Goal: Task Accomplishment & Management: Complete application form

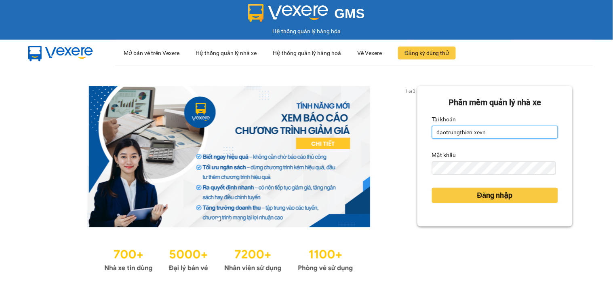
click at [485, 135] on input "daotrungthien.xevn" at bounding box center [495, 132] width 126 height 13
type input "vuhongson.xevn"
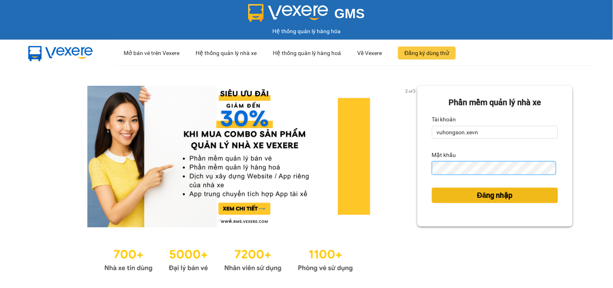
click at [432, 187] on button "Đăng nhập" at bounding box center [495, 194] width 126 height 15
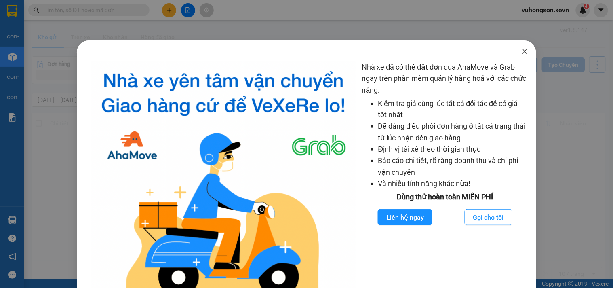
click at [521, 57] on span "Close" at bounding box center [524, 51] width 23 height 23
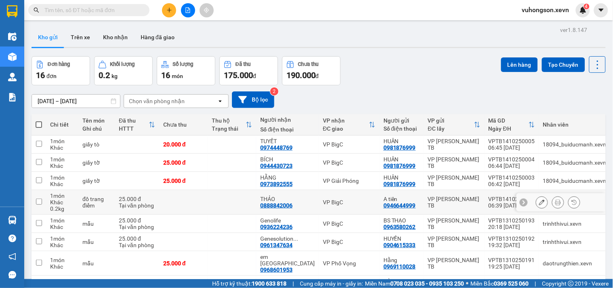
scroll to position [78, 0]
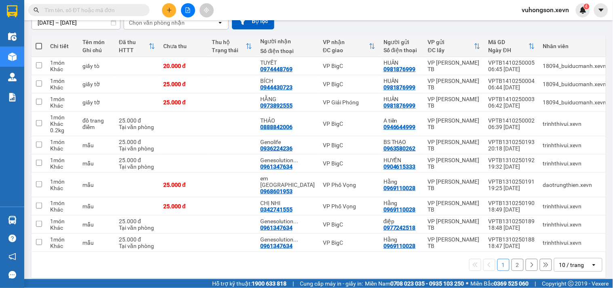
click at [511, 264] on button "2" at bounding box center [517, 264] width 12 height 12
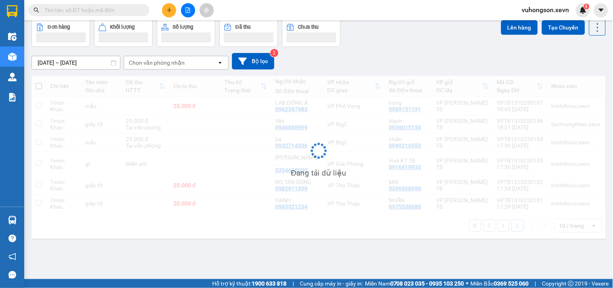
scroll to position [37, 0]
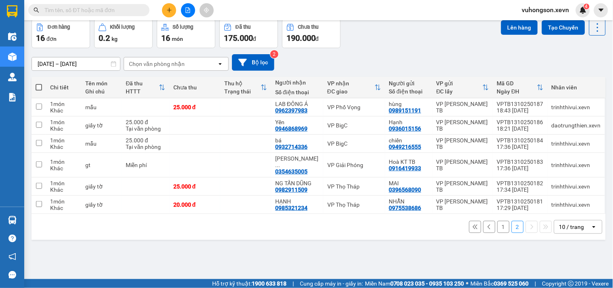
click at [499, 223] on button "1" at bounding box center [503, 227] width 12 height 12
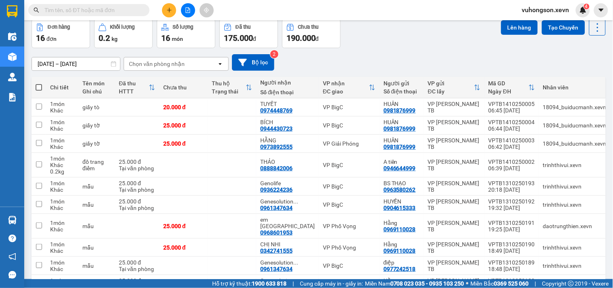
click at [183, 10] on button at bounding box center [188, 10] width 14 height 14
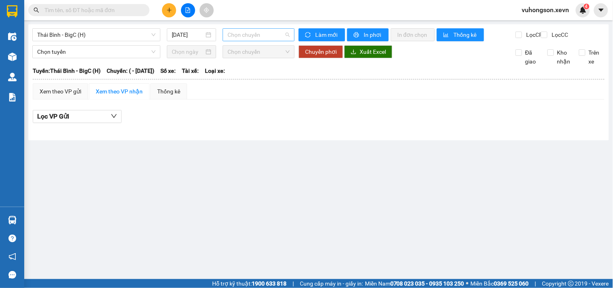
click at [251, 35] on span "Chọn chuyến" at bounding box center [258, 35] width 62 height 12
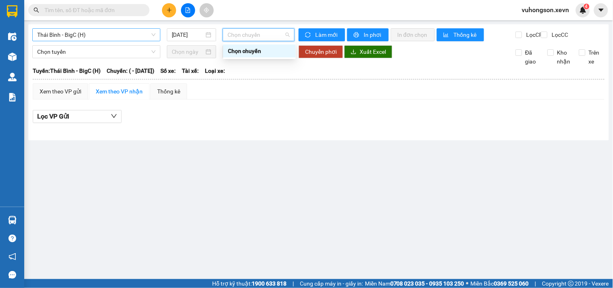
click at [132, 34] on span "Thái Bình - BigC (H)" at bounding box center [96, 35] width 118 height 12
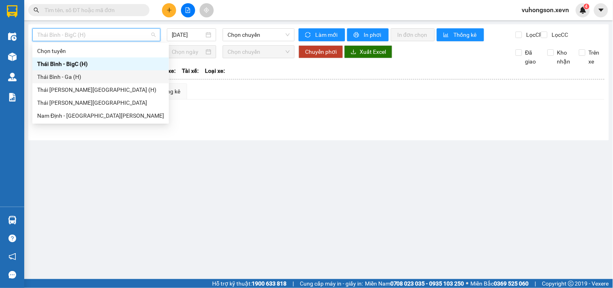
click at [86, 77] on div "Thái Bình - Ga (H)" at bounding box center [100, 76] width 127 height 9
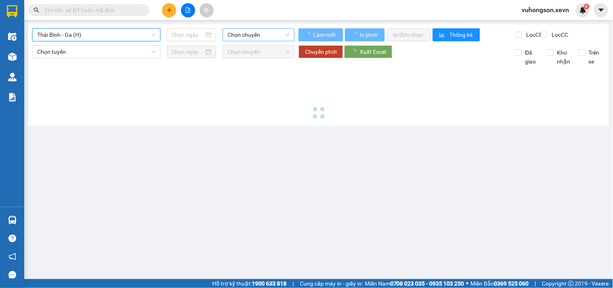
type input "[DATE]"
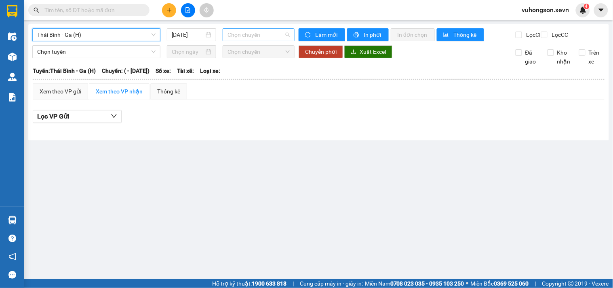
click at [256, 33] on span "Chọn chuyến" at bounding box center [258, 35] width 62 height 12
click at [120, 29] on span "Thái Bình - Ga (H)" at bounding box center [96, 35] width 118 height 12
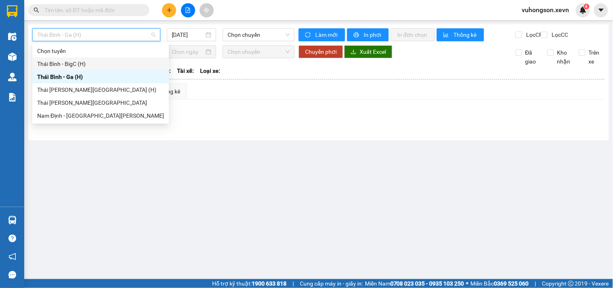
click at [66, 60] on div "Thái Bình - BigC (H)" at bounding box center [100, 63] width 127 height 9
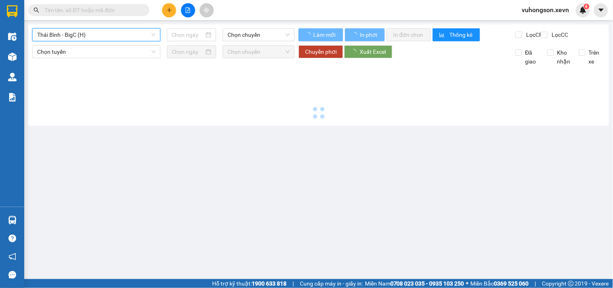
type input "[DATE]"
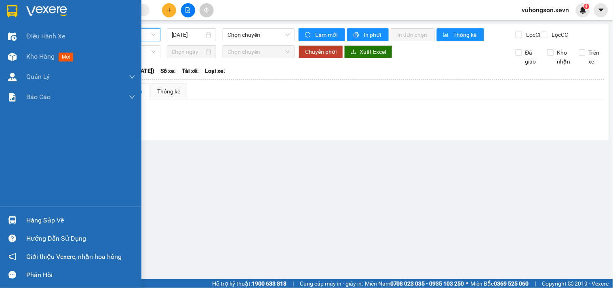
click at [6, 56] on div at bounding box center [12, 57] width 14 height 14
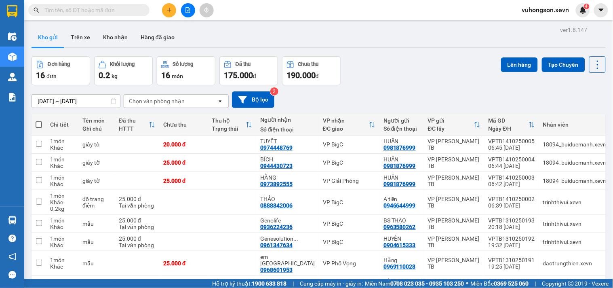
click at [151, 101] on div "Chọn văn phòng nhận" at bounding box center [157, 101] width 56 height 8
type input "vọng"
click at [156, 118] on span "VP Phố Vọng" at bounding box center [148, 118] width 36 height 8
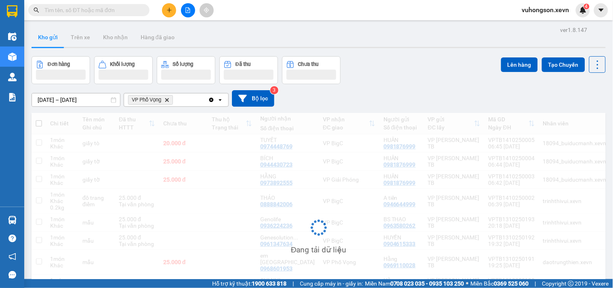
click at [183, 103] on div "VP Phố Vọng Delete" at bounding box center [166, 99] width 84 height 13
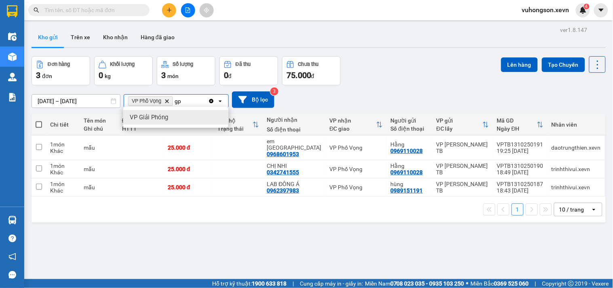
type input "gp"
click at [201, 110] on ul "VP Giải Phóng" at bounding box center [175, 118] width 105 height 21
click at [197, 115] on div "VP Giải Phóng" at bounding box center [175, 118] width 105 height 15
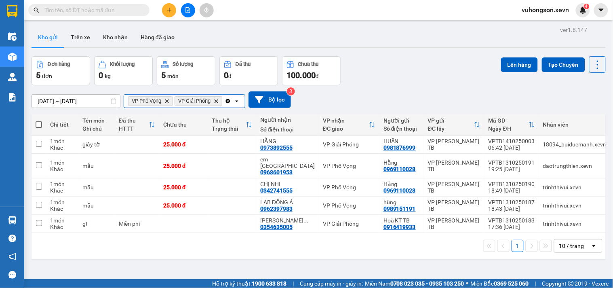
click at [225, 100] on input "Selected VP Phố Vọng, VP Giải Phóng." at bounding box center [224, 101] width 1 height 8
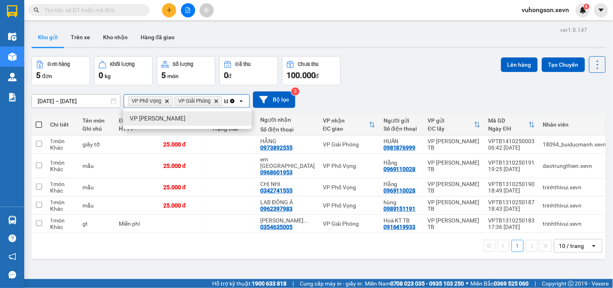
type input "ld"
click at [229, 117] on div "VP [PERSON_NAME]" at bounding box center [187, 118] width 128 height 15
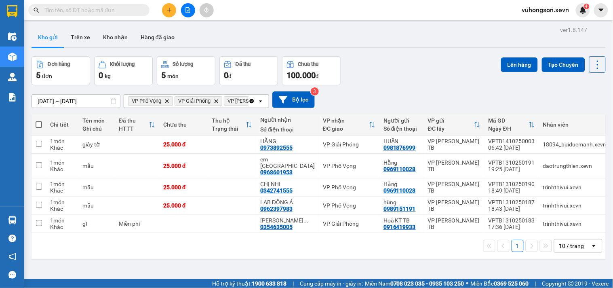
click at [252, 100] on icon "Clear all" at bounding box center [252, 101] width 4 height 4
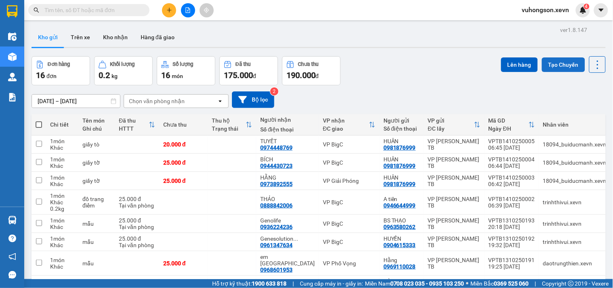
click at [546, 65] on button "Tạo Chuyến" at bounding box center [563, 64] width 43 height 15
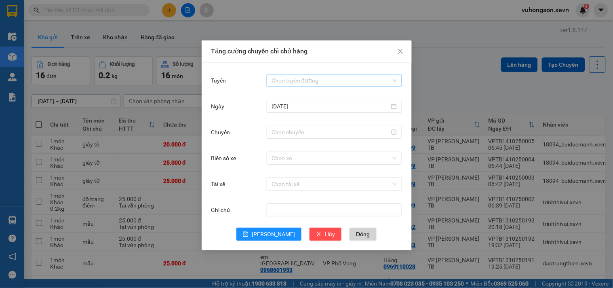
click at [300, 77] on input "Tuyến" at bounding box center [331, 80] width 120 height 12
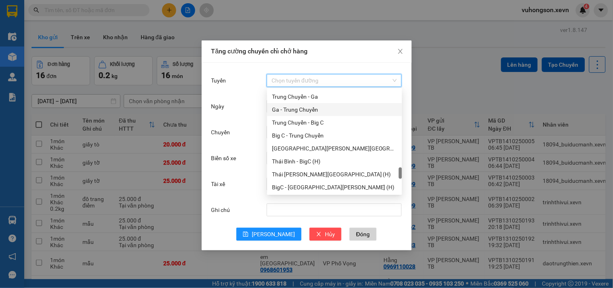
scroll to position [897, 0]
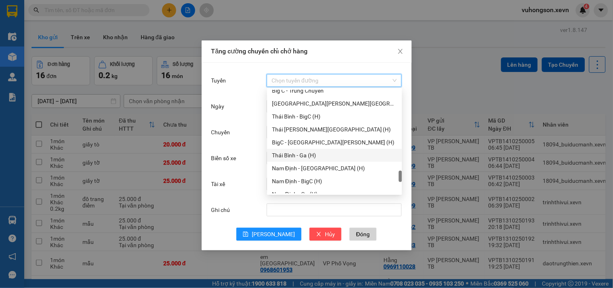
click at [293, 154] on div "Thái Bình - Ga (H)" at bounding box center [334, 155] width 125 height 9
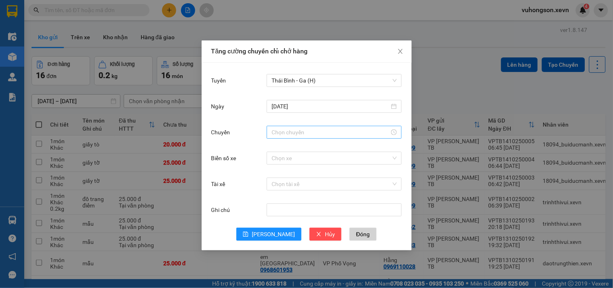
drag, startPoint x: 277, startPoint y: 123, endPoint x: 279, endPoint y: 136, distance: 13.5
click at [279, 130] on form "[PERSON_NAME] Thái [PERSON_NAME] - Ga (H) Ngày [DATE] [PERSON_NAME] số xe Chọn …" at bounding box center [306, 156] width 191 height 168
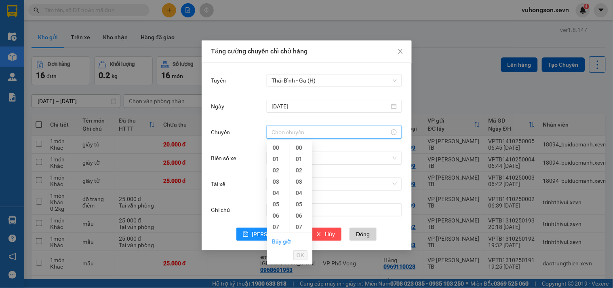
click at [279, 136] on input "Chuyến" at bounding box center [330, 132] width 118 height 9
click at [278, 180] on div "07" at bounding box center [278, 181] width 23 height 11
click at [299, 217] on div "30" at bounding box center [301, 217] width 22 height 11
type input "07:30"
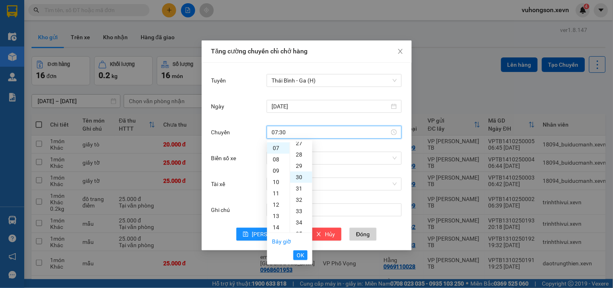
scroll to position [339, 0]
click at [303, 255] on span "OK" at bounding box center [300, 254] width 8 height 9
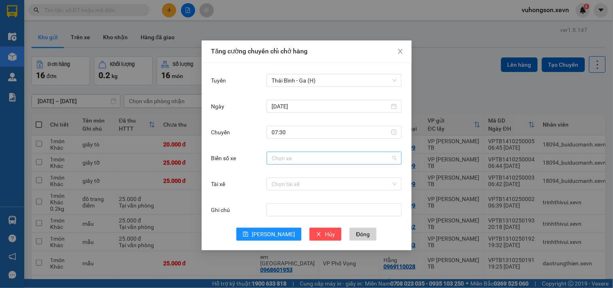
click at [279, 158] on input "Biển số xe" at bounding box center [331, 158] width 120 height 12
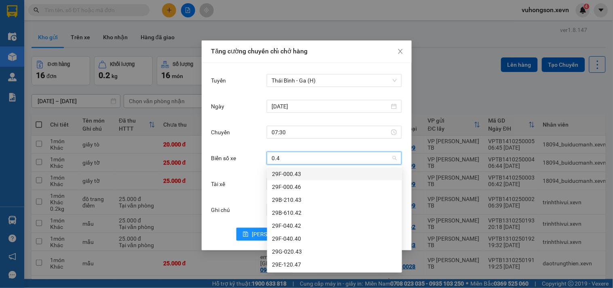
type input "0.42"
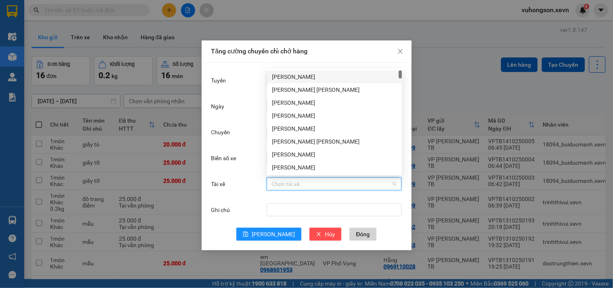
click at [283, 184] on input "Tài xế" at bounding box center [331, 184] width 120 height 12
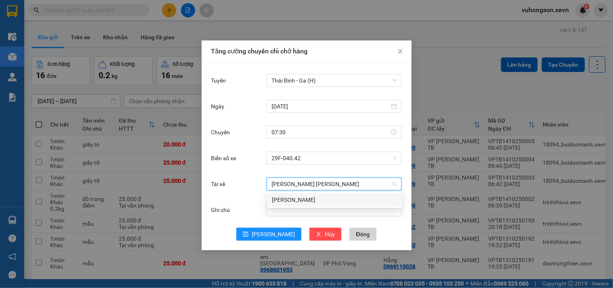
type input "[PERSON_NAME]"
click at [292, 194] on div "[PERSON_NAME]" at bounding box center [334, 199] width 135 height 13
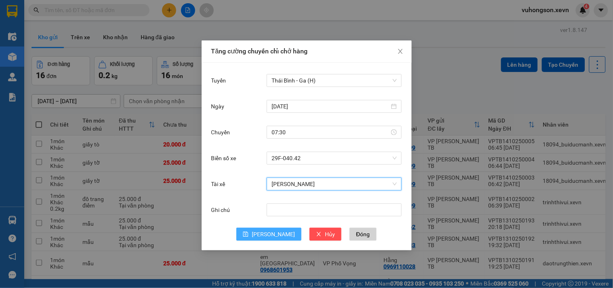
click at [273, 232] on span "[PERSON_NAME]" at bounding box center [273, 233] width 43 height 9
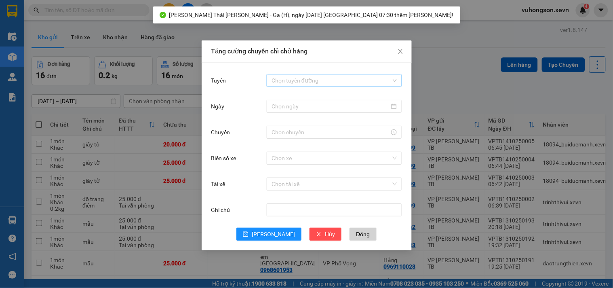
click at [296, 81] on input "Tuyến" at bounding box center [331, 80] width 120 height 12
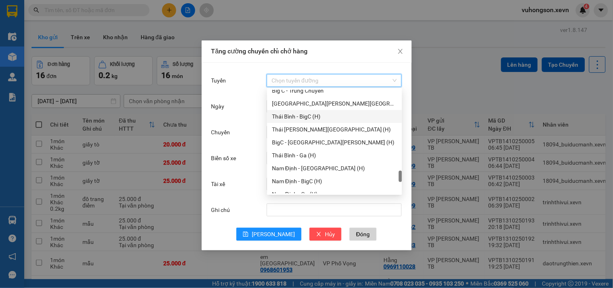
click at [295, 115] on div "Thái Bình - BigC (H)" at bounding box center [334, 116] width 125 height 9
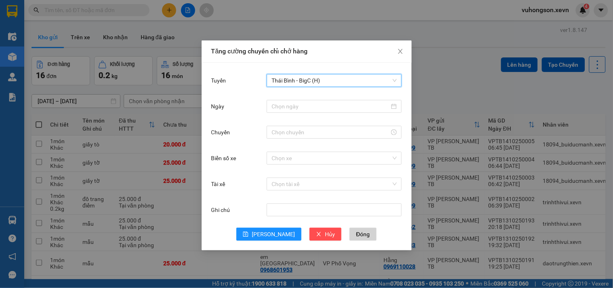
drag, startPoint x: 303, startPoint y: 113, endPoint x: 297, endPoint y: 107, distance: 8.6
click at [302, 113] on div at bounding box center [334, 106] width 135 height 16
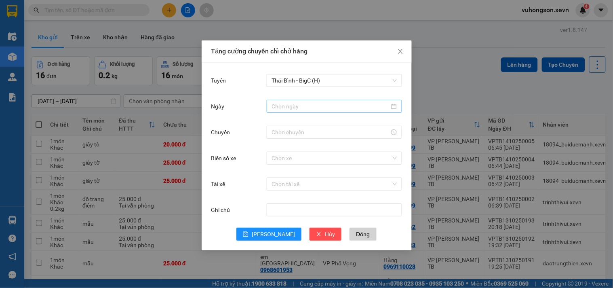
click at [297, 107] on input "Ngày" at bounding box center [330, 106] width 118 height 9
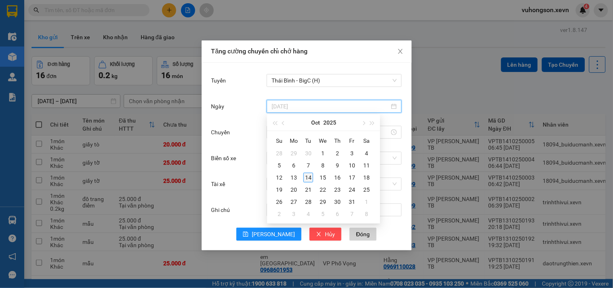
type input "[DATE]"
click at [310, 174] on div "14" at bounding box center [308, 177] width 10 height 10
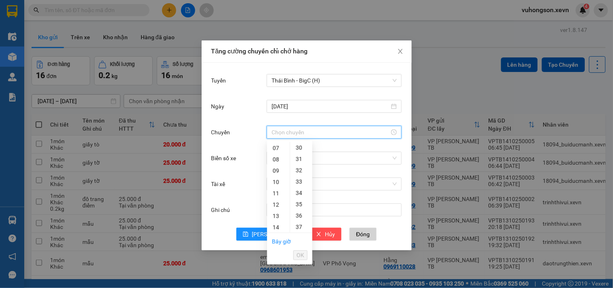
click at [303, 135] on input "Chuyến" at bounding box center [330, 132] width 118 height 9
click at [274, 147] on div "07" at bounding box center [278, 147] width 23 height 11
click at [302, 168] on div "30" at bounding box center [301, 172] width 22 height 11
type input "07:30"
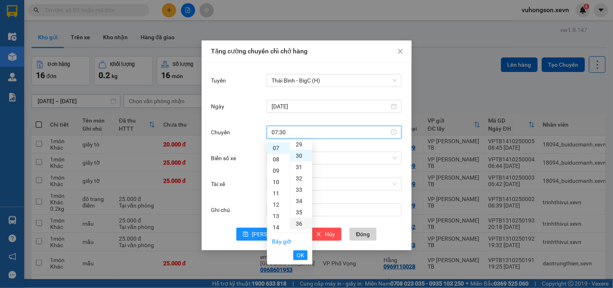
scroll to position [339, 0]
click at [308, 254] on ul "Bây giờ OK" at bounding box center [289, 248] width 45 height 31
click at [303, 253] on span "OK" at bounding box center [300, 254] width 8 height 9
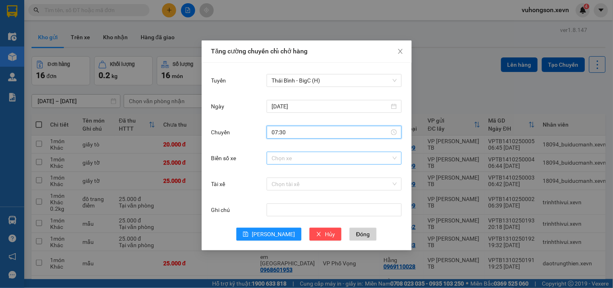
click at [277, 152] on input "Biển số xe" at bounding box center [331, 158] width 120 height 12
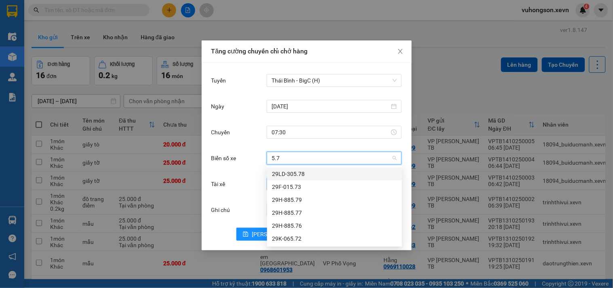
type input "5.76"
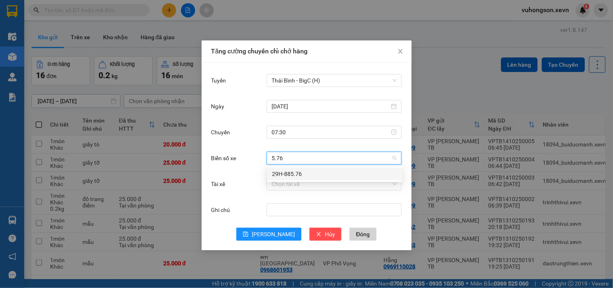
click at [286, 177] on div "29H-885.76" at bounding box center [334, 173] width 125 height 9
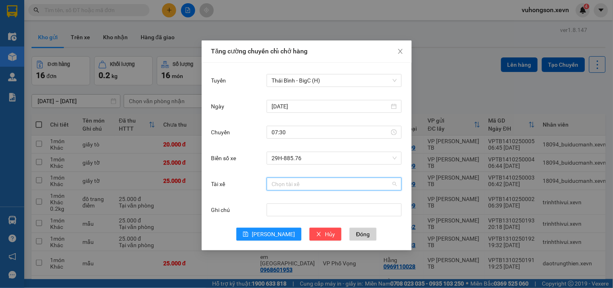
click at [287, 183] on input "Tài xế" at bounding box center [331, 184] width 120 height 12
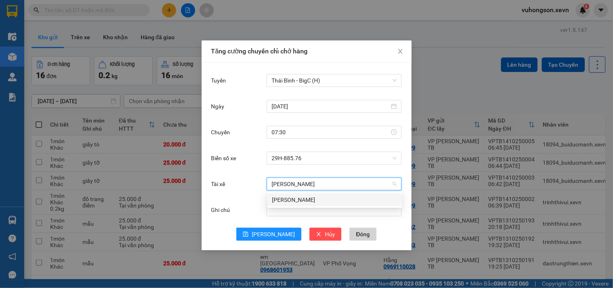
type input "[PERSON_NAME]"
click at [289, 197] on div "[PERSON_NAME]" at bounding box center [334, 199] width 125 height 9
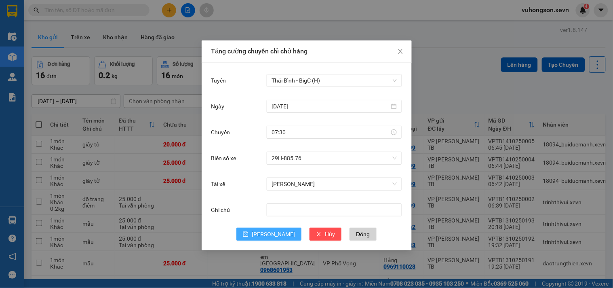
click at [279, 228] on button "[PERSON_NAME]" at bounding box center [268, 233] width 65 height 13
click at [403, 51] on icon "close" at bounding box center [400, 51] width 6 height 6
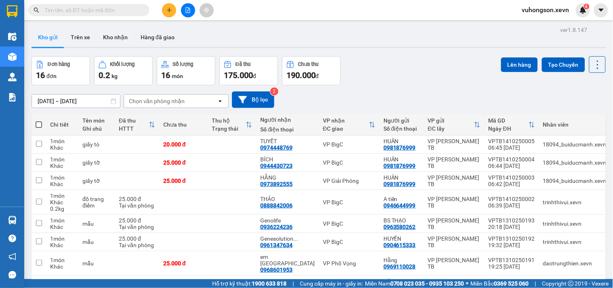
click at [151, 96] on div "Chọn văn phòng nhận" at bounding box center [170, 101] width 93 height 13
type input "bigc"
click at [158, 117] on div "VP BigC" at bounding box center [175, 118] width 105 height 15
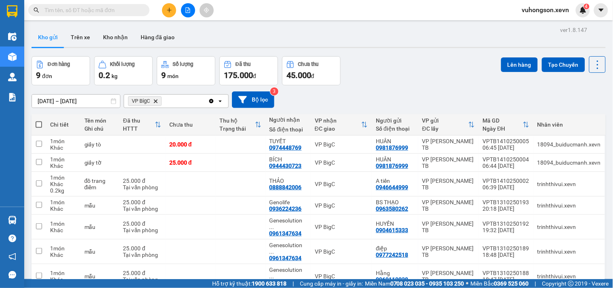
click at [156, 101] on icon "VP BigC, close by backspace" at bounding box center [156, 101] width 4 height 4
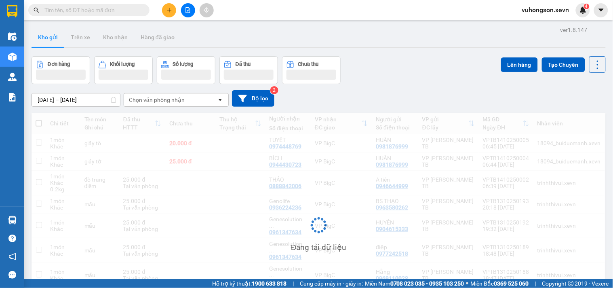
click at [156, 101] on div "Chọn văn phòng nhận" at bounding box center [157, 100] width 56 height 8
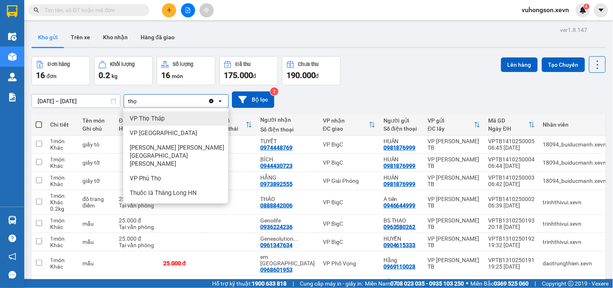
type input "thọ"
click at [161, 116] on span "VP Thọ Tháp" at bounding box center [147, 118] width 35 height 8
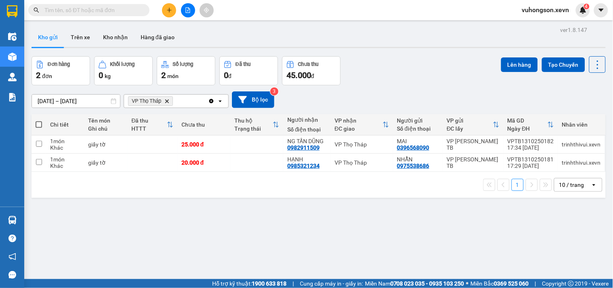
click at [211, 100] on icon "Clear all" at bounding box center [211, 101] width 4 height 4
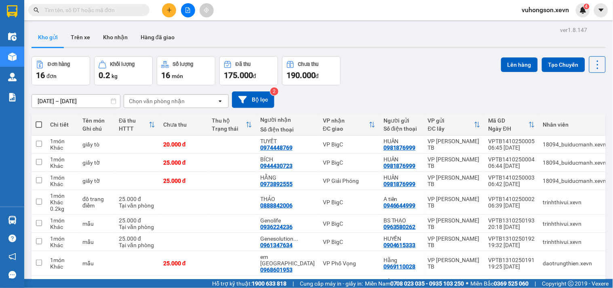
click at [164, 96] on div "Chọn văn phòng nhận" at bounding box center [170, 101] width 93 height 13
type input "v"
type input "vọng"
click at [160, 113] on div "VP Phố Vọng" at bounding box center [175, 118] width 105 height 15
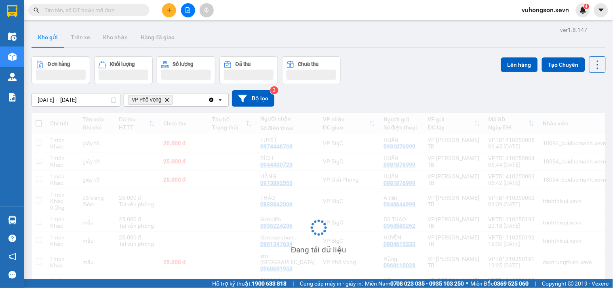
click at [183, 102] on div "VP Phố Vọng Delete" at bounding box center [166, 99] width 84 height 13
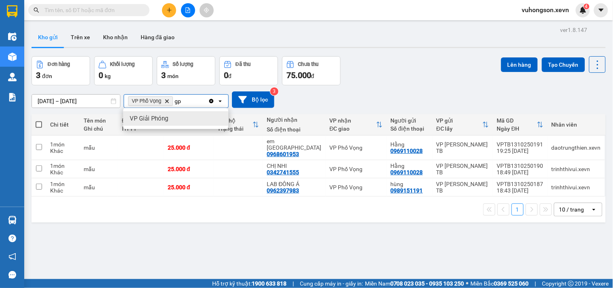
type input "gp"
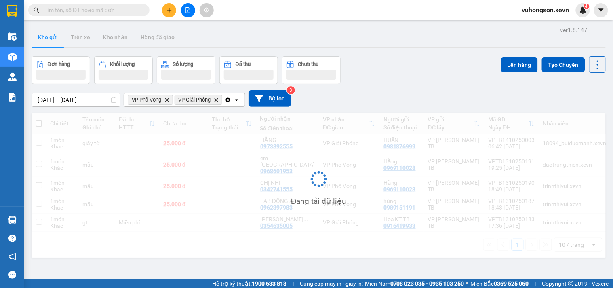
click at [227, 102] on icon "Clear all" at bounding box center [228, 100] width 6 height 6
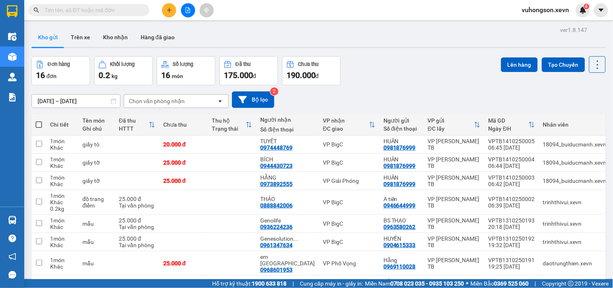
click at [195, 101] on div "Chọn văn phòng nhận" at bounding box center [170, 101] width 93 height 13
type input "vo"
click at [192, 114] on div "VP Phố Vọng" at bounding box center [175, 118] width 105 height 15
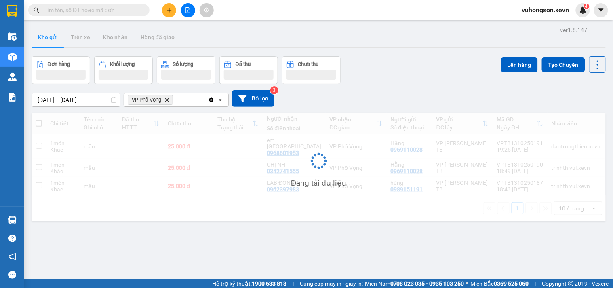
click at [186, 99] on div "VP Phố Vọng Delete" at bounding box center [166, 99] width 84 height 13
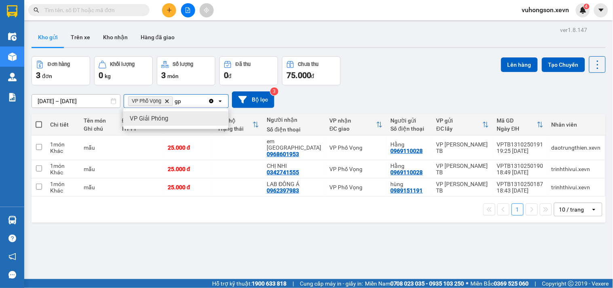
type input "gp"
click at [183, 116] on div "VP Giải Phóng" at bounding box center [175, 118] width 105 height 15
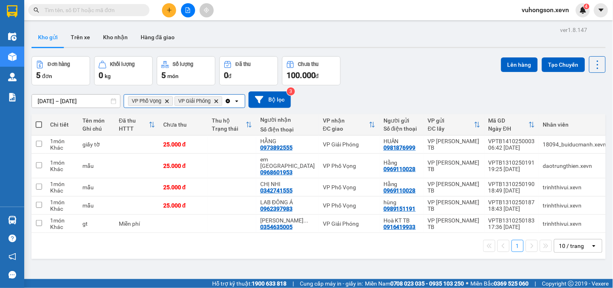
click at [225, 99] on input "Selected VP Phố Vọng, VP Giải Phóng." at bounding box center [224, 101] width 1 height 8
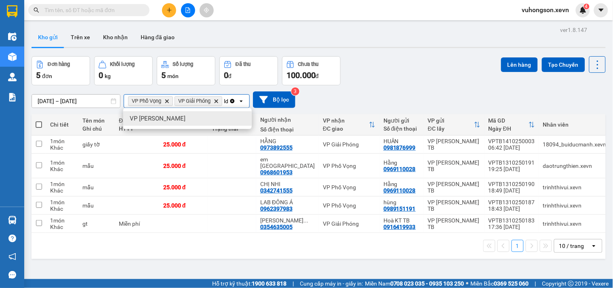
type input "ld"
click at [171, 115] on div "VP [PERSON_NAME]" at bounding box center [187, 118] width 128 height 15
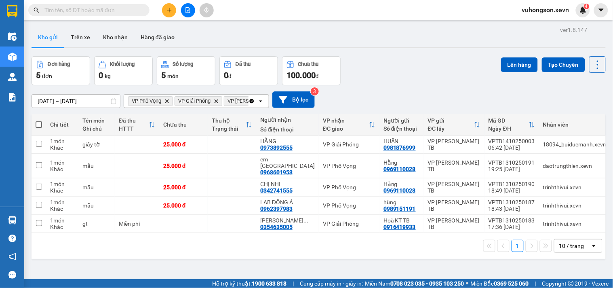
click at [37, 127] on span at bounding box center [39, 124] width 6 height 6
click at [39, 120] on input "checkbox" at bounding box center [39, 120] width 0 height 0
checkbox input "true"
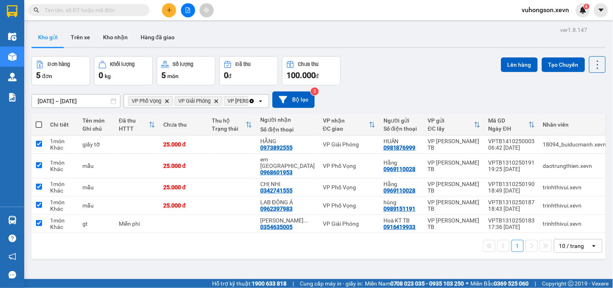
checkbox input "true"
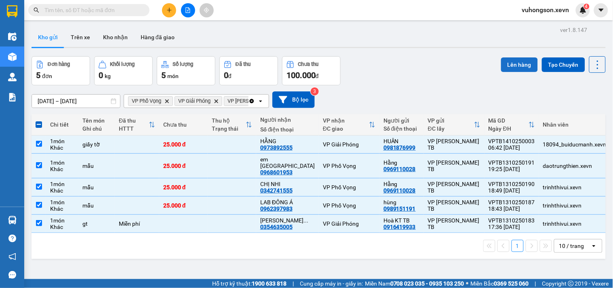
click at [510, 62] on button "Lên hàng" at bounding box center [519, 64] width 37 height 15
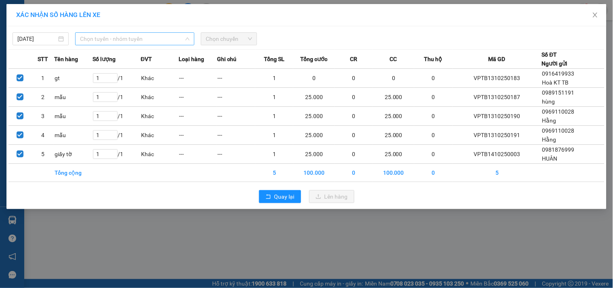
click at [168, 44] on span "Chọn tuyến - nhóm tuyến" at bounding box center [134, 39] width 109 height 12
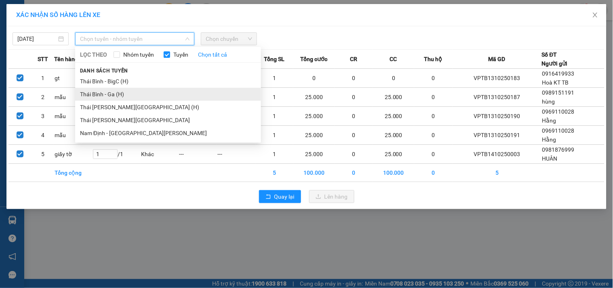
click at [130, 94] on li "Thái Bình - Ga (H)" at bounding box center [168, 94] width 186 height 13
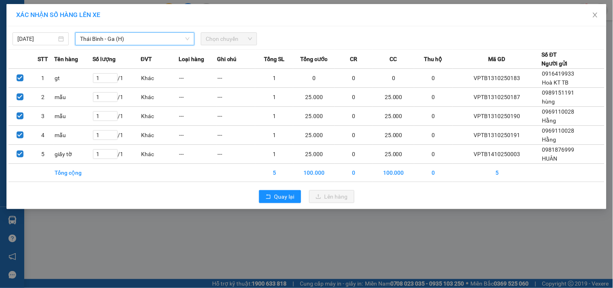
drag, startPoint x: 247, startPoint y: 37, endPoint x: 244, endPoint y: 42, distance: 6.1
click at [245, 41] on span "Chọn chuyến" at bounding box center [229, 39] width 46 height 12
click at [229, 39] on span "Chọn chuyến" at bounding box center [229, 39] width 46 height 12
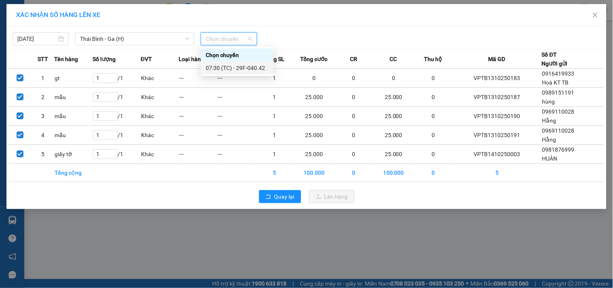
click at [240, 66] on div "07:30 (TC) - 29F-040.42" at bounding box center [237, 67] width 63 height 9
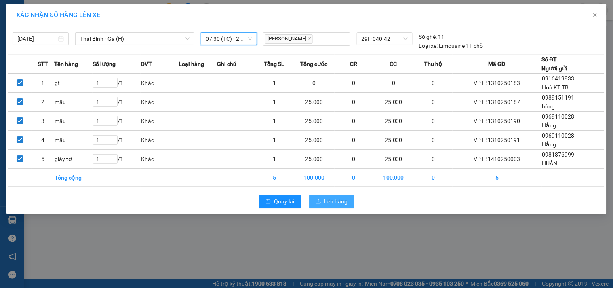
click at [322, 199] on button "Lên hàng" at bounding box center [331, 201] width 45 height 13
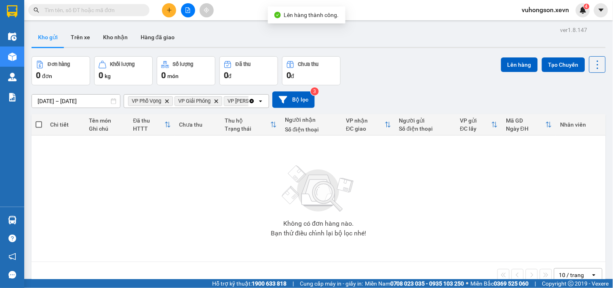
click at [251, 102] on icon "Clear all" at bounding box center [252, 101] width 4 height 4
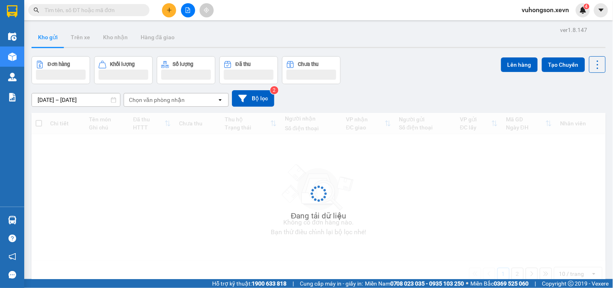
click at [179, 103] on div "Chọn văn phòng nhận" at bounding box center [157, 100] width 56 height 8
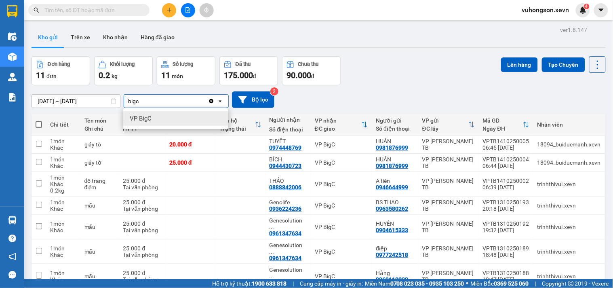
type input "bigc"
click at [156, 113] on div "VP BigC" at bounding box center [175, 118] width 105 height 15
click at [42, 122] on span at bounding box center [39, 124] width 6 height 6
click at [39, 120] on input "checkbox" at bounding box center [39, 120] width 0 height 0
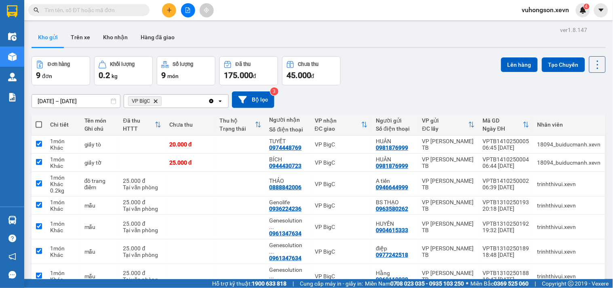
checkbox input "true"
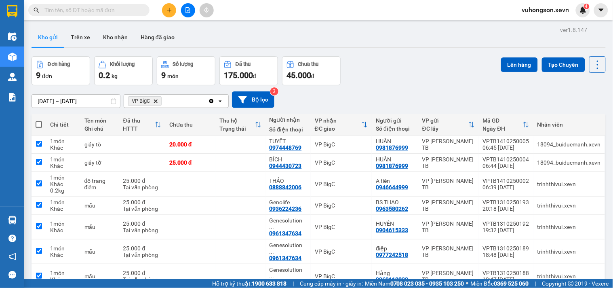
checkbox input "true"
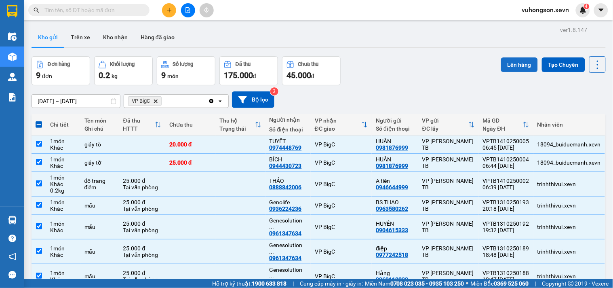
click at [514, 69] on button "Lên hàng" at bounding box center [519, 64] width 37 height 15
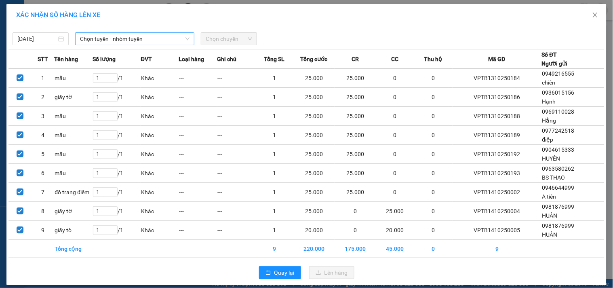
click at [184, 35] on span "Chọn tuyến - nhóm tuyến" at bounding box center [134, 39] width 109 height 12
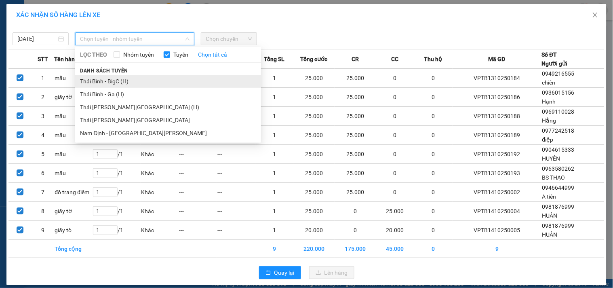
click at [134, 78] on li "Thái Bình - BigC (H)" at bounding box center [168, 81] width 186 height 13
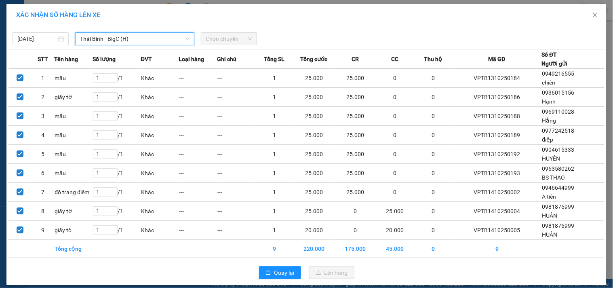
click at [211, 41] on span "Chọn chuyến" at bounding box center [229, 39] width 46 height 12
click at [235, 43] on span "Chọn chuyến" at bounding box center [229, 39] width 46 height 12
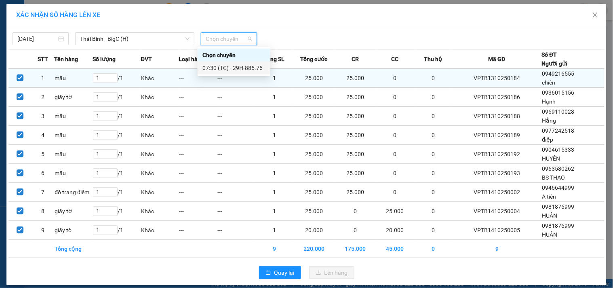
scroll to position [7, 0]
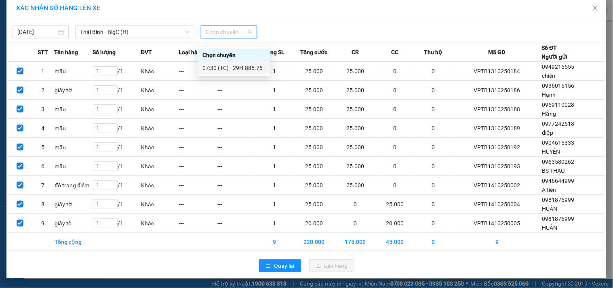
click at [242, 69] on div "07:30 (TC) - 29H-885.76" at bounding box center [233, 67] width 63 height 9
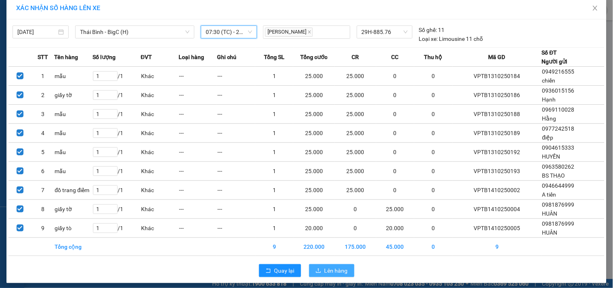
click at [326, 268] on span "Lên hàng" at bounding box center [335, 270] width 23 height 9
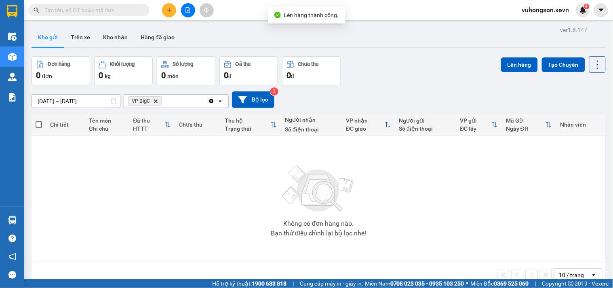
click at [153, 103] on icon "Delete" at bounding box center [155, 101] width 5 height 5
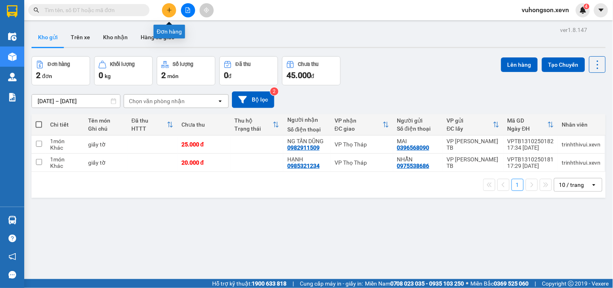
click at [168, 13] on icon "plus" at bounding box center [169, 10] width 6 height 6
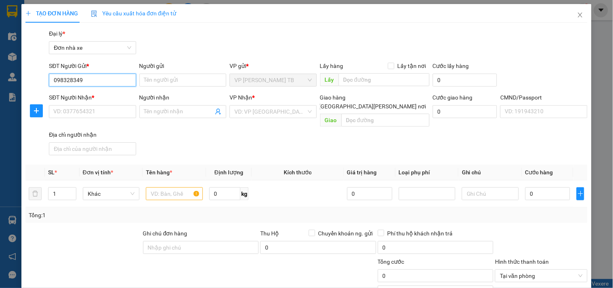
type input "0983283492"
click at [98, 93] on div "0983283492 - BS THIÊM" at bounding box center [91, 96] width 76 height 9
type input "BS THIÊM"
type input "0342741555"
type input "CHỊ NHI"
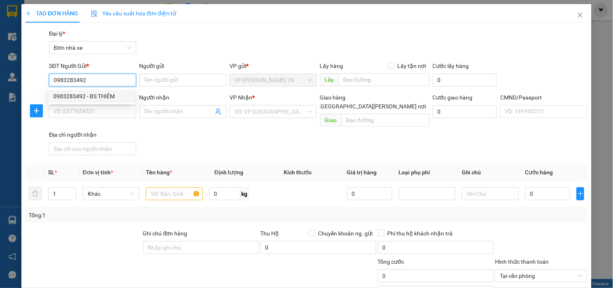
type input "ĐỨC ANH"
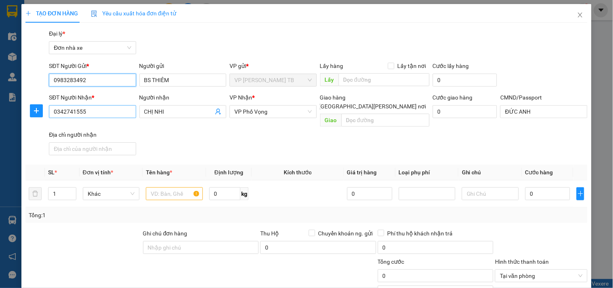
type input "0983283492"
click at [120, 109] on input "0342741555" at bounding box center [92, 111] width 87 height 13
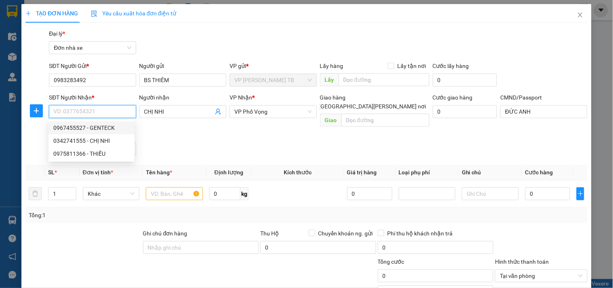
click at [87, 128] on div "0967455527 - GENTECK" at bounding box center [91, 127] width 76 height 9
type input "0967455527"
type input "GENTECK"
type input "TÚ 0398666233"
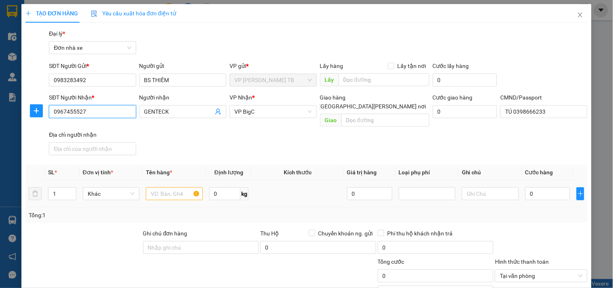
type input "0967455527"
click at [186, 187] on input "text" at bounding box center [174, 193] width 57 height 13
type input "mẫu"
drag, startPoint x: 515, startPoint y: 191, endPoint x: 520, endPoint y: 191, distance: 5.7
click at [519, 191] on tr "1 Khác mẫu 0 kg 0 0" at bounding box center [306, 193] width 562 height 27
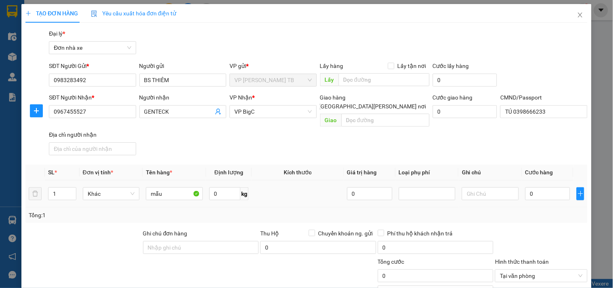
click at [525, 191] on div "0" at bounding box center [547, 193] width 45 height 16
click at [528, 187] on input "0" at bounding box center [547, 193] width 45 height 13
type input "002"
type input "2"
type input "0.025"
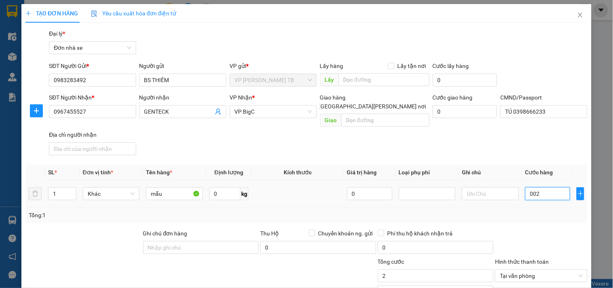
type input "25"
type input "25.000"
click at [545, 210] on div "Tổng: 1" at bounding box center [306, 214] width 555 height 9
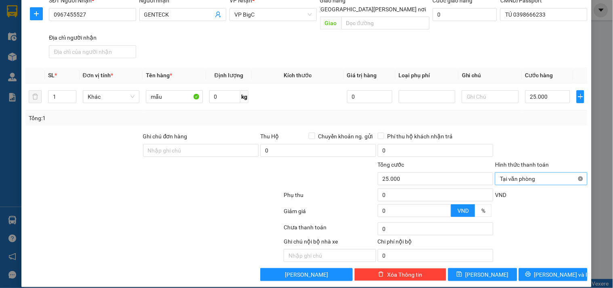
type input "25.000"
click at [543, 270] on span "[PERSON_NAME] và In" at bounding box center [562, 274] width 57 height 9
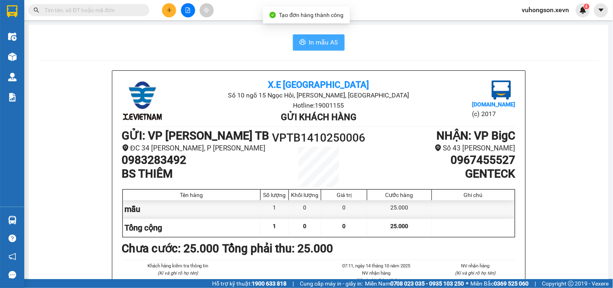
drag, startPoint x: 318, startPoint y: 54, endPoint x: 315, endPoint y: 48, distance: 6.3
click at [315, 48] on button "In mẫu A5" at bounding box center [319, 42] width 52 height 16
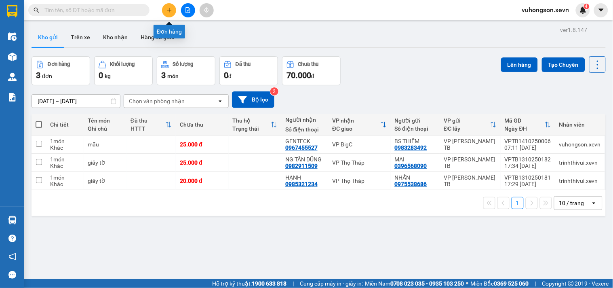
click at [166, 14] on button at bounding box center [169, 10] width 14 height 14
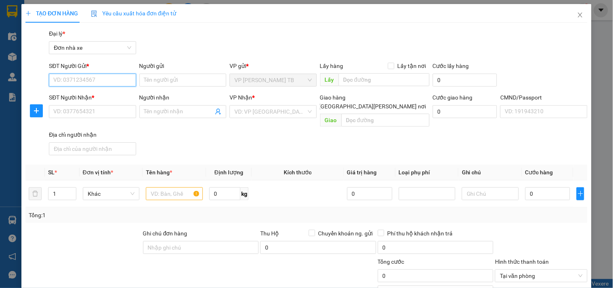
click at [80, 80] on input "SĐT Người Gửi *" at bounding box center [92, 80] width 87 height 13
click at [82, 83] on input "0968259698" at bounding box center [92, 80] width 87 height 13
type input "0968259698"
drag, startPoint x: 85, startPoint y: 120, endPoint x: 81, endPoint y: 119, distance: 4.5
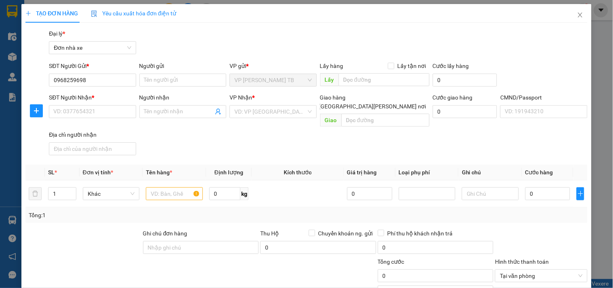
click at [83, 120] on div "SĐT Người Nhận * VD: 0377654321" at bounding box center [92, 107] width 87 height 28
click at [79, 116] on input "SĐT Người Nhận *" at bounding box center [92, 111] width 87 height 13
paste input "0968259698"
type input "0968259698"
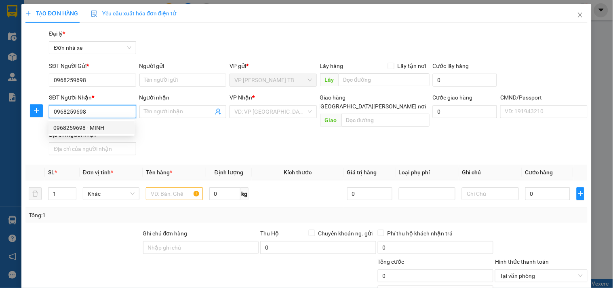
click at [95, 131] on div "0968259698 - MINH" at bounding box center [91, 127] width 76 height 9
type input "MINH"
type input "025195001458 [PERSON_NAME] 1995"
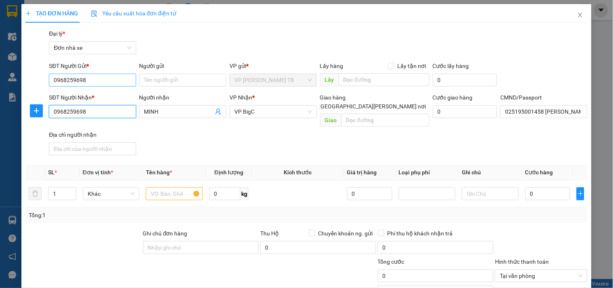
type input "0968259698"
click at [99, 79] on input "0968259698" at bounding box center [92, 80] width 87 height 13
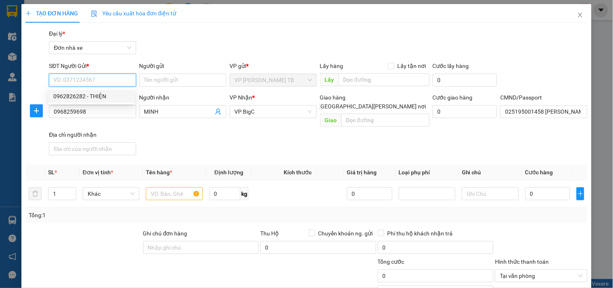
drag, startPoint x: 103, startPoint y: 98, endPoint x: 172, endPoint y: 102, distance: 69.6
click at [103, 99] on div "0962826282 - THIỆN" at bounding box center [91, 96] width 76 height 9
type input "0962826282"
type input "THIỆN"
click at [260, 112] on span "VP BigC" at bounding box center [272, 111] width 77 height 12
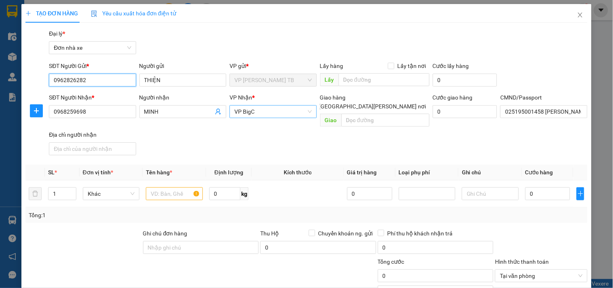
type input "0962826282"
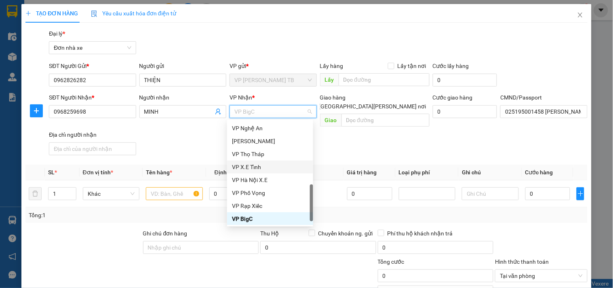
scroll to position [245, 0]
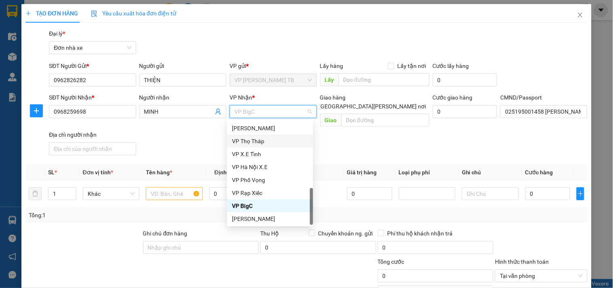
click at [251, 142] on div "VP Thọ Tháp" at bounding box center [270, 141] width 76 height 9
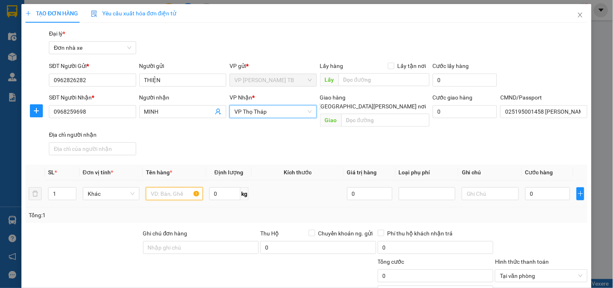
click at [176, 187] on input "text" at bounding box center [174, 193] width 57 height 13
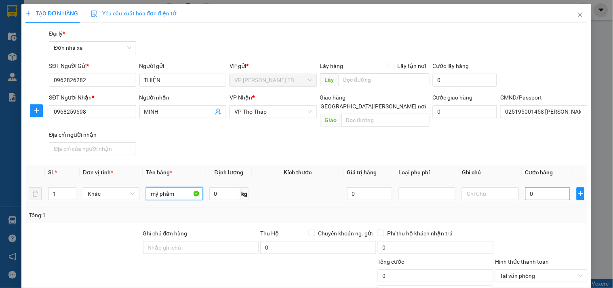
type input "mỹ phẩm"
type input "002"
type input "2"
type input "0.025"
type input "25"
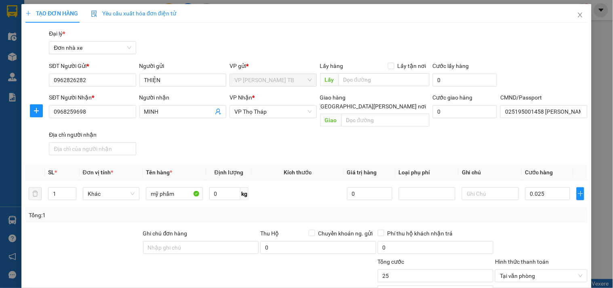
click at [531, 229] on div at bounding box center [541, 243] width 94 height 28
type input "25.000"
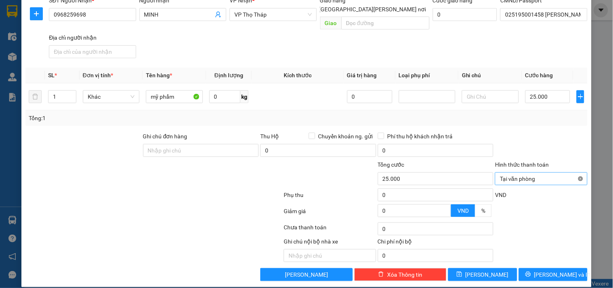
type input "25.000"
click at [540, 268] on button "[PERSON_NAME] và In" at bounding box center [553, 274] width 69 height 13
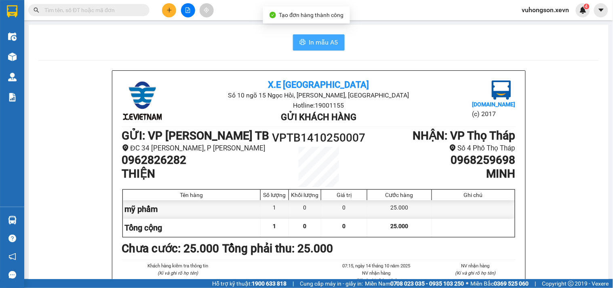
click at [314, 38] on span "In mẫu A5" at bounding box center [323, 42] width 29 height 10
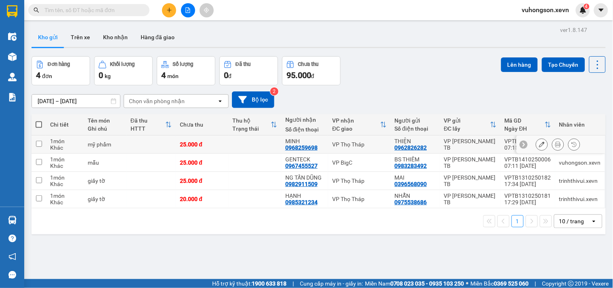
click at [253, 145] on td at bounding box center [255, 144] width 53 height 18
checkbox input "true"
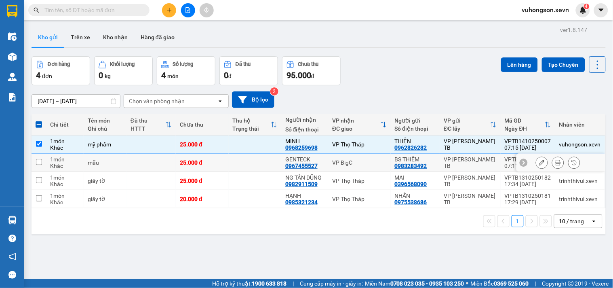
click at [260, 158] on td at bounding box center [255, 162] width 53 height 18
checkbox input "true"
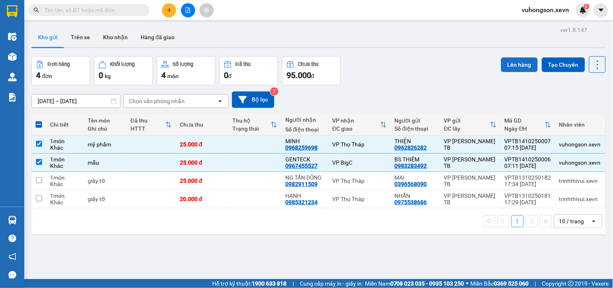
click at [501, 66] on button "Lên hàng" at bounding box center [519, 64] width 37 height 15
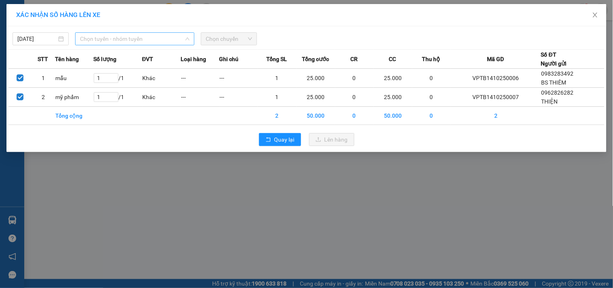
drag, startPoint x: 134, startPoint y: 34, endPoint x: 127, endPoint y: 67, distance: 34.6
click at [134, 35] on span "Chọn tuyến - nhóm tuyến" at bounding box center [134, 39] width 109 height 12
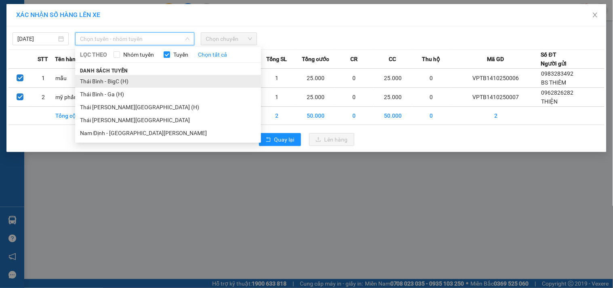
click at [122, 80] on li "Thái Bình - BigC (H)" at bounding box center [168, 81] width 186 height 13
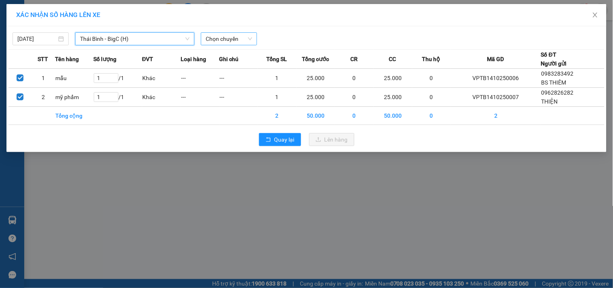
click at [224, 36] on span "Chọn chuyến" at bounding box center [229, 39] width 46 height 12
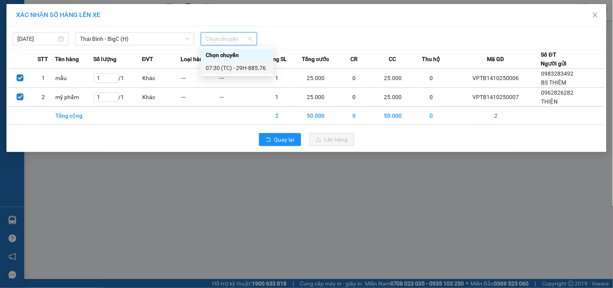
click at [239, 71] on div "07:30 (TC) - 29H-885.76" at bounding box center [237, 67] width 63 height 9
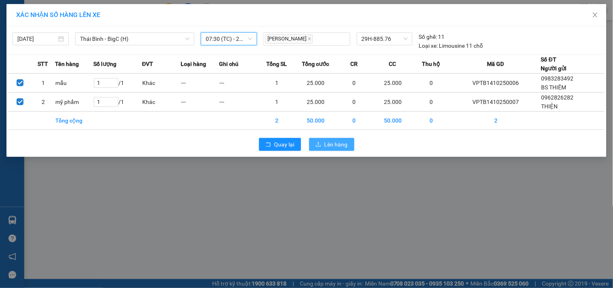
drag, startPoint x: 326, startPoint y: 147, endPoint x: 316, endPoint y: 149, distance: 9.9
click at [326, 148] on span "Lên hàng" at bounding box center [335, 144] width 23 height 9
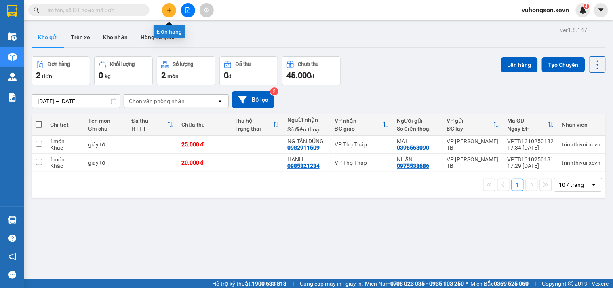
click at [168, 13] on icon "plus" at bounding box center [169, 10] width 6 height 6
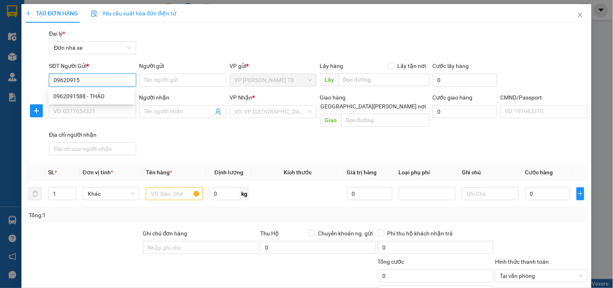
click at [105, 99] on div "0962091588 - THẢO" at bounding box center [91, 96] width 76 height 9
type input "0962091588"
type input "THẢO"
type input "0983633663"
type input "Huệ"
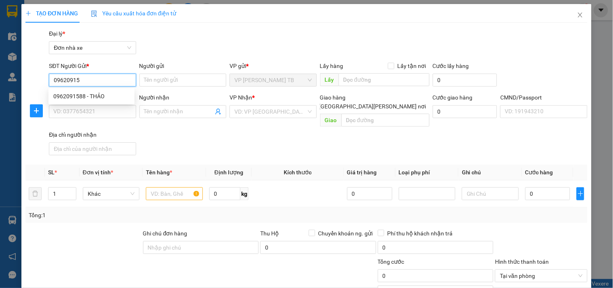
type input "ship086560415"
type input "0962091588"
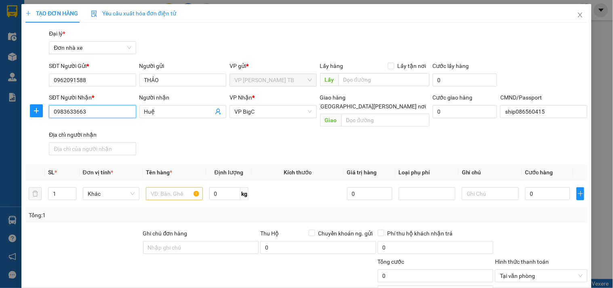
click at [107, 114] on input "0983633663" at bounding box center [92, 111] width 87 height 13
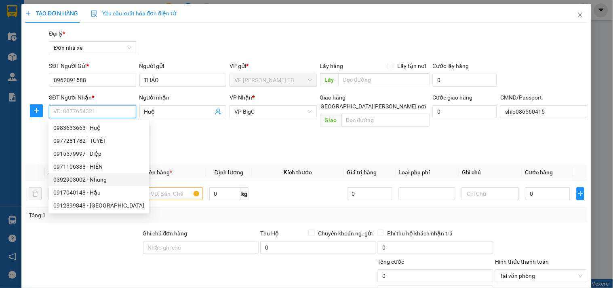
click at [105, 176] on div "0392903002 - Nhung" at bounding box center [98, 179] width 91 height 9
type input "0392903002"
type input "Nhung"
type input "033209009603 [PERSON_NAME] ĐỨC [PERSON_NAME]"
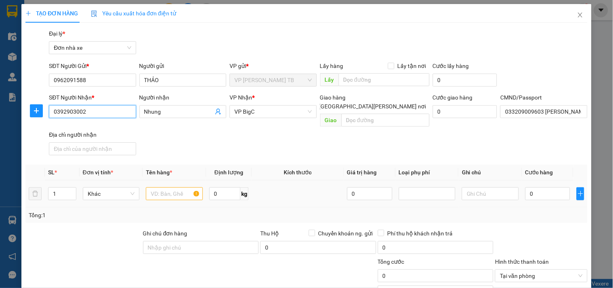
type input "0392903002"
click at [166, 187] on input "text" at bounding box center [174, 193] width 57 height 13
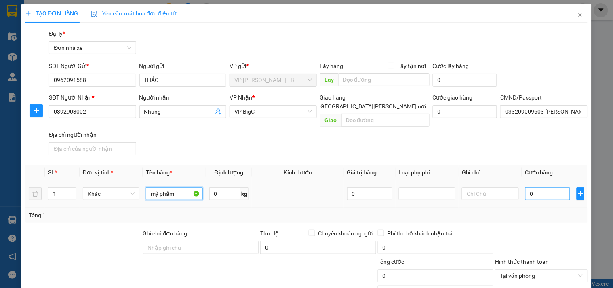
type input "mỹ phẩm"
click at [539, 187] on input "0" at bounding box center [547, 193] width 45 height 13
type input "006"
type input "6"
type input "00"
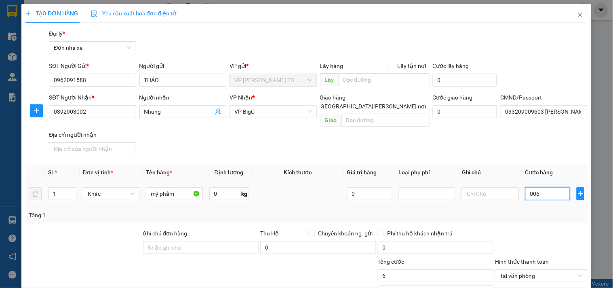
type input "0"
type input "003"
type input "3"
type input "0.030"
type input "30"
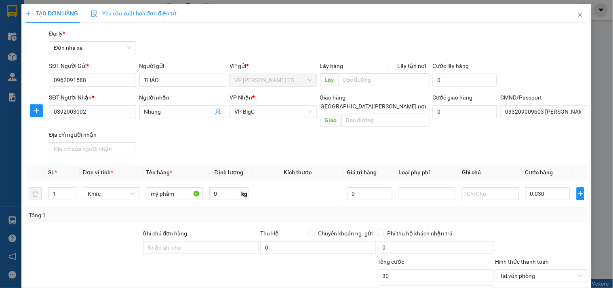
click at [527, 248] on form "Ghi chú đơn hàng Thu Hộ Chuyển khoản ng. gửi 0 Phí thu hộ khách nhận trả 0 Tổng…" at bounding box center [306, 273] width 562 height 89
type input "30.000"
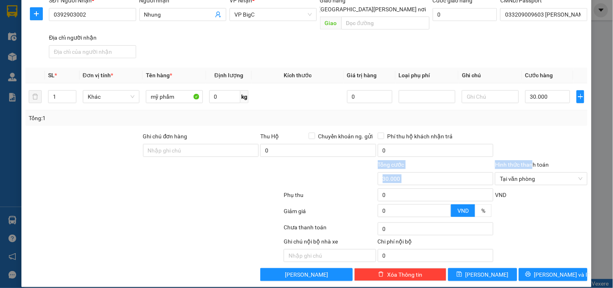
click at [553, 138] on div at bounding box center [541, 146] width 94 height 28
type input "30.000"
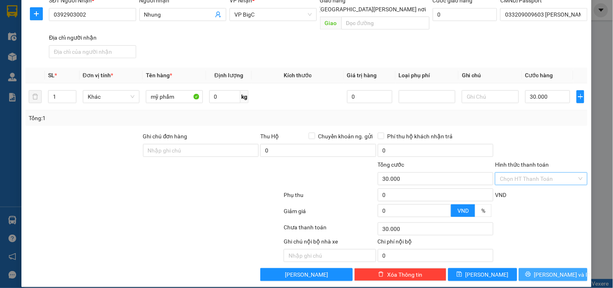
click at [560, 270] on button "[PERSON_NAME] và In" at bounding box center [553, 274] width 69 height 13
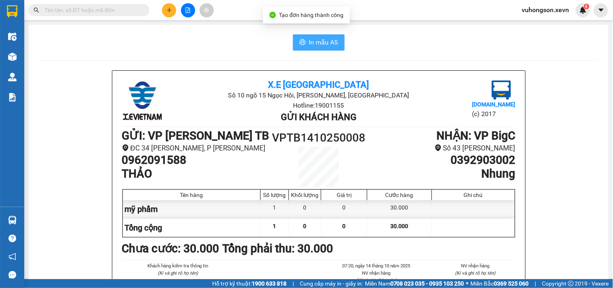
click at [305, 45] on button "In mẫu A5" at bounding box center [319, 42] width 52 height 16
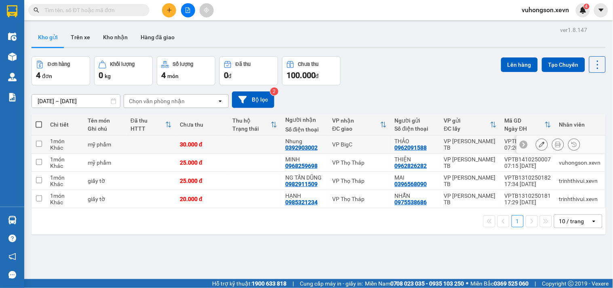
click at [357, 140] on td "VP BigC" at bounding box center [359, 144] width 62 height 18
checkbox input "true"
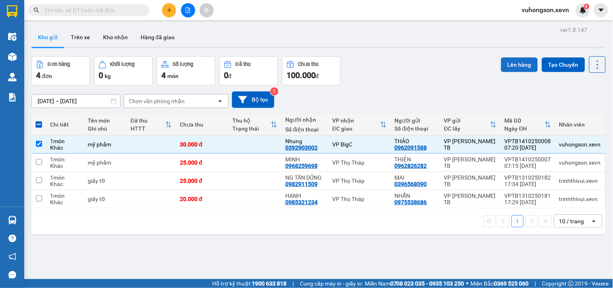
click at [518, 66] on button "Lên hàng" at bounding box center [519, 64] width 37 height 15
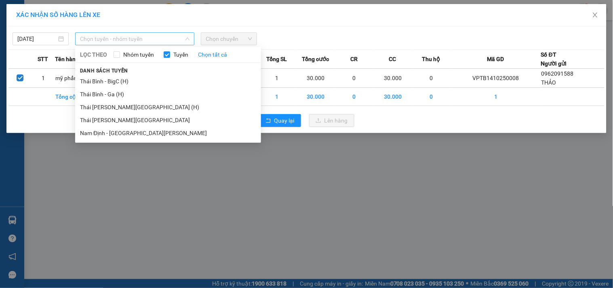
click at [149, 38] on span "Chọn tuyến - nhóm tuyến" at bounding box center [134, 39] width 109 height 12
click at [127, 83] on li "Thái Bình - BigC (H)" at bounding box center [168, 81] width 186 height 13
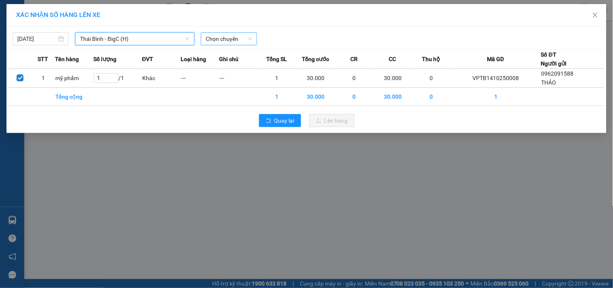
click at [212, 42] on span "Chọn chuyến" at bounding box center [229, 39] width 46 height 12
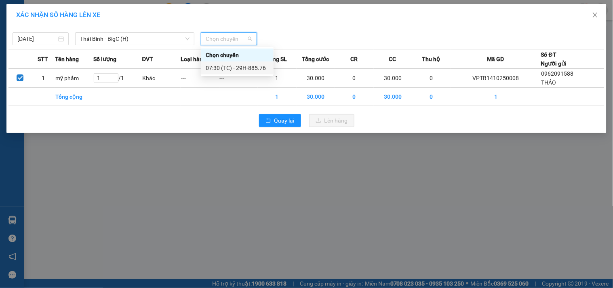
click at [227, 66] on div "07:30 (TC) - 29H-885.76" at bounding box center [237, 67] width 63 height 9
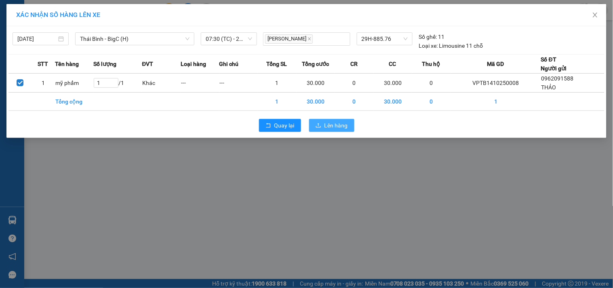
click at [314, 124] on button "Lên hàng" at bounding box center [331, 125] width 45 height 13
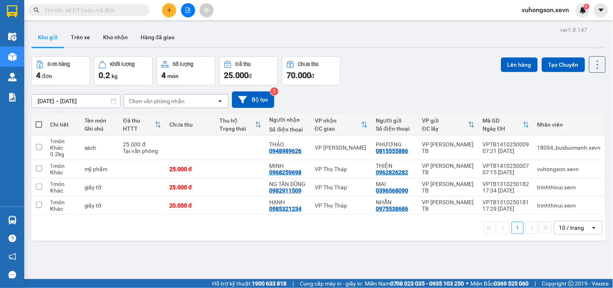
click at [109, 14] on input "text" at bounding box center [91, 10] width 95 height 9
click at [170, 11] on icon "plus" at bounding box center [169, 10] width 6 height 6
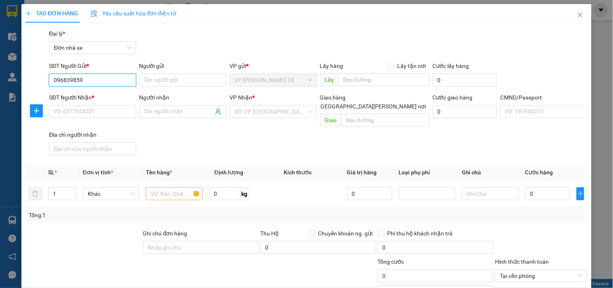
type input "0968398599"
click at [118, 95] on div "0968398599 - THUÝ" at bounding box center [91, 96] width 76 height 9
type input "THUÝ"
type input "0966216863"
type input "ĐỨC"
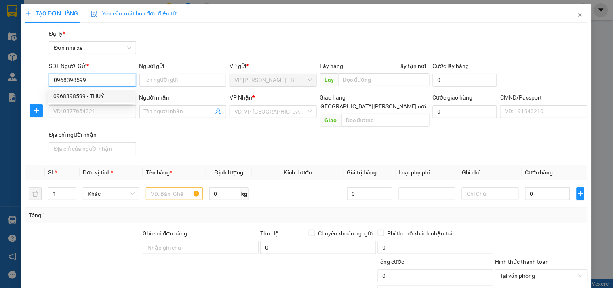
type input "034203000403 [GEOGRAPHIC_DATA]"
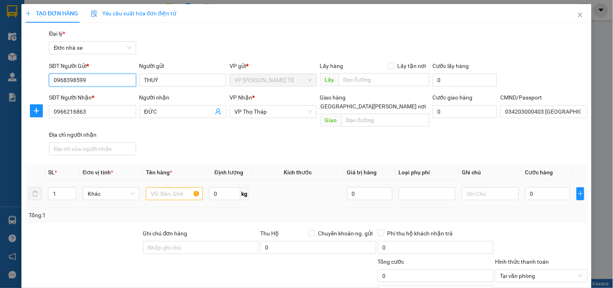
type input "0968398599"
click at [165, 187] on input "text" at bounding box center [174, 193] width 57 height 13
type input "d"
type input "đồ ăn"
click at [529, 195] on td "0" at bounding box center [548, 193] width 52 height 27
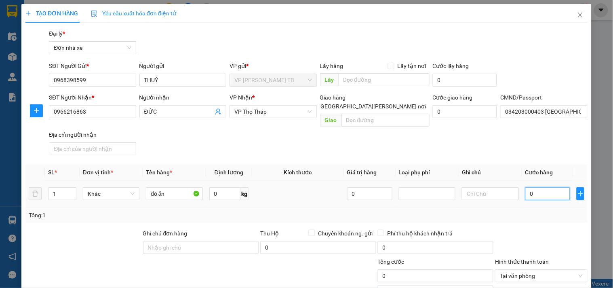
click at [529, 187] on input "0" at bounding box center [547, 193] width 45 height 13
type input "003"
type input "3"
type input "0.030"
type input "30"
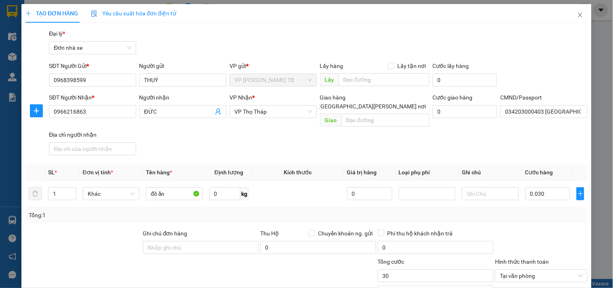
click at [540, 210] on div "Tổng: 1" at bounding box center [306, 214] width 555 height 9
type input "30.000"
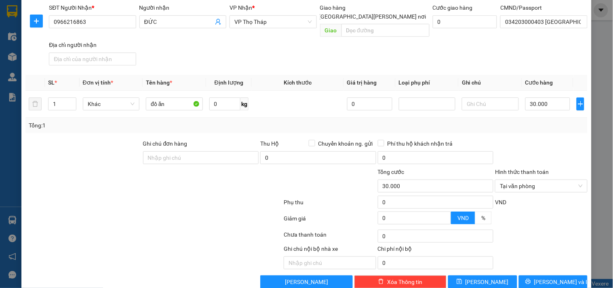
drag, startPoint x: 551, startPoint y: 215, endPoint x: 262, endPoint y: 190, distance: 290.2
click at [550, 215] on div at bounding box center [541, 221] width 94 height 14
click at [561, 277] on button "[PERSON_NAME] và In" at bounding box center [553, 281] width 69 height 13
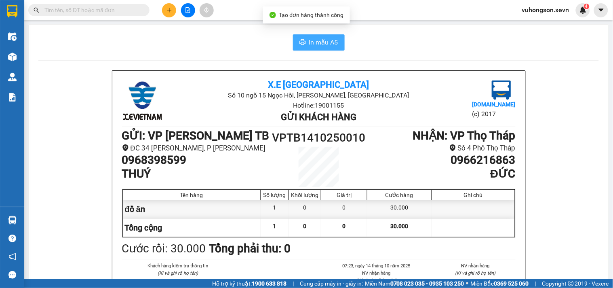
click at [328, 40] on span "In mẫu A5" at bounding box center [323, 42] width 29 height 10
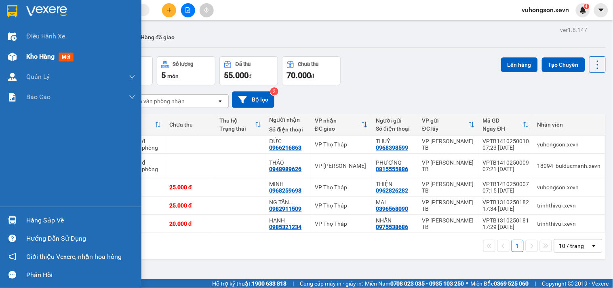
click at [15, 51] on div at bounding box center [12, 57] width 14 height 14
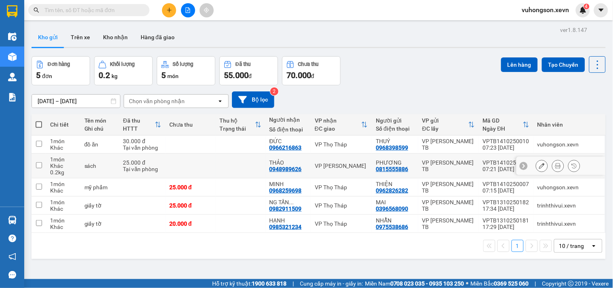
click at [210, 169] on td at bounding box center [190, 165] width 50 height 25
checkbox input "true"
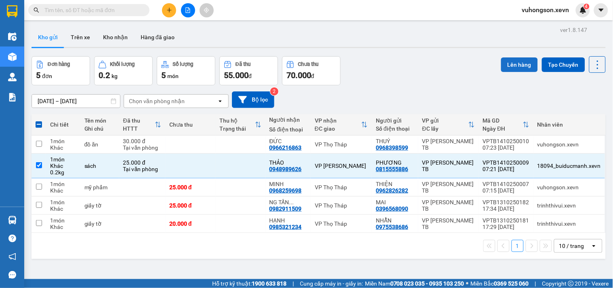
click at [501, 68] on button "Lên hàng" at bounding box center [519, 64] width 37 height 15
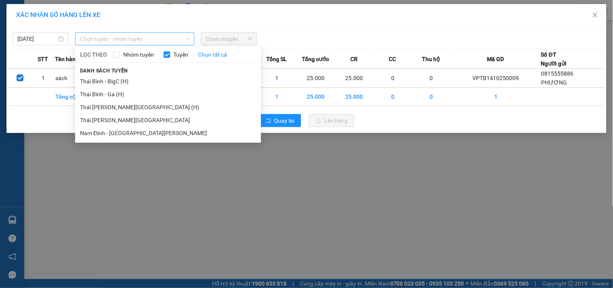
drag, startPoint x: 127, startPoint y: 39, endPoint x: 124, endPoint y: 61, distance: 21.9
click at [127, 40] on span "Chọn tuyến - nhóm tuyến" at bounding box center [134, 39] width 109 height 12
click at [128, 93] on li "Thái Bình - Ga (H)" at bounding box center [168, 94] width 186 height 13
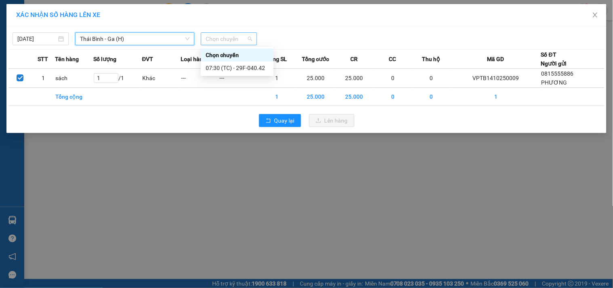
click at [224, 41] on span "Chọn chuyến" at bounding box center [229, 39] width 46 height 12
click at [233, 67] on div "07:30 (TC) - 29F-040.42" at bounding box center [237, 67] width 63 height 9
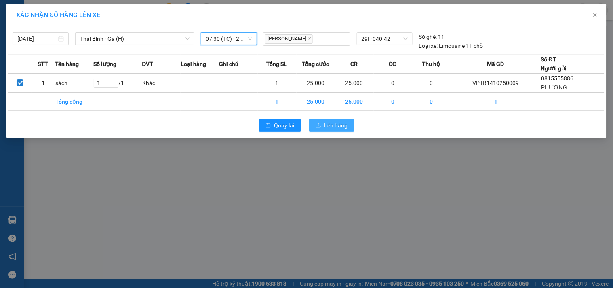
click at [324, 122] on button "Lên hàng" at bounding box center [331, 125] width 45 height 13
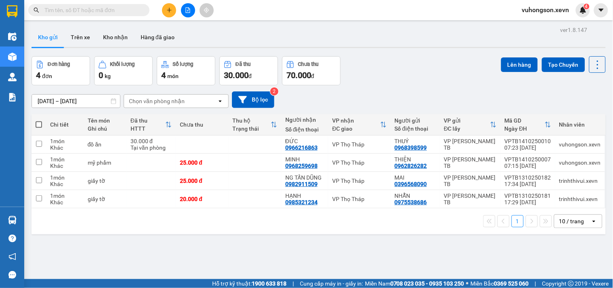
click at [382, 87] on div "[DATE] – [DATE] Press the down arrow key to interact with the calendar and sele…" at bounding box center [319, 99] width 574 height 29
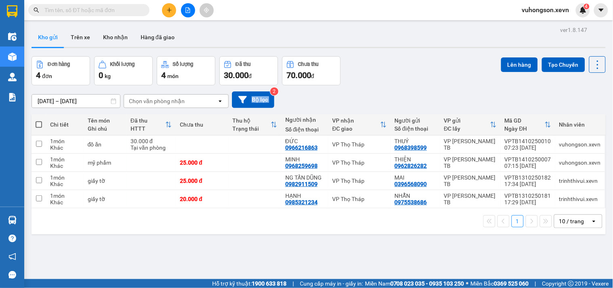
click at [382, 87] on div "[DATE] – [DATE] Press the down arrow key to interact with the calendar and sele…" at bounding box center [319, 99] width 574 height 29
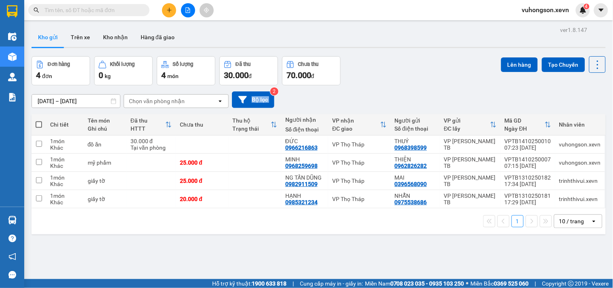
click at [382, 87] on div "[DATE] – [DATE] Press the down arrow key to interact with the calendar and sele…" at bounding box center [319, 99] width 574 height 29
click at [405, 81] on div "Đơn hàng 4 đơn Khối lượng 0 kg Số lượng 4 món Đã thu 30.000 đ Chưa thu 70.000 đ…" at bounding box center [319, 70] width 574 height 29
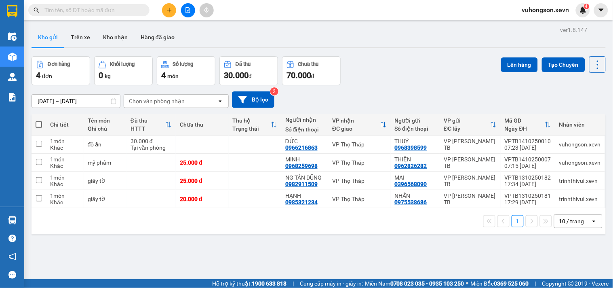
click at [405, 81] on div "Đơn hàng 4 đơn Khối lượng 0 kg Số lượng 4 món Đã thu 30.000 đ Chưa thu 70.000 đ…" at bounding box center [319, 70] width 574 height 29
click at [170, 4] on button at bounding box center [169, 10] width 14 height 14
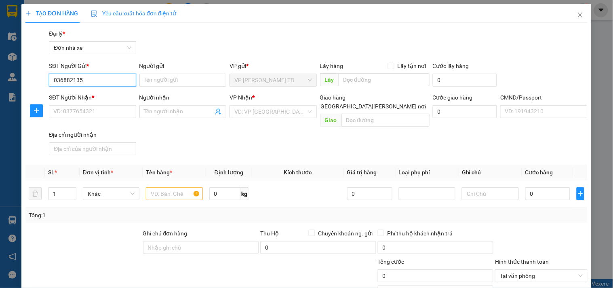
type input "0368821350"
click at [99, 92] on div "0368821350 - Mai" at bounding box center [91, 96] width 76 height 9
type input "Mai"
type input "0852586935"
type input "thư"
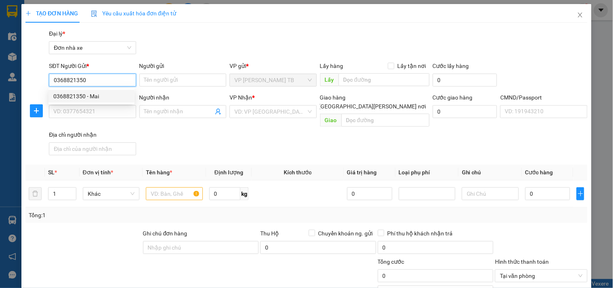
checkbox input "true"
type input "[PERSON_NAME] [PERSON_NAME] năng, Bệnh [PERSON_NAME] y 354, 120 P. Đốc Ngữ, [PE…"
type input "FG"
type input "60.000"
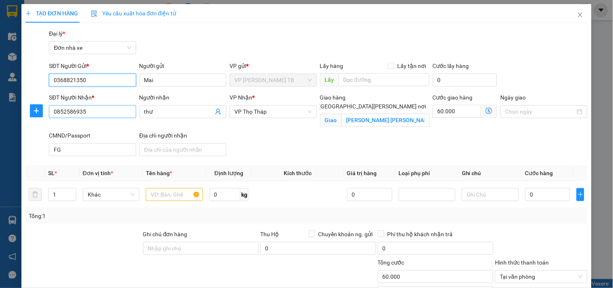
type input "0368821350"
click at [87, 116] on input "0852586935" at bounding box center [92, 111] width 87 height 13
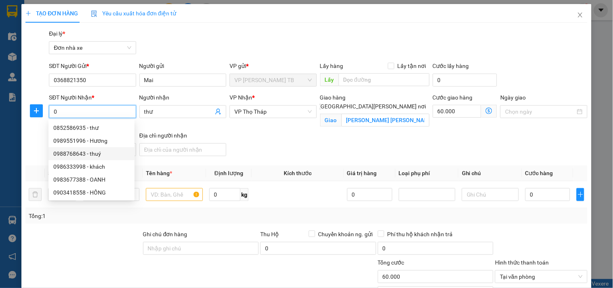
click at [84, 149] on div "0988768643 - thuý" at bounding box center [91, 153] width 76 height 9
type input "0988768643"
type input "thuý"
checkbox input "false"
type input "1CC"
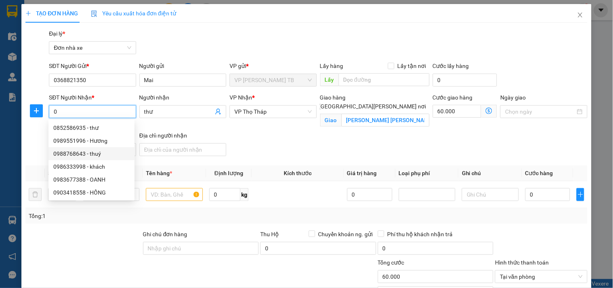
type input "0"
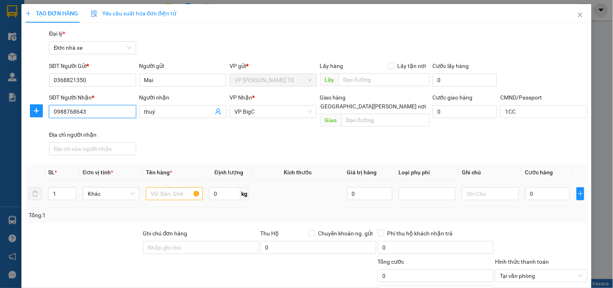
type input "0988768643"
click at [163, 187] on input "text" at bounding box center [174, 193] width 57 height 13
type input "d"
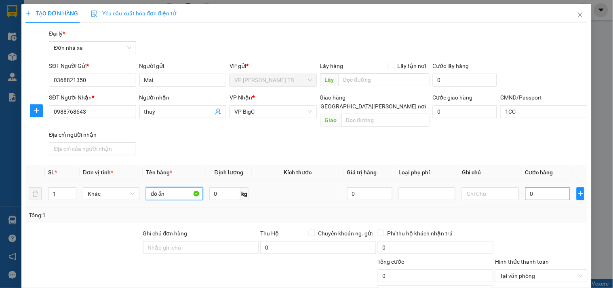
type input "đồ ăn"
click at [530, 187] on input "0" at bounding box center [547, 193] width 45 height 13
type input "003"
type input "3"
type input "0.030"
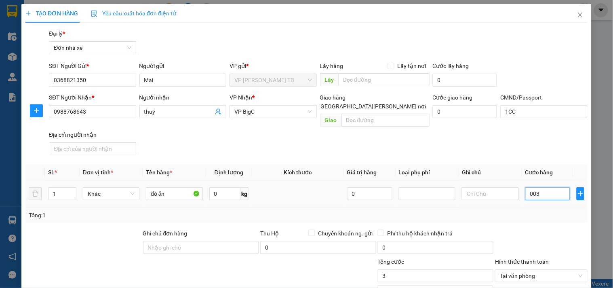
type input "30"
click at [544, 210] on div "Tổng: 1" at bounding box center [306, 214] width 555 height 9
type input "30.000"
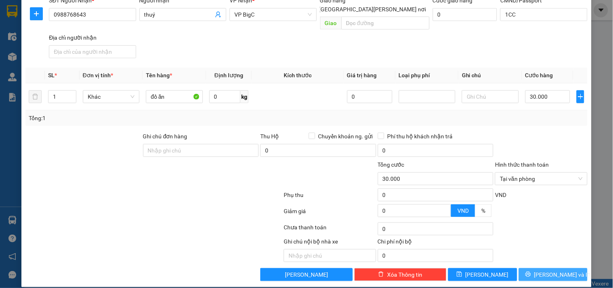
click at [557, 268] on button "[PERSON_NAME] và In" at bounding box center [553, 274] width 69 height 13
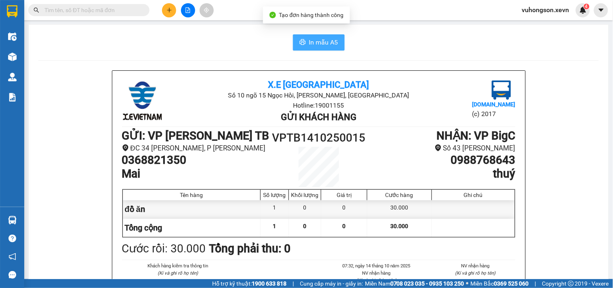
click at [322, 42] on span "In mẫu A5" at bounding box center [323, 42] width 29 height 10
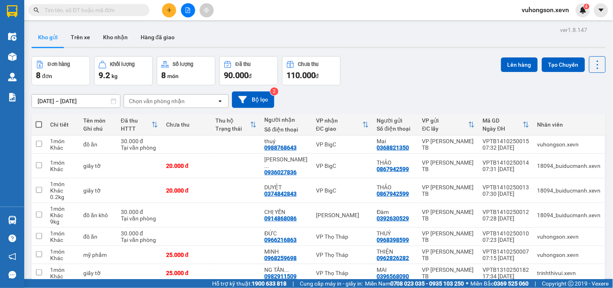
click at [130, 14] on input "text" at bounding box center [91, 10] width 95 height 9
click at [168, 13] on button at bounding box center [169, 10] width 14 height 14
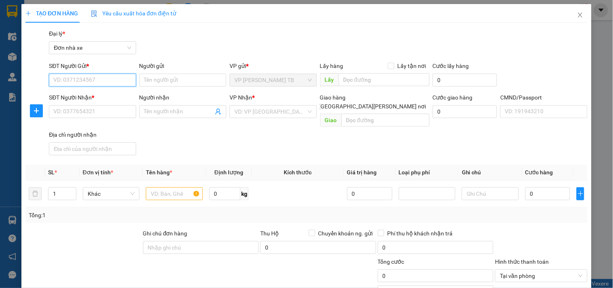
click at [83, 84] on input "SĐT Người Gửi *" at bounding box center [92, 80] width 87 height 13
click at [70, 81] on input "SĐT Người Gửi *" at bounding box center [92, 80] width 87 height 13
type input "0945929386"
click at [103, 96] on div "0945929386 - HẠNH" at bounding box center [91, 96] width 76 height 9
type input "HẠNH"
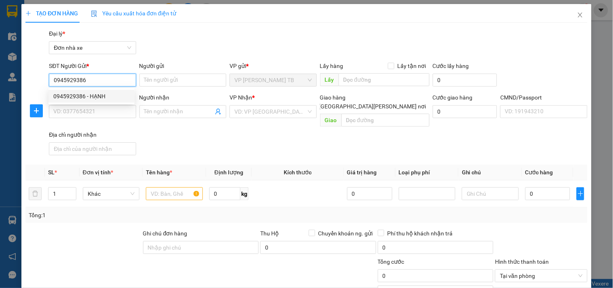
type input "0345178968"
type input "BÌNH"
type input "0375571363 PHƯƠNG"
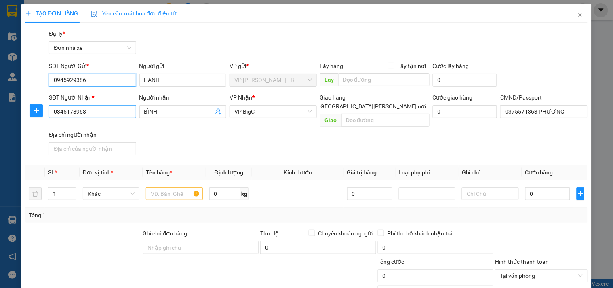
type input "0945929386"
click at [114, 115] on input "0345178968" at bounding box center [92, 111] width 87 height 13
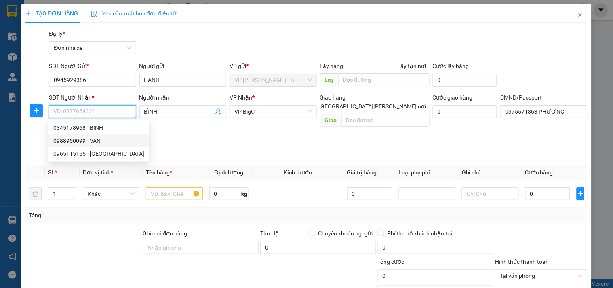
click at [101, 143] on div "0988950099 - VÂN" at bounding box center [98, 140] width 91 height 9
type input "0988950099"
type input "VÂN"
type input "SHIP BE"
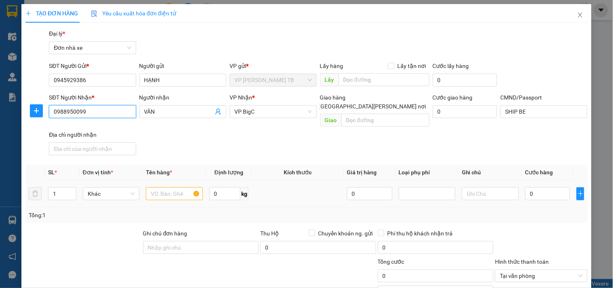
type input "0988950099"
click at [152, 180] on td at bounding box center [174, 193] width 63 height 27
click at [155, 187] on input "text" at bounding box center [174, 193] width 57 height 13
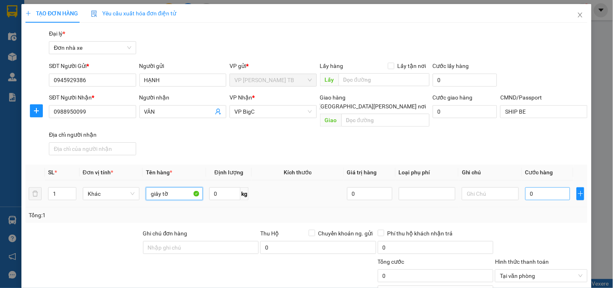
type input "giây tờ"
click at [538, 188] on input "0" at bounding box center [547, 193] width 45 height 13
type input "002"
type input "2"
type input "0.025"
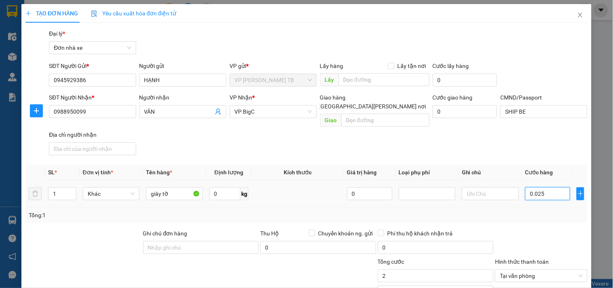
type input "25"
click at [531, 231] on div at bounding box center [541, 243] width 94 height 28
type input "25.000"
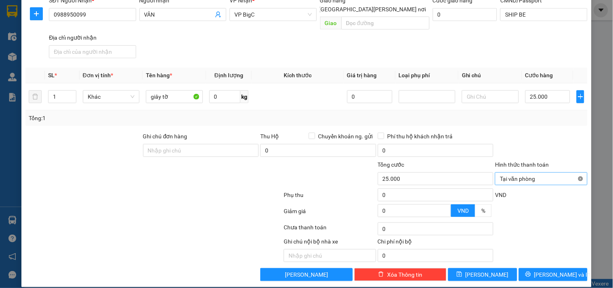
type input "25.000"
click at [563, 268] on button "[PERSON_NAME] và In" at bounding box center [553, 274] width 69 height 13
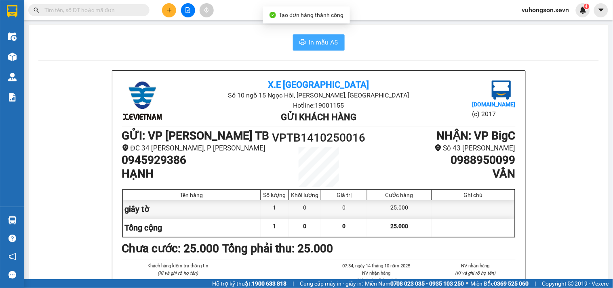
click at [314, 46] on span "In mẫu A5" at bounding box center [323, 42] width 29 height 10
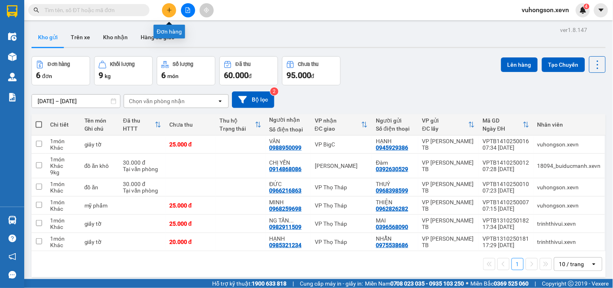
click at [173, 10] on button at bounding box center [169, 10] width 14 height 14
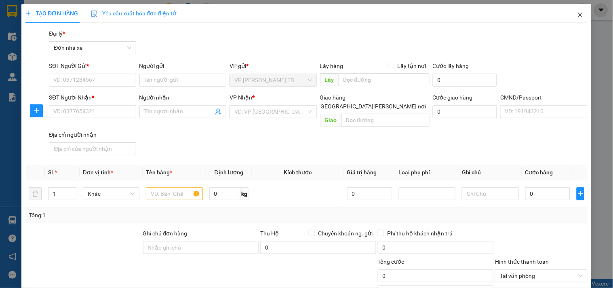
click at [577, 18] on icon "close" at bounding box center [580, 15] width 6 height 6
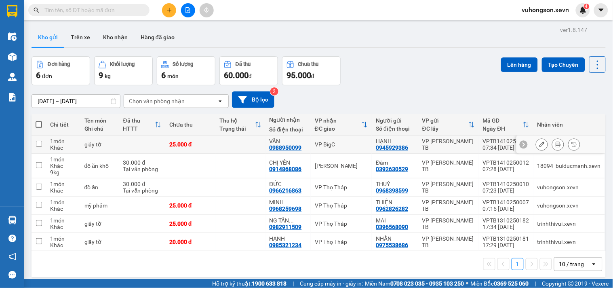
click at [348, 144] on div "VP BigC" at bounding box center [341, 144] width 53 height 6
checkbox input "true"
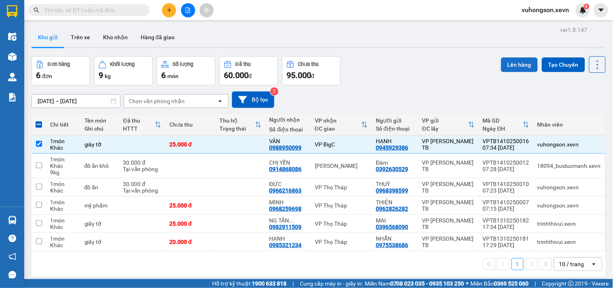
click at [526, 67] on button "Lên hàng" at bounding box center [519, 64] width 37 height 15
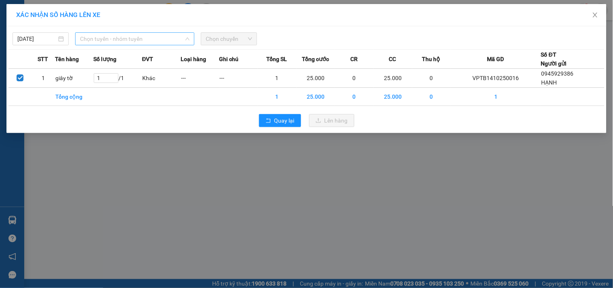
drag, startPoint x: 128, startPoint y: 36, endPoint x: 134, endPoint y: 39, distance: 6.9
click at [129, 35] on span "Chọn tuyến - nhóm tuyến" at bounding box center [134, 39] width 109 height 12
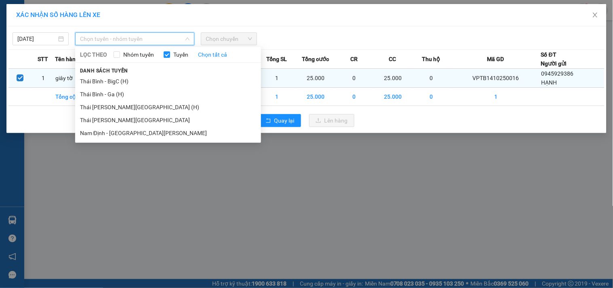
drag, startPoint x: 128, startPoint y: 80, endPoint x: 168, endPoint y: 70, distance: 41.6
click at [128, 81] on li "Thái Bình - BigC (H)" at bounding box center [168, 81] width 186 height 13
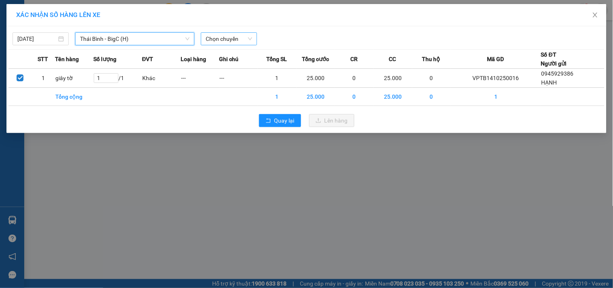
click at [219, 42] on span "Chọn chuyến" at bounding box center [229, 39] width 46 height 12
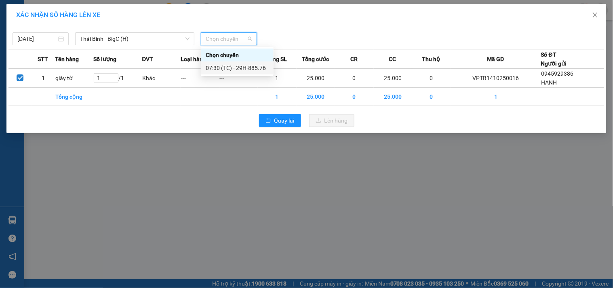
click at [241, 71] on div "07:30 (TC) - 29H-885.76" at bounding box center [237, 67] width 63 height 9
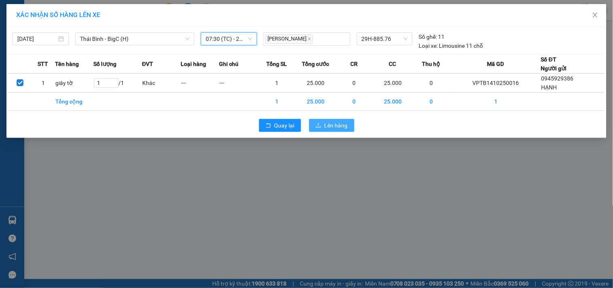
drag, startPoint x: 330, startPoint y: 116, endPoint x: 331, endPoint y: 122, distance: 6.3
click at [330, 118] on div "Quay lại Lên hàng" at bounding box center [306, 125] width 596 height 21
click at [331, 123] on span "Lên hàng" at bounding box center [335, 125] width 23 height 9
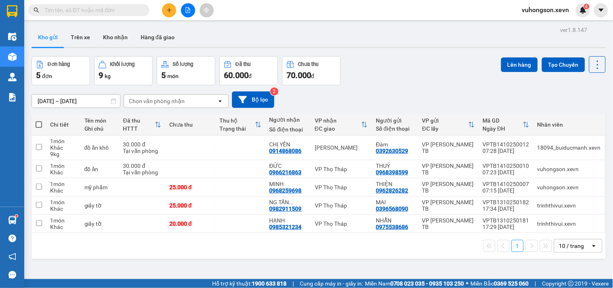
click at [170, 16] on button at bounding box center [169, 10] width 14 height 14
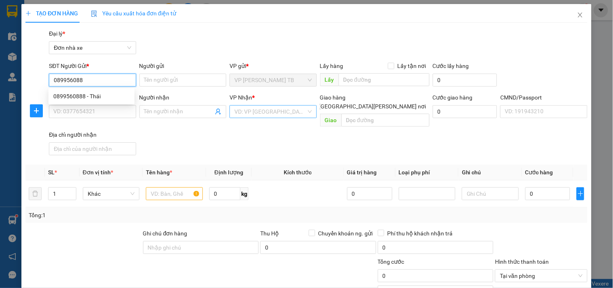
type input "0899560888"
click at [94, 98] on div "0899560888 - Thái" at bounding box center [91, 96] width 76 height 9
type input "Thái"
type input "0327130858"
type input "TÂM"
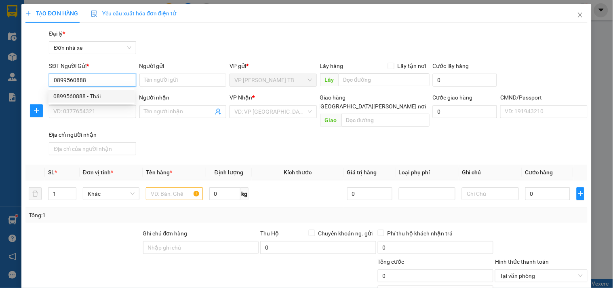
type input "001091056830 [PERSON_NAME] 1991"
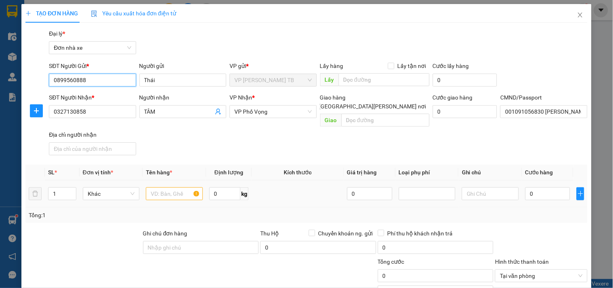
type input "0899560888"
click at [162, 187] on input "text" at bounding box center [174, 193] width 57 height 13
type input "h"
type input "d"
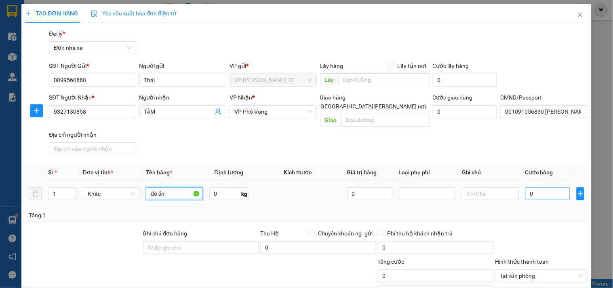
type input "đồ ăn"
click at [542, 190] on input "0" at bounding box center [547, 193] width 45 height 13
type input "003"
type input "3"
type input "0.035"
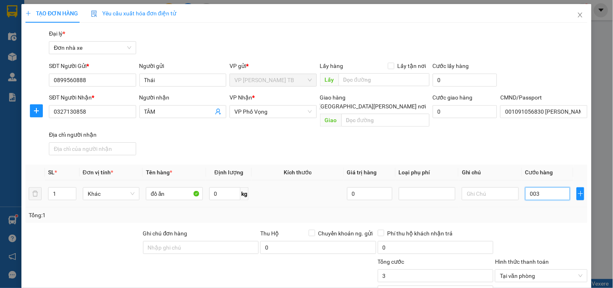
type input "35"
click at [518, 210] on div "Tổng: 1" at bounding box center [306, 214] width 555 height 9
type input "35.000"
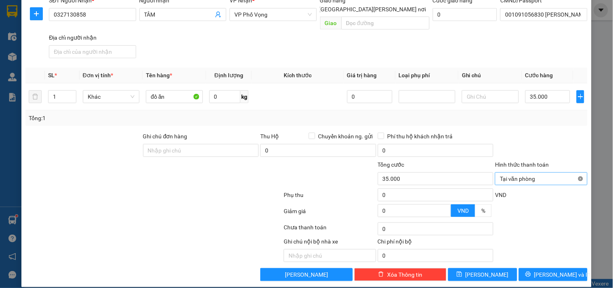
type input "35.000"
drag, startPoint x: 550, startPoint y: 257, endPoint x: 552, endPoint y: 261, distance: 4.5
click at [551, 258] on div "Transit Pickup Surcharge Ids Transit Deliver Surcharge Ids Transit Deliver Surc…" at bounding box center [306, 106] width 562 height 349
click at [552, 270] on span "[PERSON_NAME] và In" at bounding box center [562, 274] width 57 height 9
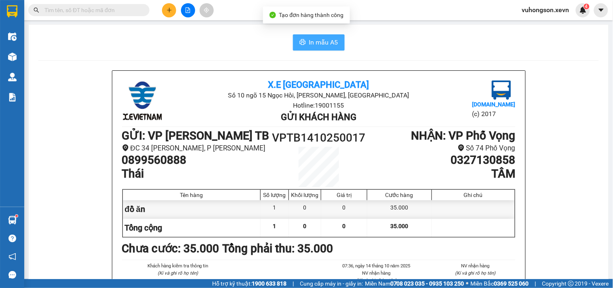
click at [299, 43] on icon "printer" at bounding box center [302, 42] width 6 height 6
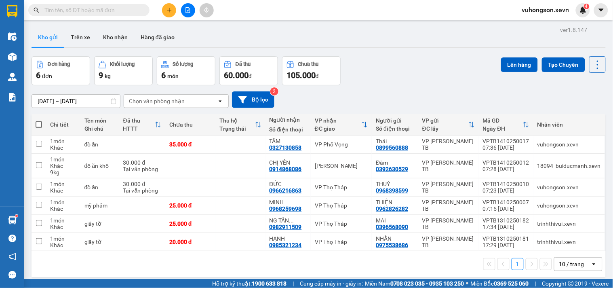
click at [96, 11] on input "text" at bounding box center [91, 10] width 95 height 9
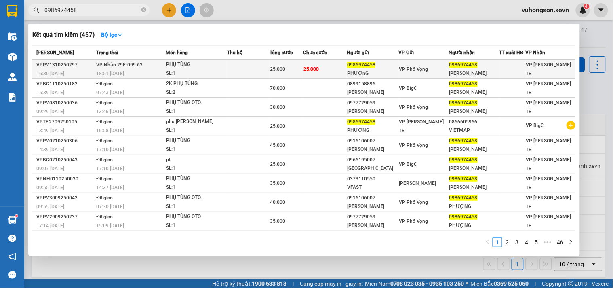
type input "0986974458"
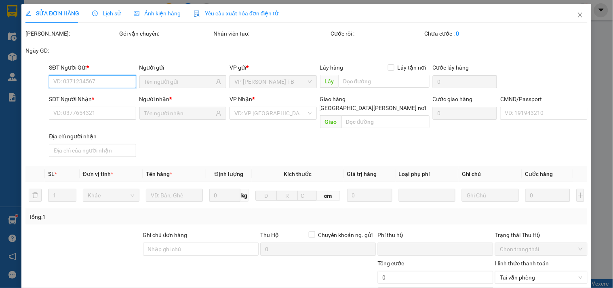
type input "0986974458"
type input "PHƯỢnG"
type input "0986974458"
type input "[PERSON_NAME]"
type input "[PERSON_NAME] 034084006450"
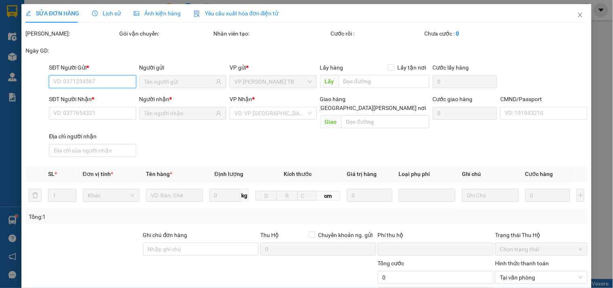
type input "0"
type input "25.000"
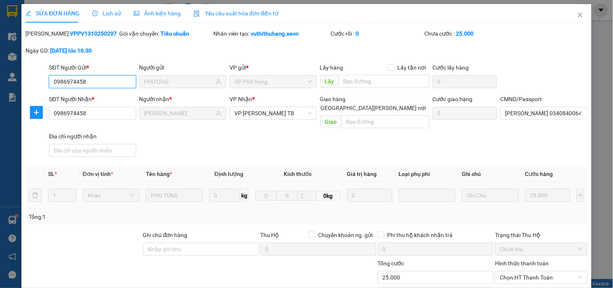
scroll to position [99, 0]
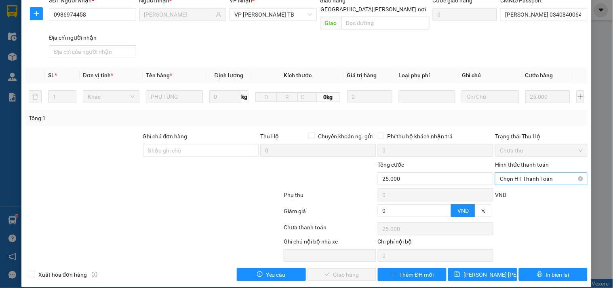
click at [502, 175] on div "Chọn HT Thanh Toán" at bounding box center [541, 178] width 92 height 13
click at [491, 187] on div "Tại văn phòng" at bounding box center [535, 185] width 91 height 13
type input "0"
click at [349, 258] on div "Total Paid Fee 0 Total UnPaid Fee 25.000 Cash Collection Total Fee Mã ĐH: VPPV1…" at bounding box center [306, 106] width 562 height 350
click at [347, 270] on span "Giao hàng" at bounding box center [346, 274] width 26 height 9
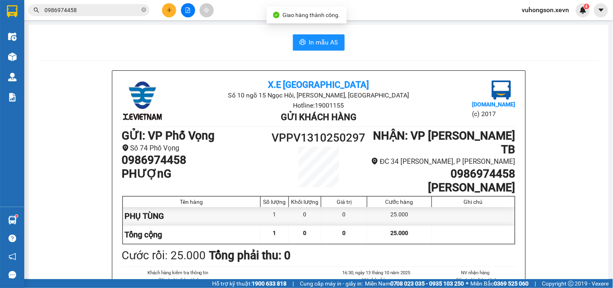
click at [131, 13] on input "0986974458" at bounding box center [91, 10] width 95 height 9
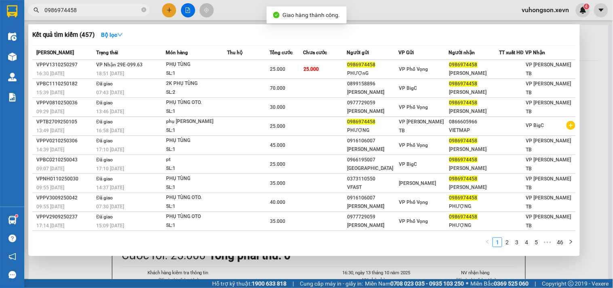
click at [131, 13] on input "0986974458" at bounding box center [91, 10] width 95 height 9
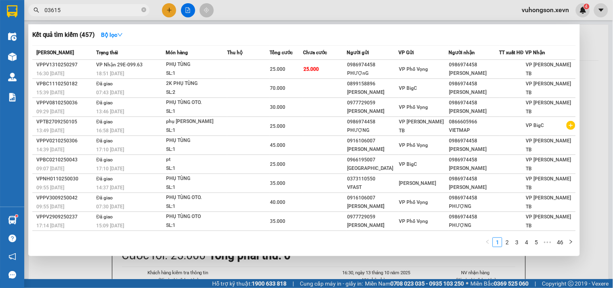
type input "036157"
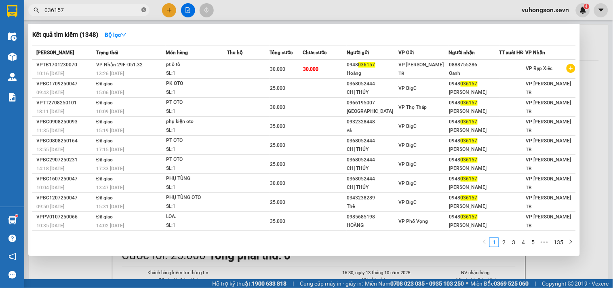
click at [143, 10] on icon "close-circle" at bounding box center [143, 9] width 5 height 5
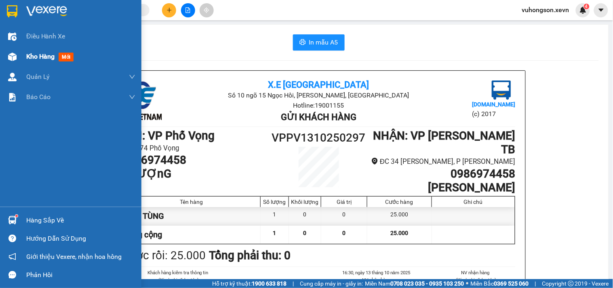
click at [8, 53] on img at bounding box center [12, 57] width 8 height 8
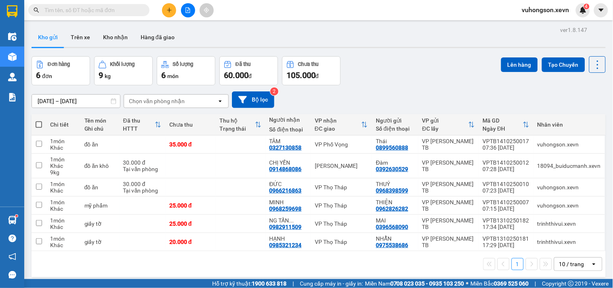
click at [126, 13] on input "text" at bounding box center [91, 10] width 95 height 9
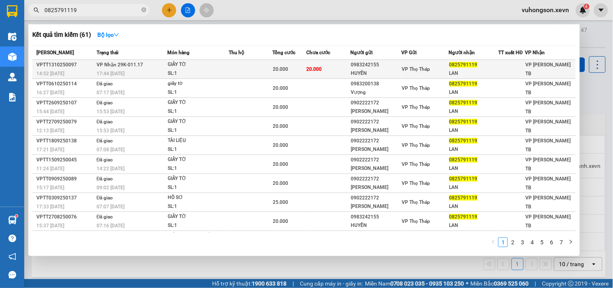
type input "0825791119"
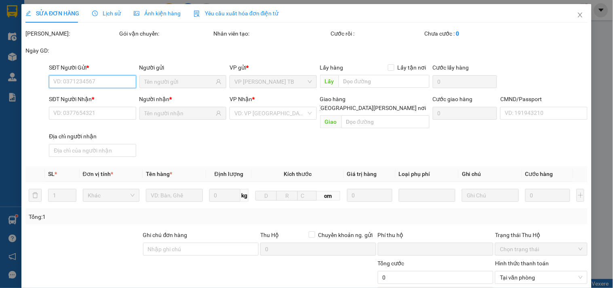
type input "0983242155"
type input "HUYỀN"
type input "0825791119"
type input "LAN"
type input "[PERSON_NAME] [PERSON_NAME] 0914211658"
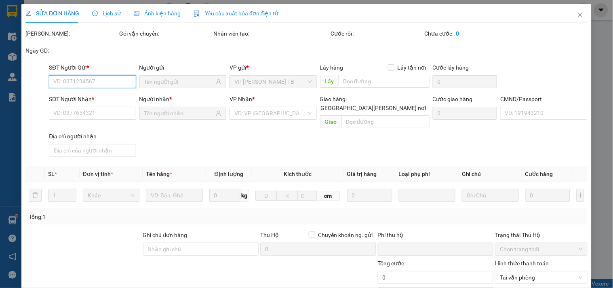
type input "0"
type input "20.000"
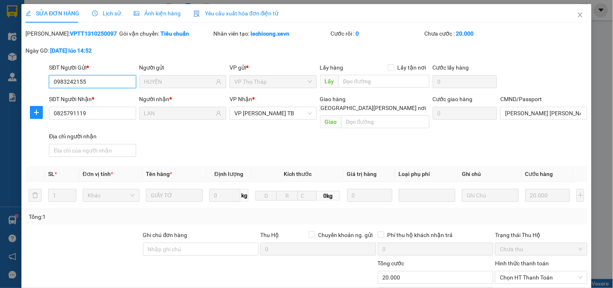
scroll to position [99, 0]
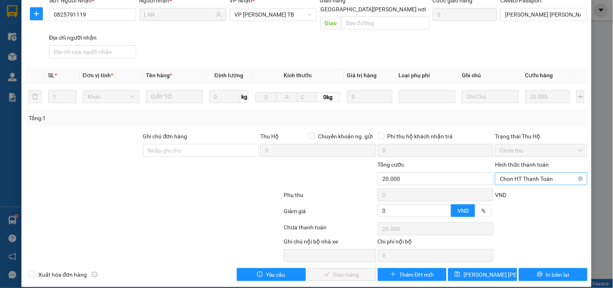
click at [522, 172] on span "Chọn HT Thanh Toán" at bounding box center [541, 178] width 82 height 12
click at [514, 183] on div "Tại văn phòng" at bounding box center [536, 185] width 82 height 9
type input "0"
drag, startPoint x: 344, startPoint y: 267, endPoint x: 341, endPoint y: 271, distance: 4.9
click at [342, 270] on button "Giao hàng" at bounding box center [341, 274] width 69 height 13
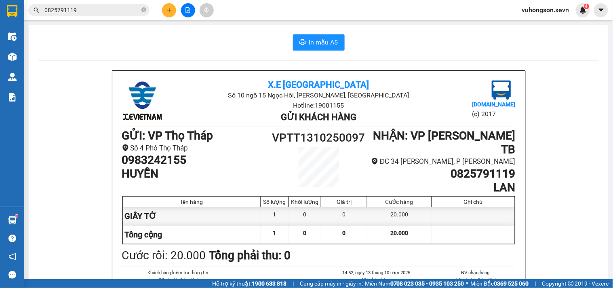
click at [167, 17] on div at bounding box center [188, 10] width 61 height 14
click at [168, 12] on icon "plus" at bounding box center [169, 10] width 6 height 6
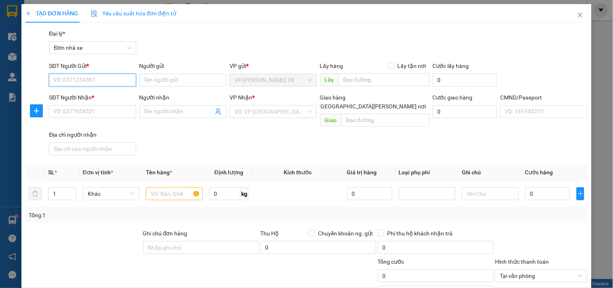
click at [78, 86] on input "SĐT Người Gửi *" at bounding box center [92, 80] width 87 height 13
type input "0919492229"
click at [82, 96] on div "0919492229 - THÀNH" at bounding box center [91, 96] width 76 height 9
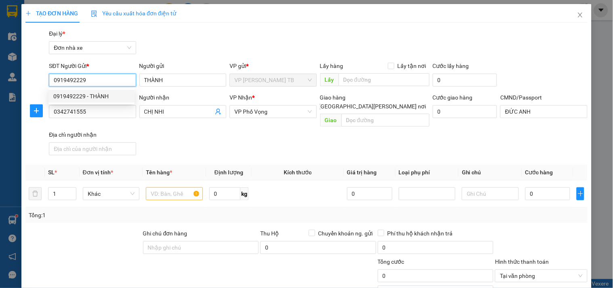
type input "THÀNH"
type input "0342741555"
type input "CHỊ NHI"
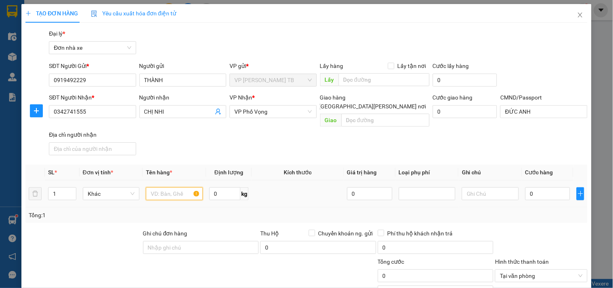
click at [171, 188] on input "text" at bounding box center [174, 193] width 57 height 13
drag, startPoint x: 281, startPoint y: 193, endPoint x: 286, endPoint y: 194, distance: 4.6
click at [286, 194] on td at bounding box center [298, 193] width 92 height 27
click at [514, 187] on td at bounding box center [489, 193] width 63 height 27
click at [544, 187] on input "0" at bounding box center [547, 193] width 45 height 13
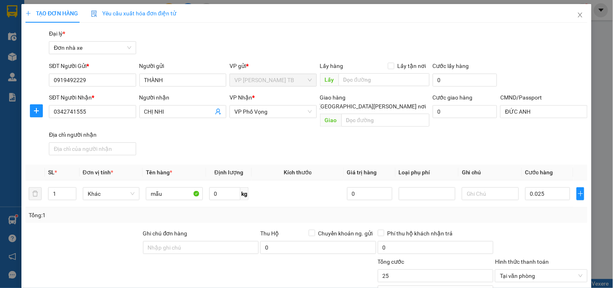
click at [515, 216] on div "Transit Pickup Surcharge Ids Transit Deliver Surcharge Ids Transit Deliver Surc…" at bounding box center [306, 203] width 562 height 349
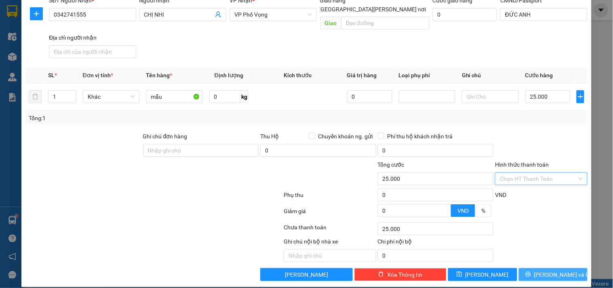
drag, startPoint x: 559, startPoint y: 267, endPoint x: 537, endPoint y: 269, distance: 21.5
click at [559, 270] on span "[PERSON_NAME] và In" at bounding box center [562, 274] width 57 height 9
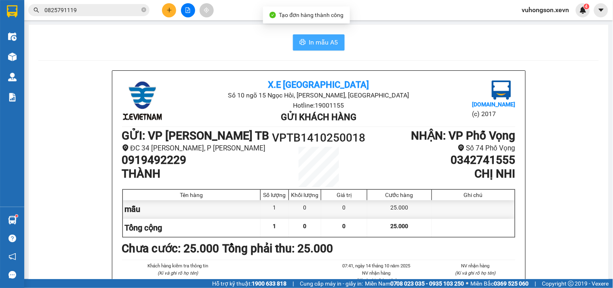
click at [326, 43] on span "In mẫu A5" at bounding box center [323, 42] width 29 height 10
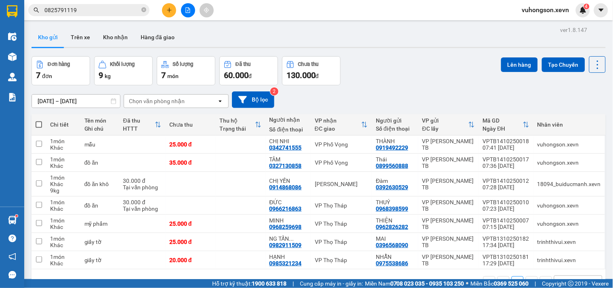
click at [81, 9] on input "0825791119" at bounding box center [91, 10] width 95 height 9
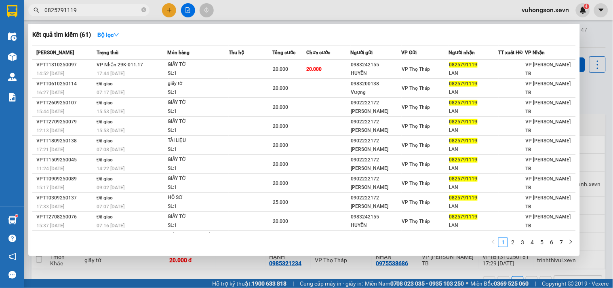
click at [81, 9] on input "0825791119" at bounding box center [91, 10] width 95 height 9
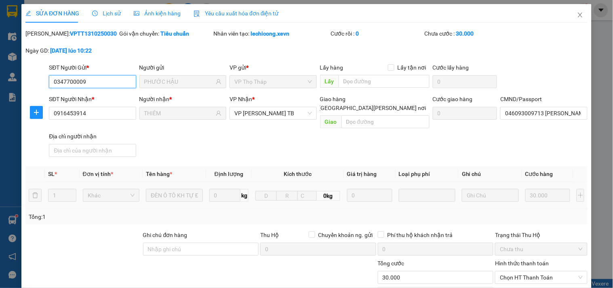
scroll to position [99, 0]
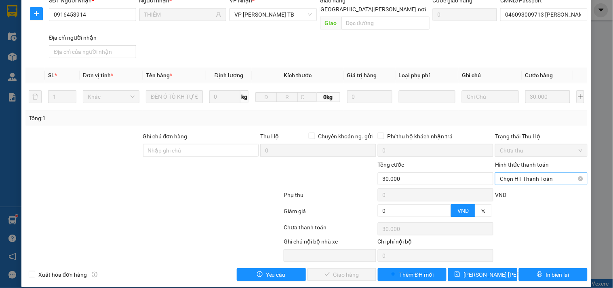
click at [515, 175] on span "Chọn HT Thanh Toán" at bounding box center [541, 178] width 82 height 12
click at [510, 181] on div "Tại văn phòng" at bounding box center [536, 185] width 82 height 9
click at [341, 270] on span "Giao hàng" at bounding box center [346, 274] width 26 height 9
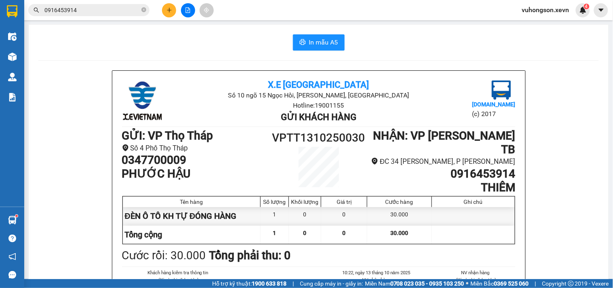
click at [160, 36] on div "In mẫu A5" at bounding box center [318, 42] width 560 height 16
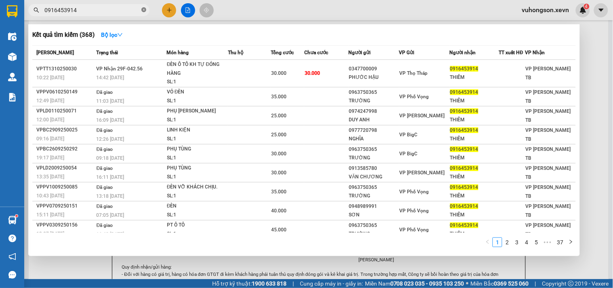
click at [145, 10] on icon "close-circle" at bounding box center [143, 9] width 5 height 5
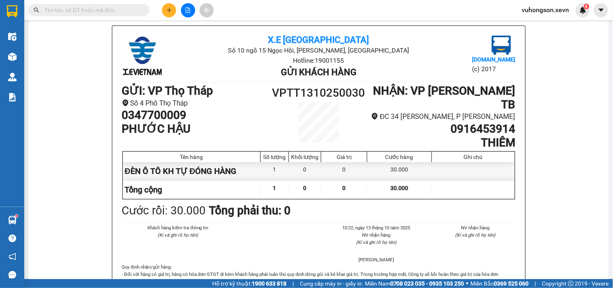
click at [123, 6] on input "text" at bounding box center [91, 10] width 95 height 9
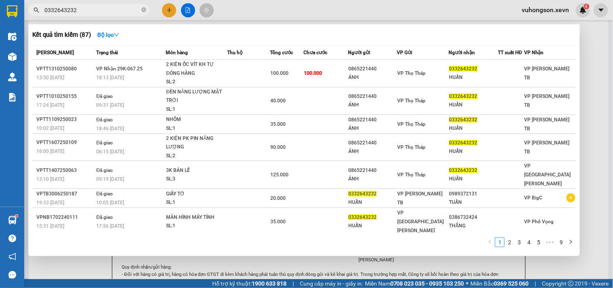
click at [201, 69] on div "2 KIỆN ỐC VÍT KH TỰ ĐÓNG HÀNG" at bounding box center [196, 68] width 61 height 17
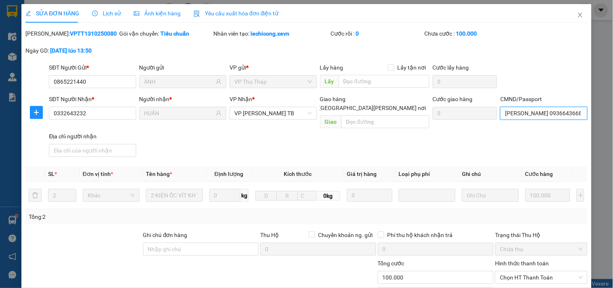
click at [522, 119] on input "[PERSON_NAME] 0936643668" at bounding box center [543, 113] width 87 height 13
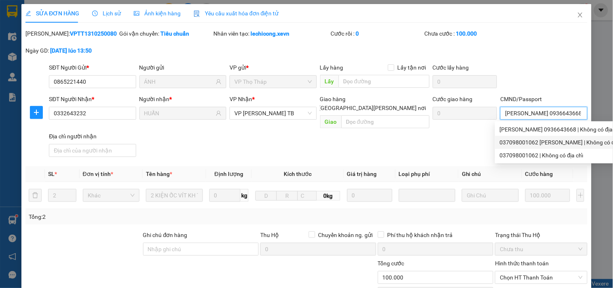
click at [521, 141] on div "037098001062 [PERSON_NAME] | Không có địa chỉ" at bounding box center [564, 142] width 128 height 9
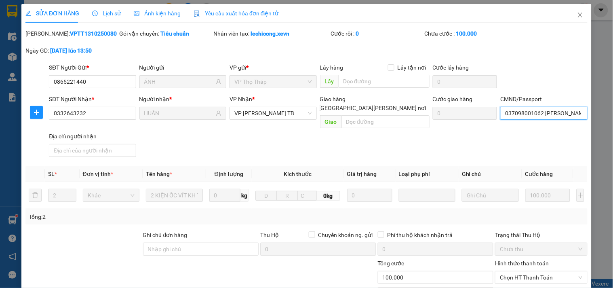
click at [528, 112] on input "037098001062 [PERSON_NAME]" at bounding box center [543, 113] width 87 height 13
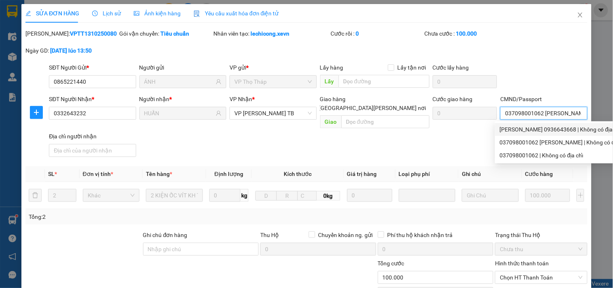
click at [525, 130] on div "[PERSON_NAME] 0936643668 | Không có địa chỉ" at bounding box center [564, 129] width 128 height 9
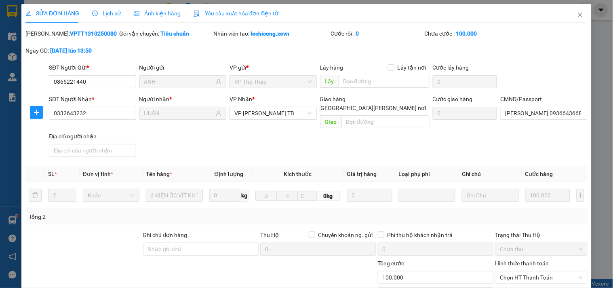
click at [422, 143] on div "SĐT Người [PERSON_NAME] * 0332643232 Người [PERSON_NAME] * [PERSON_NAME] [PERSO…" at bounding box center [318, 127] width 542 height 65
click at [526, 111] on input "[PERSON_NAME] 0936643668" at bounding box center [543, 113] width 87 height 13
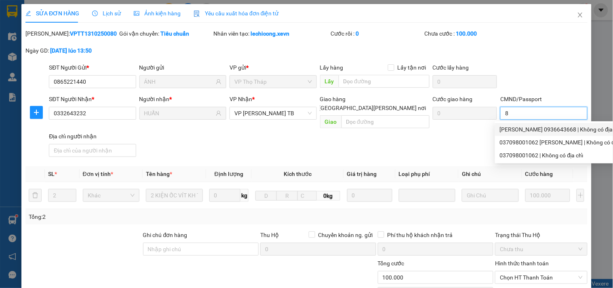
click at [517, 116] on input "8" at bounding box center [543, 113] width 87 height 13
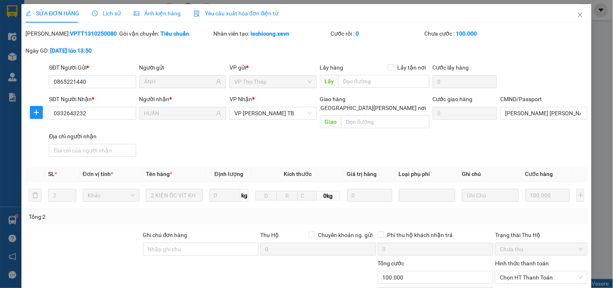
click at [467, 130] on div "SĐT Người [PERSON_NAME] * 0332643232 Người [PERSON_NAME] * [PERSON_NAME] [PERSO…" at bounding box center [318, 127] width 542 height 65
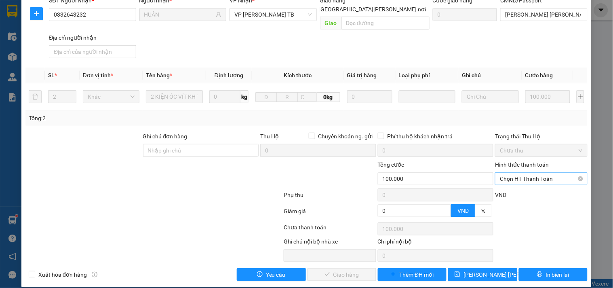
click at [509, 174] on span "Chọn HT Thanh Toán" at bounding box center [541, 178] width 82 height 12
click at [507, 181] on div "Tại văn phòng" at bounding box center [536, 185] width 82 height 9
click at [341, 270] on span "Giao hàng" at bounding box center [346, 274] width 26 height 9
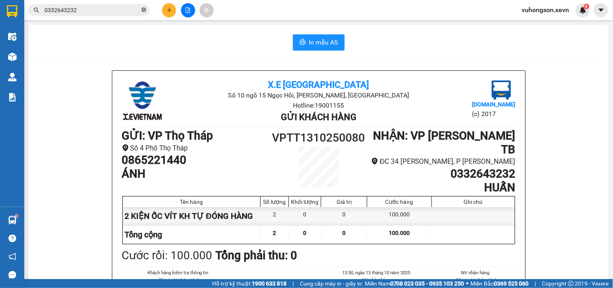
click at [144, 10] on icon "close-circle" at bounding box center [143, 9] width 5 height 5
click at [101, 0] on div "Kết quả [PERSON_NAME] ( 87 ) Bộ lọc Mã ĐH Trạng thái Món hàng Thu hộ [PERSON_NA…" at bounding box center [306, 10] width 613 height 20
click at [98, 14] on input "text" at bounding box center [91, 10] width 95 height 9
click at [171, 3] on button at bounding box center [169, 10] width 14 height 14
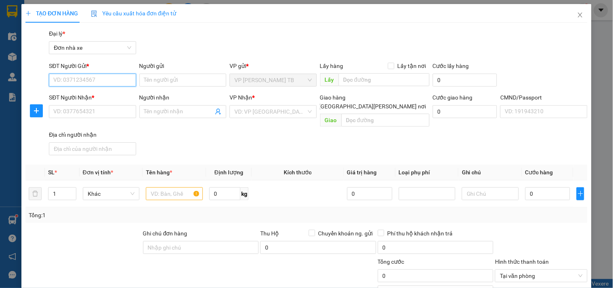
click at [79, 81] on input "SĐT Người Gửi *" at bounding box center [92, 80] width 87 height 13
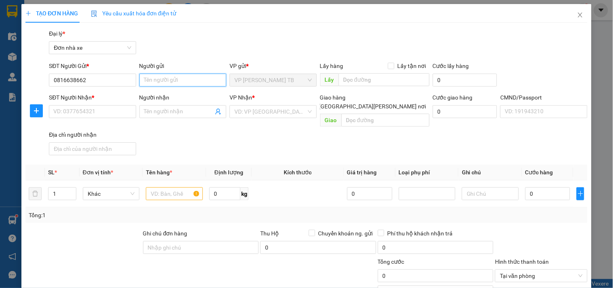
click at [147, 78] on input "Người gửi" at bounding box center [182, 80] width 87 height 13
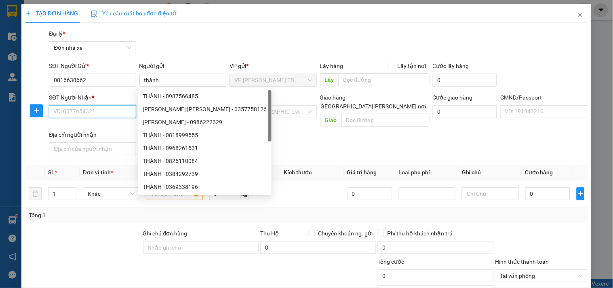
click at [94, 111] on input "SĐT Người Nhận *" at bounding box center [92, 111] width 87 height 13
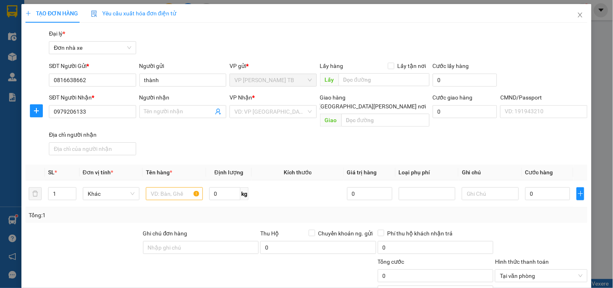
click at [154, 120] on div "SĐT Người [PERSON_NAME] * 0979206133 0979206133 Người [PERSON_NAME] Tên người […" at bounding box center [318, 125] width 542 height 65
click at [154, 112] on input "Người nhận" at bounding box center [178, 111] width 69 height 9
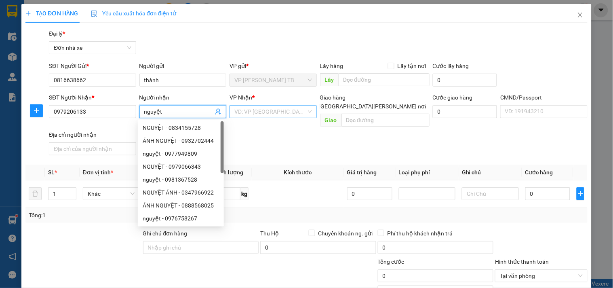
click at [264, 109] on input "search" at bounding box center [269, 111] width 71 height 12
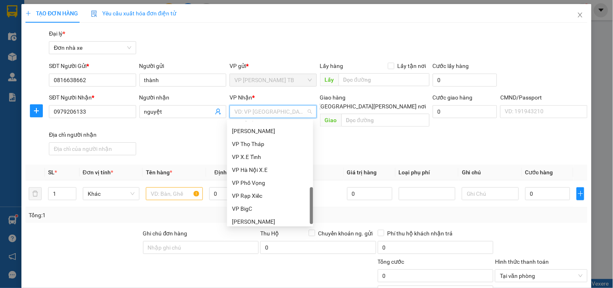
scroll to position [258, 0]
click at [261, 179] on div "VP Phố Vọng" at bounding box center [270, 179] width 76 height 9
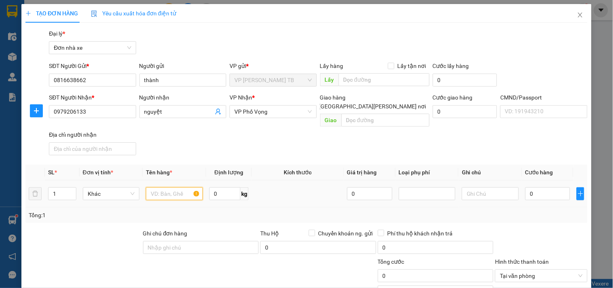
click at [158, 187] on input "text" at bounding box center [174, 193] width 57 height 13
click at [535, 187] on input "0" at bounding box center [547, 193] width 45 height 13
click at [532, 210] on div "Tổng: 1" at bounding box center [306, 214] width 555 height 9
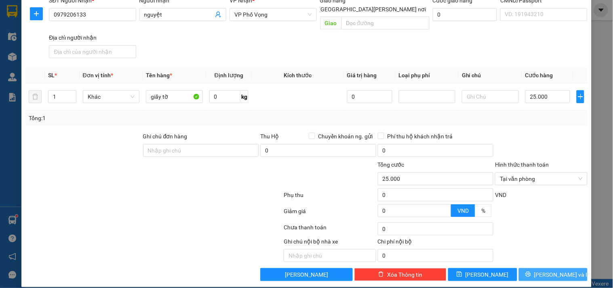
click at [555, 270] on span "[PERSON_NAME] và In" at bounding box center [562, 274] width 57 height 9
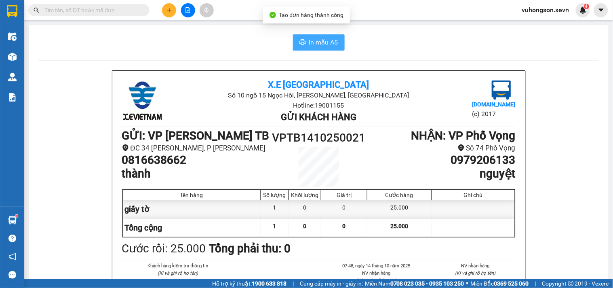
click at [295, 42] on button "In mẫu A5" at bounding box center [319, 42] width 52 height 16
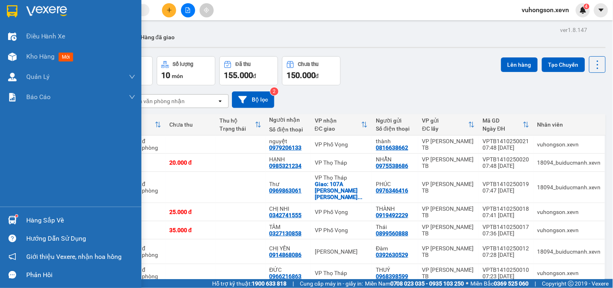
click at [20, 218] on div "Hàng sắp về" at bounding box center [70, 220] width 141 height 18
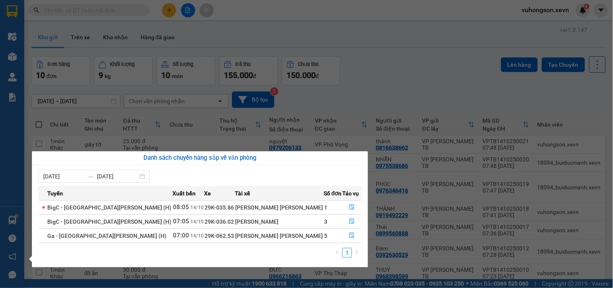
click at [389, 63] on section "Kết quả [PERSON_NAME] ( 87 ) Bộ lọc Mã ĐH Trạng thái Món hàng Thu hộ [PERSON_NA…" at bounding box center [306, 144] width 613 height 288
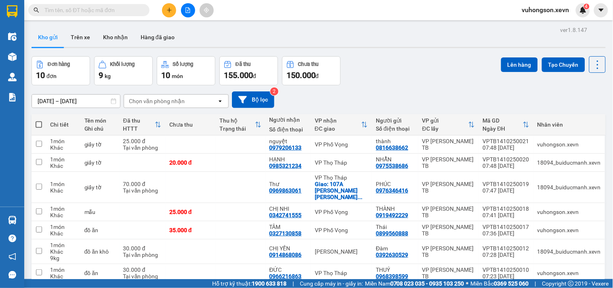
click at [118, 6] on input "text" at bounding box center [91, 10] width 95 height 9
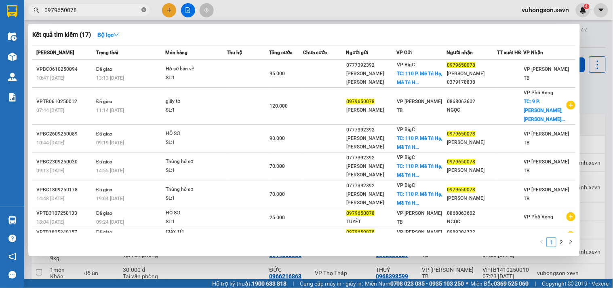
click at [143, 10] on icon "close-circle" at bounding box center [143, 9] width 5 height 5
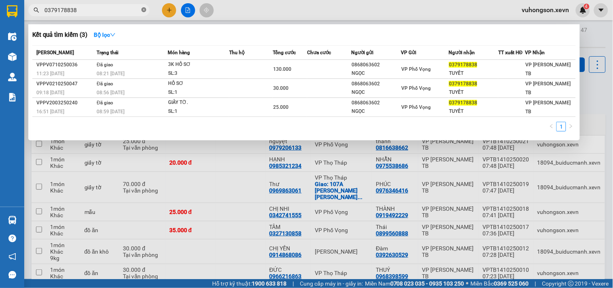
click at [142, 10] on icon "close-circle" at bounding box center [143, 9] width 5 height 5
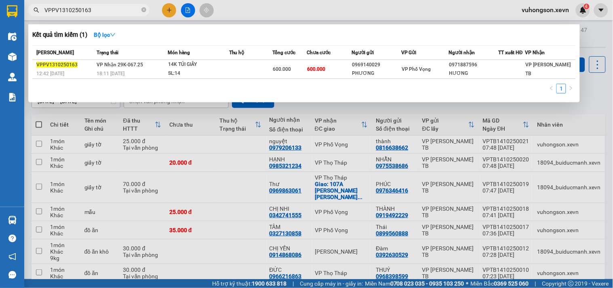
click at [249, 63] on td at bounding box center [251, 69] width 44 height 19
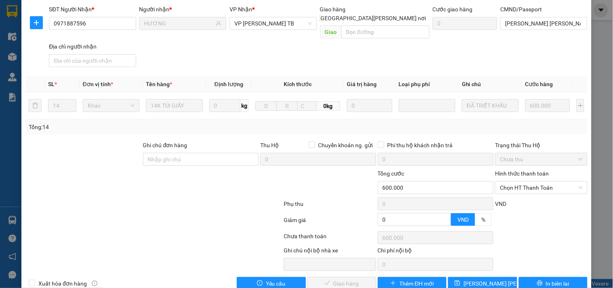
scroll to position [99, 0]
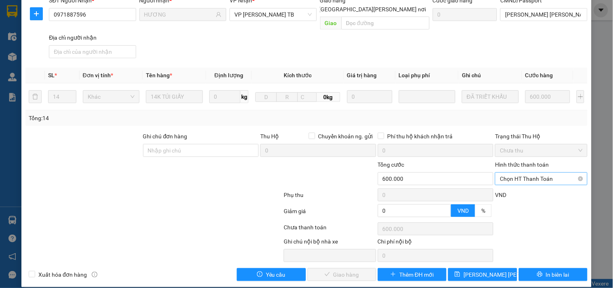
click at [519, 176] on div "Chọn HT Thanh Toán" at bounding box center [541, 178] width 92 height 13
click at [515, 193] on div "Total Paid Fee 0 Total UnPaid Fee 600.000 Cash Collection Total Fee Mã ĐH: VPPV…" at bounding box center [306, 106] width 562 height 350
click at [512, 177] on div "Hình thức thanh toán Chọn HT Thanh Toán" at bounding box center [541, 174] width 92 height 28
drag, startPoint x: 510, startPoint y: 172, endPoint x: 507, endPoint y: 187, distance: 15.2
click at [509, 172] on span "Chọn HT Thanh Toán" at bounding box center [541, 178] width 82 height 12
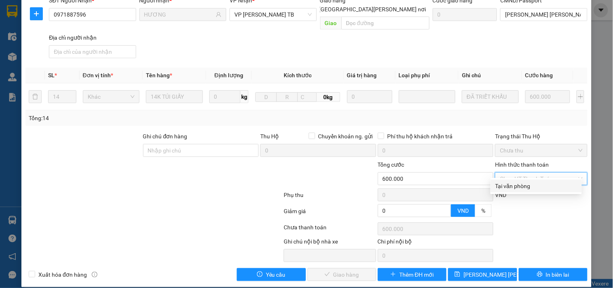
click at [507, 187] on div "Tại văn phòng" at bounding box center [536, 185] width 82 height 9
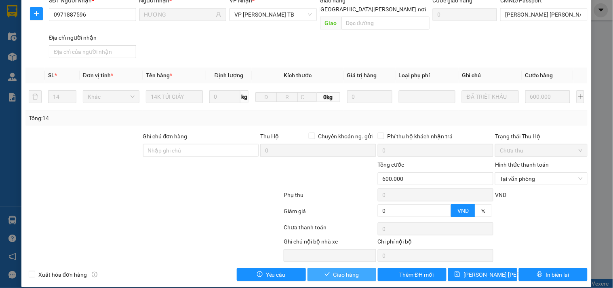
click at [350, 270] on span "Giao hàng" at bounding box center [346, 274] width 26 height 9
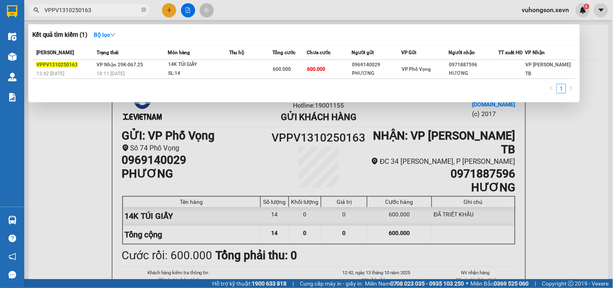
click at [109, 14] on input "VPPV1310250163" at bounding box center [91, 10] width 95 height 9
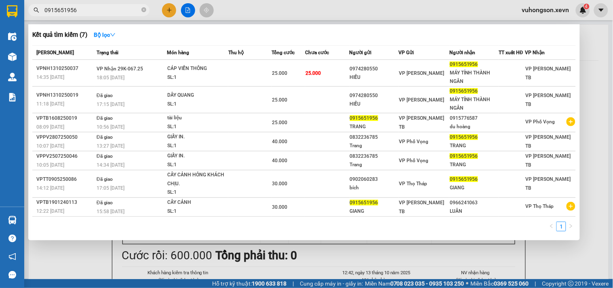
type input "0915651956"
click at [224, 70] on div "CÁP VIỄN THÔNG" at bounding box center [197, 68] width 61 height 9
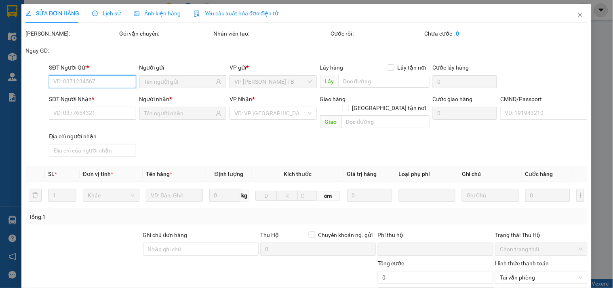
type input "0974280550"
type input "HIẾU"
type input "0915651956"
type input "MÁY TÍNH THÀNH NGÂN"
type input "0"
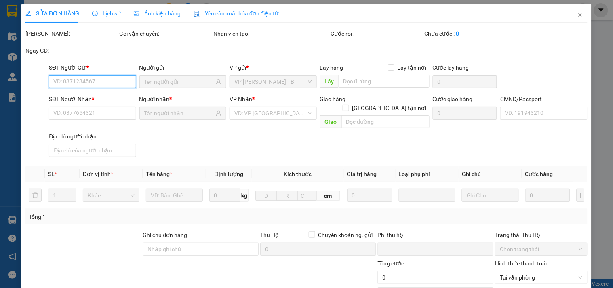
type input "25.000"
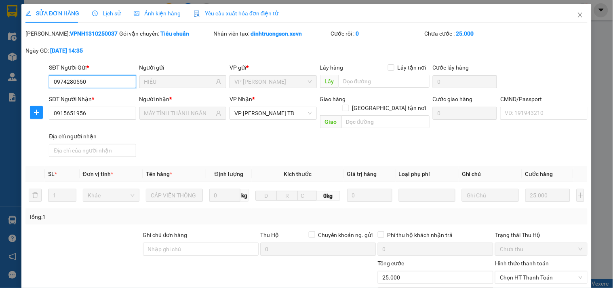
scroll to position [99, 0]
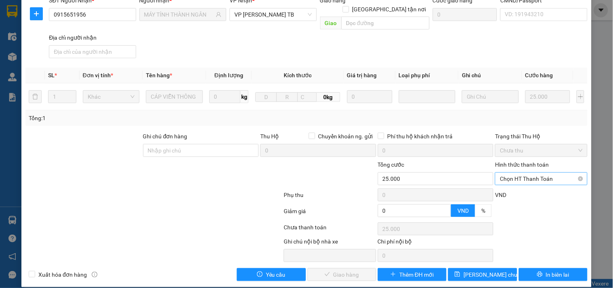
click at [515, 172] on span "Chọn HT Thanh Toán" at bounding box center [541, 178] width 82 height 12
click at [515, 179] on div "Tại văn phòng" at bounding box center [535, 185] width 91 height 13
type input "0"
click at [349, 270] on span "Giao hàng" at bounding box center [346, 274] width 26 height 9
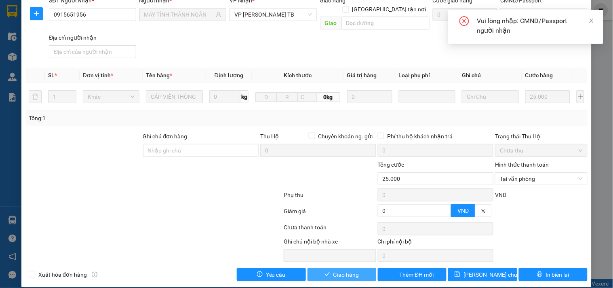
scroll to position [0, 0]
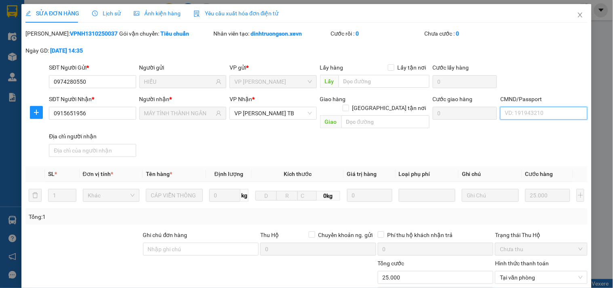
click at [513, 114] on input "CMND/Passport" at bounding box center [543, 113] width 87 height 13
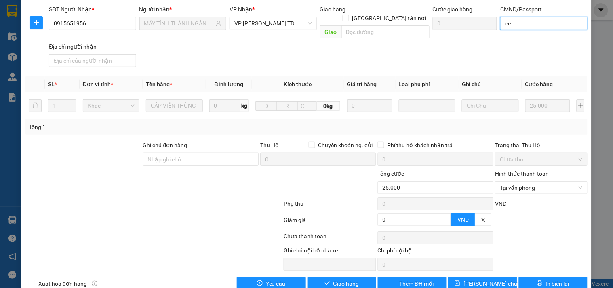
scroll to position [99, 0]
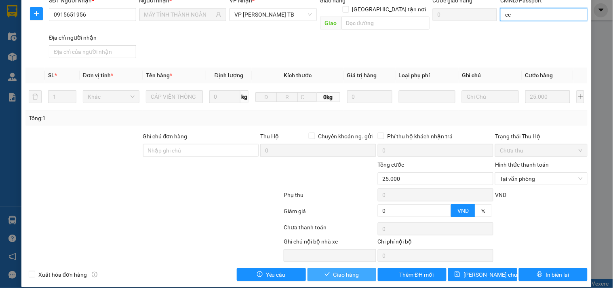
type input "cc"
click at [353, 271] on button "Giao hàng" at bounding box center [341, 274] width 69 height 13
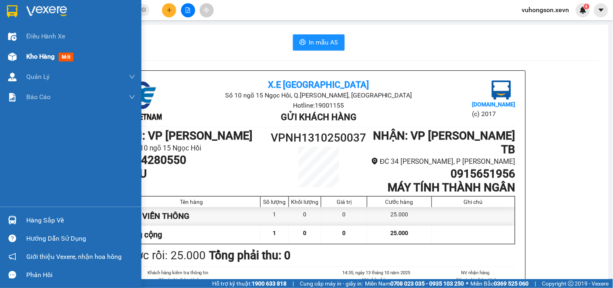
drag, startPoint x: 17, startPoint y: 55, endPoint x: 33, endPoint y: 61, distance: 16.5
click at [15, 55] on div at bounding box center [12, 57] width 14 height 14
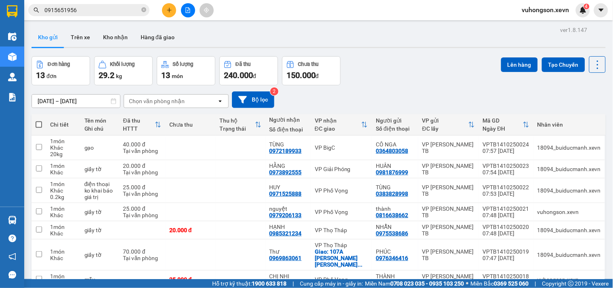
click at [170, 15] on button at bounding box center [169, 10] width 14 height 14
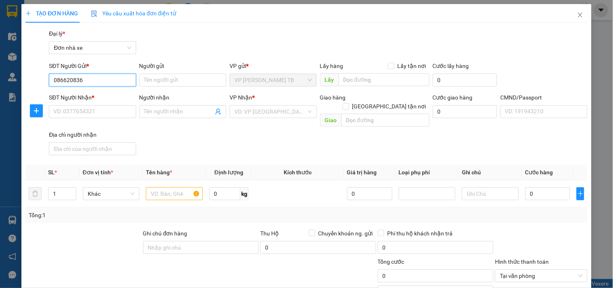
type input "0866208369"
click at [104, 83] on input "0866208369" at bounding box center [92, 80] width 87 height 13
type input "1"
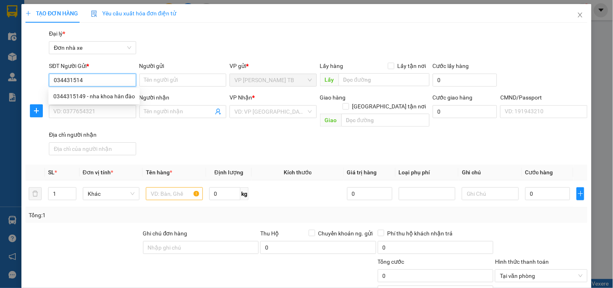
type input "0344315149"
click at [127, 90] on div "0344315149 - nha khoa hân đào" at bounding box center [93, 96] width 91 height 13
type input "nha khoa hân đào"
type input "0971630680"
type input "EQ"
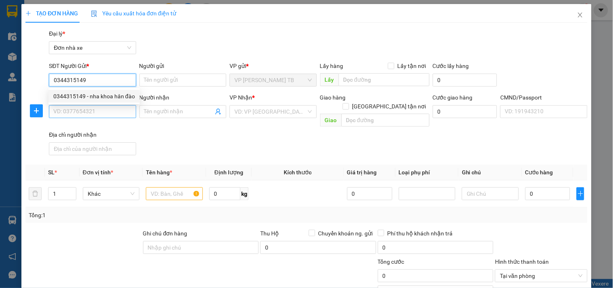
type input "1CC"
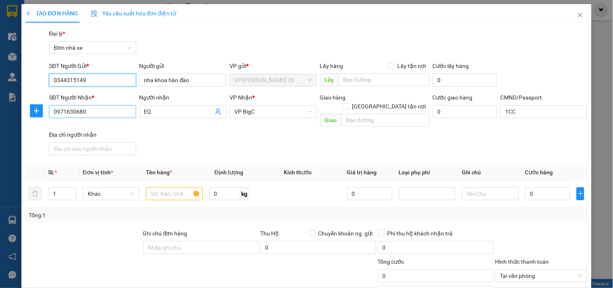
type input "0344315149"
click at [111, 117] on input "0971630680" at bounding box center [92, 111] width 87 height 13
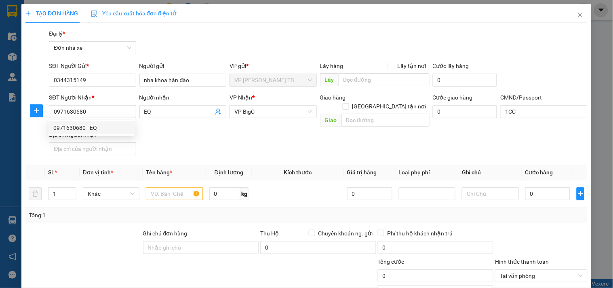
click at [147, 146] on div "SĐT Người Nhận * 0971630680 Người nhận EQ VP Nhận * VP BigC Giao hàng Giao tận …" at bounding box center [318, 125] width 542 height 65
click at [159, 187] on input "text" at bounding box center [174, 193] width 57 height 13
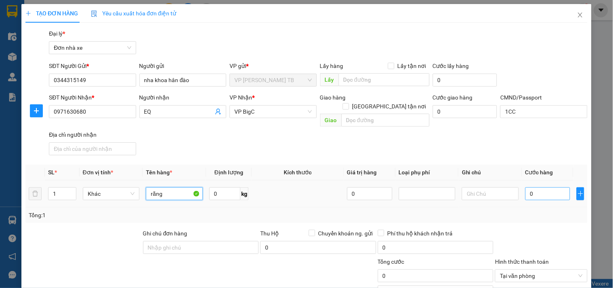
type input "răng"
click at [540, 187] on input "0" at bounding box center [547, 193] width 45 height 13
type input "002"
type input "2"
type input "0.025"
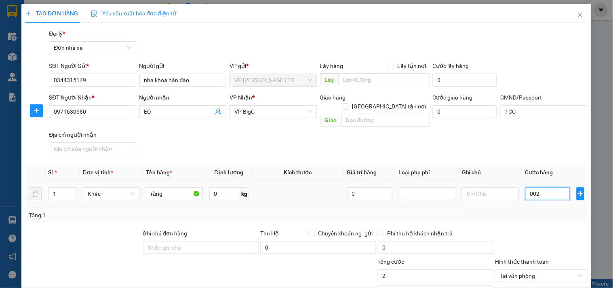
type input "25"
click at [532, 211] on div "Tổng: 1" at bounding box center [306, 214] width 562 height 15
type input "25.000"
click at [508, 235] on div at bounding box center [541, 243] width 94 height 28
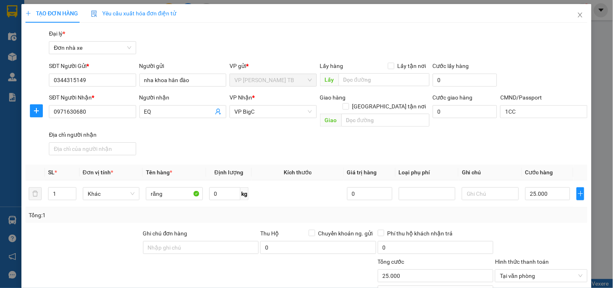
scroll to position [97, 0]
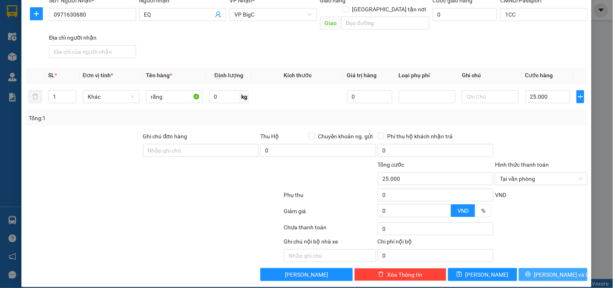
click at [539, 268] on button "[PERSON_NAME] và In" at bounding box center [553, 274] width 69 height 13
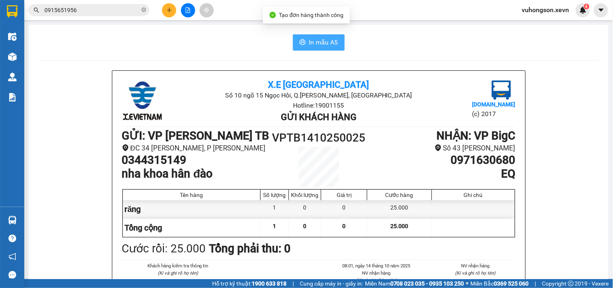
click at [315, 44] on span "In mẫu A5" at bounding box center [323, 42] width 29 height 10
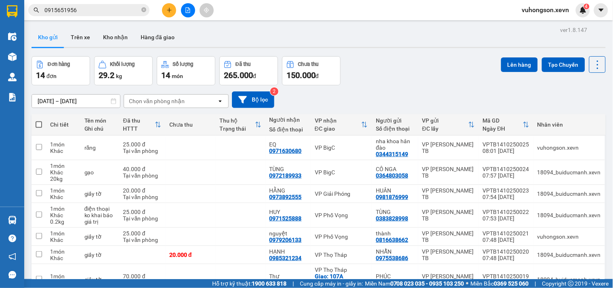
click at [372, 65] on div "Đơn hàng 14 đơn Khối lượng 29.2 kg Số lượng 14 món Đã thu 265.000 đ Chưa thu 15…" at bounding box center [319, 70] width 574 height 29
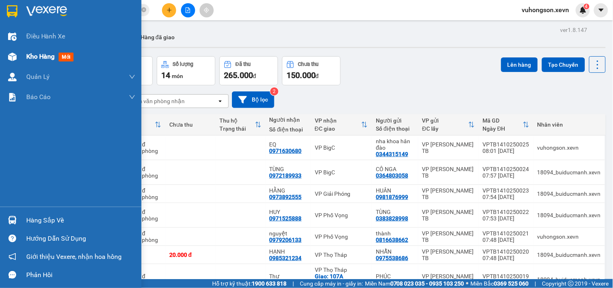
click at [11, 57] on img at bounding box center [12, 57] width 8 height 8
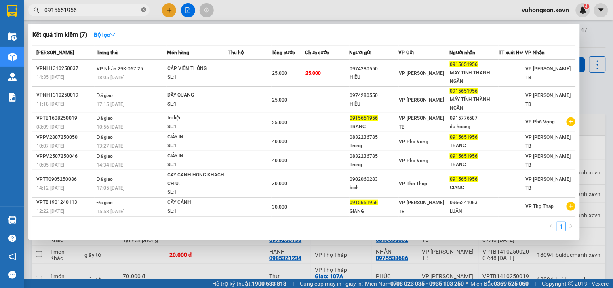
click at [143, 11] on icon "close-circle" at bounding box center [143, 9] width 5 height 5
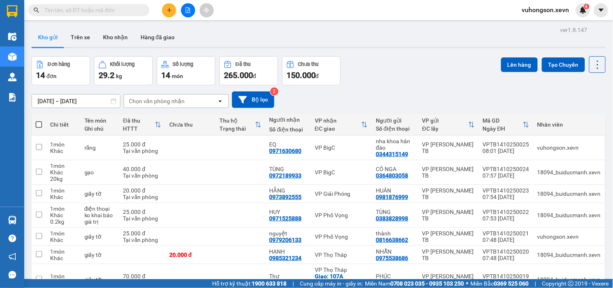
click at [347, 34] on div "Kho gửi Trên xe Kho nhận Hàng đã giao" at bounding box center [319, 37] width 574 height 21
click at [156, 110] on div "[DATE] – [DATE] Press the down arrow key to interact with the calendar and sele…" at bounding box center [319, 99] width 574 height 29
click at [154, 99] on div "Chọn văn phòng nhận" at bounding box center [157, 101] width 56 height 8
type input "bigc"
click at [155, 116] on div "VP BigC" at bounding box center [175, 118] width 105 height 15
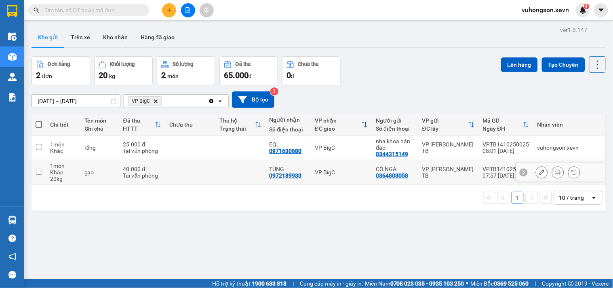
scroll to position [37, 0]
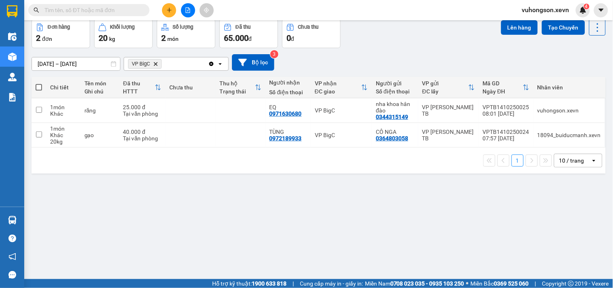
click at [157, 65] on icon "VP BigC, close by backspace" at bounding box center [156, 64] width 4 height 4
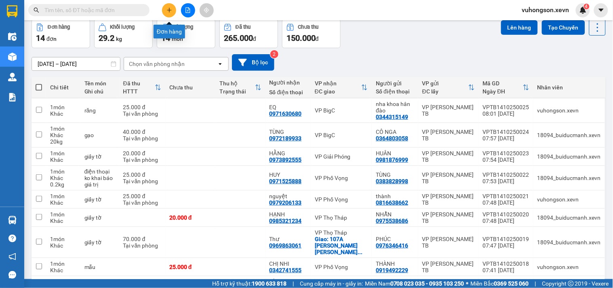
click at [172, 8] on button at bounding box center [169, 10] width 14 height 14
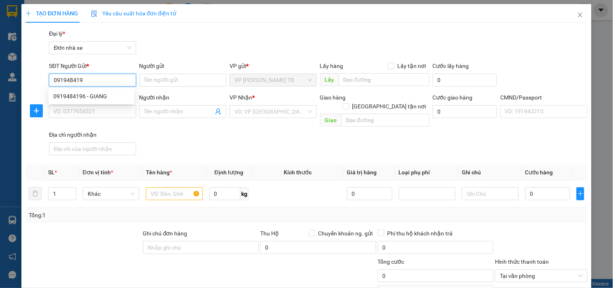
type input "0919484196"
click at [111, 93] on div "0919484196 - GIANG" at bounding box center [91, 96] width 76 height 9
type input "GIANG"
type input "0962661983"
type input "HIỀN"
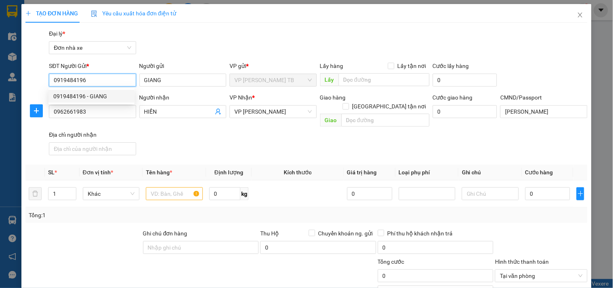
type input "TRẦN VĂN TRUNG"
type input "0919484196"
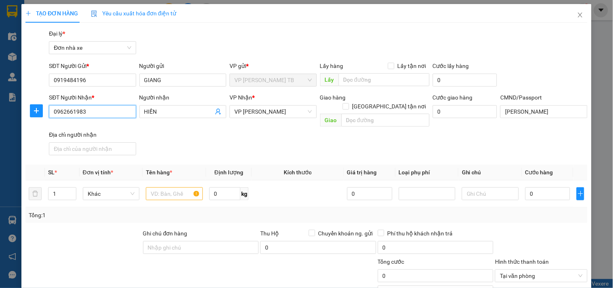
click at [119, 116] on input "0962661983" at bounding box center [92, 111] width 87 height 13
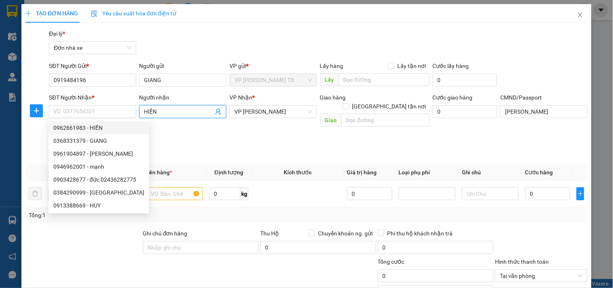
click at [218, 112] on icon "user-add" at bounding box center [218, 111] width 6 height 6
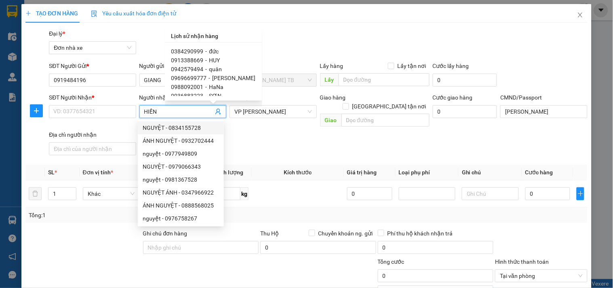
scroll to position [67, 0]
click at [217, 90] on span "MẠNH" at bounding box center [217, 91] width 17 height 6
type input "0921968668"
type input "MẠNH"
type input "1"
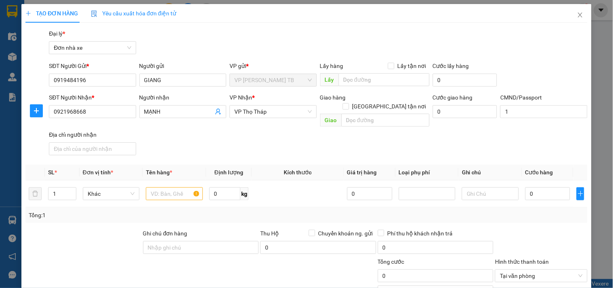
click at [166, 128] on div "SĐT Người Nhận * 0921968668 Người nhận MẠNH VP Nhận * VP Thọ Tháp Giao hàng Gia…" at bounding box center [318, 125] width 542 height 65
click at [279, 111] on span "VP Thọ Tháp" at bounding box center [272, 111] width 77 height 12
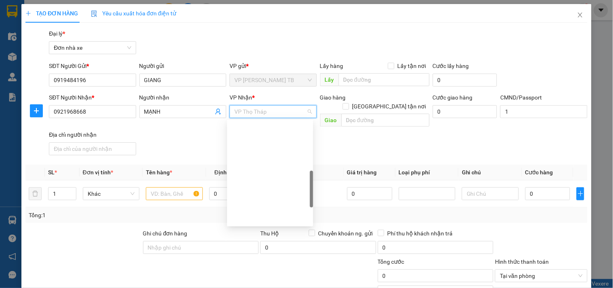
scroll to position [181, 0]
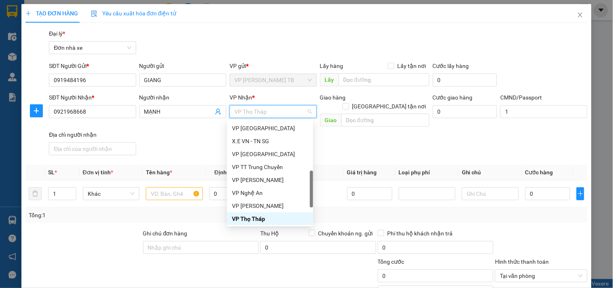
click at [271, 118] on div "VP Thọ Tháp" at bounding box center [272, 111] width 87 height 13
click at [358, 141] on div "SĐT Người Nhận * 0921968668 Người nhận MẠNH VP Nhận * VP Thọ Tháp Giao hàng Gia…" at bounding box center [318, 125] width 542 height 65
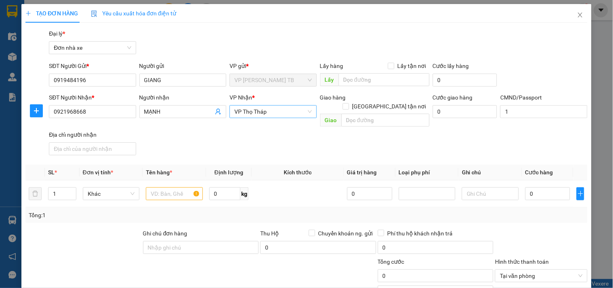
click at [263, 112] on span "VP Thọ Tháp" at bounding box center [272, 111] width 77 height 12
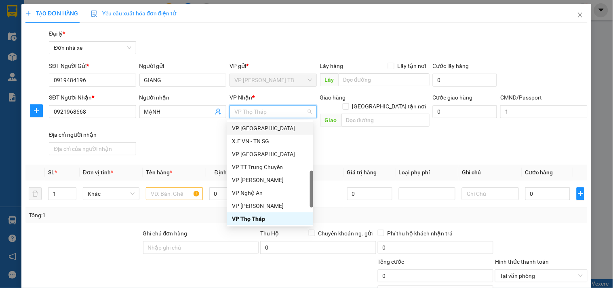
scroll to position [258, 0]
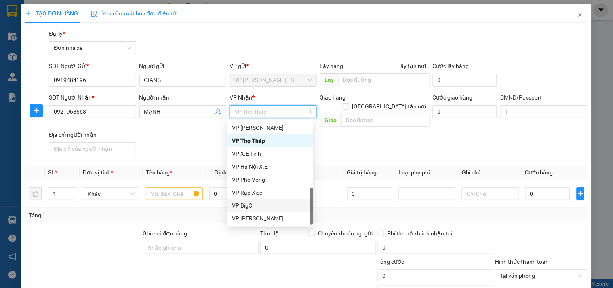
click at [244, 200] on div "VP BigC" at bounding box center [270, 205] width 86 height 13
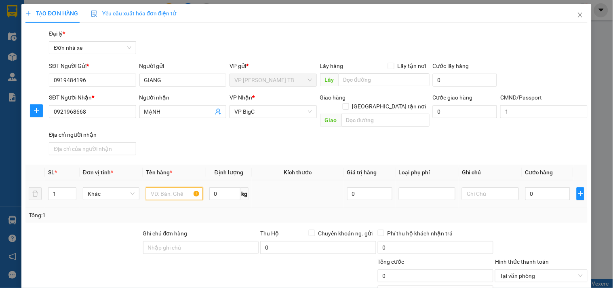
click at [153, 188] on input "text" at bounding box center [174, 193] width 57 height 13
type input "bóng pic"
click at [538, 187] on input "0" at bounding box center [547, 193] width 45 height 13
click at [209, 188] on input "0" at bounding box center [225, 193] width 32 height 13
drag, startPoint x: 515, startPoint y: 185, endPoint x: 521, endPoint y: 185, distance: 6.9
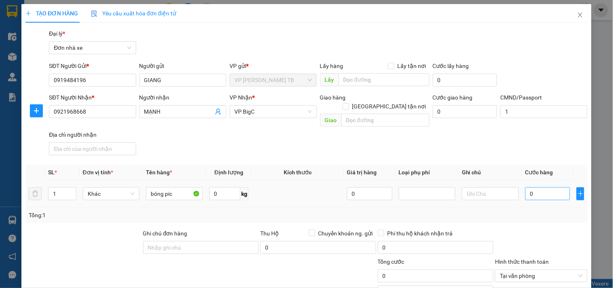
click at [516, 185] on tr "1 Khác bóng pic 0 kg 0 0" at bounding box center [306, 193] width 562 height 27
click at [525, 187] on input "0" at bounding box center [547, 193] width 45 height 13
type input "001"
type input "1"
type input "0.013"
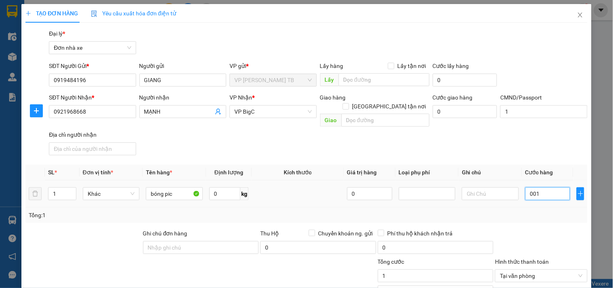
type input "13"
type input "00.135"
type input "135"
click at [527, 216] on div "Transit Pickup Surcharge Ids Transit Deliver Surcharge Ids Transit Deliver Surc…" at bounding box center [306, 203] width 562 height 349
type input "135.000"
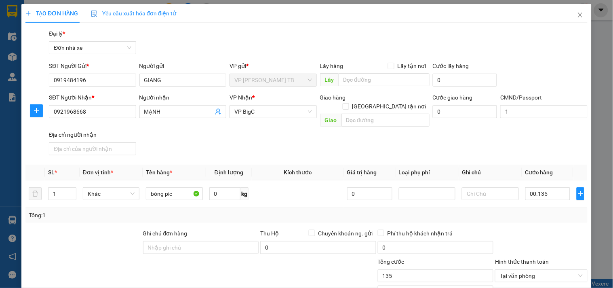
type input "135.000"
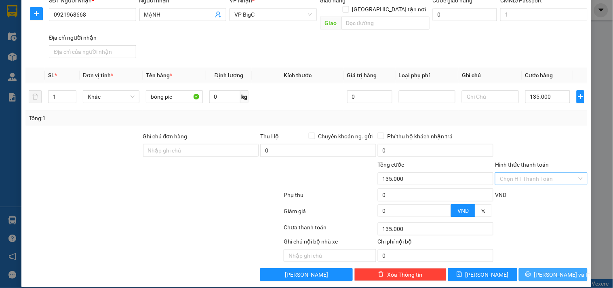
click at [550, 268] on button "[PERSON_NAME] và In" at bounding box center [553, 274] width 69 height 13
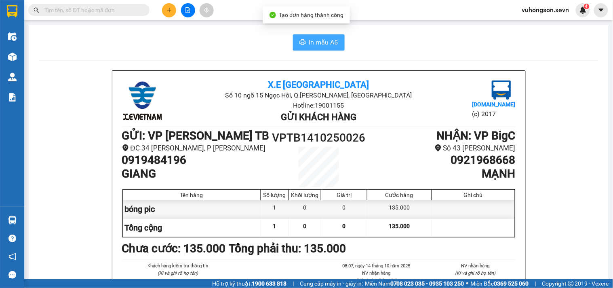
click at [318, 48] on button "In mẫu A5" at bounding box center [319, 42] width 52 height 16
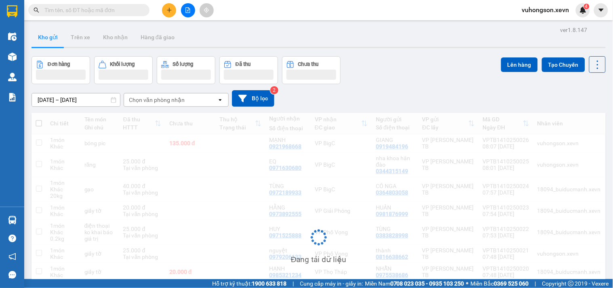
click at [86, 11] on input "text" at bounding box center [91, 10] width 95 height 9
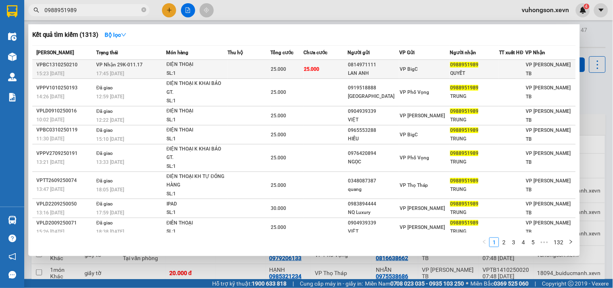
type input "0988951989"
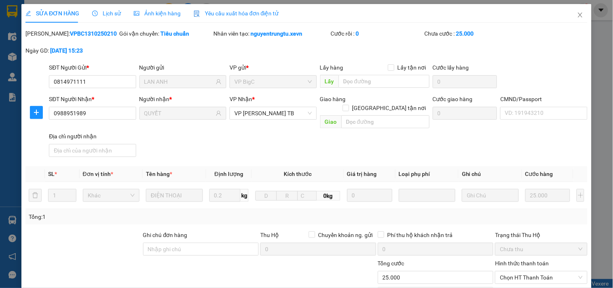
type input "0814971111"
type input "LAN ANH"
type input "0988951989"
type input "QUYẾT"
type input "0"
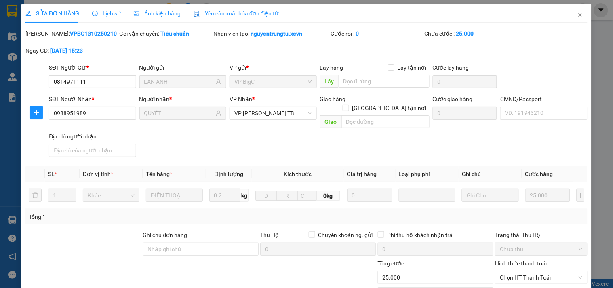
type input "25.000"
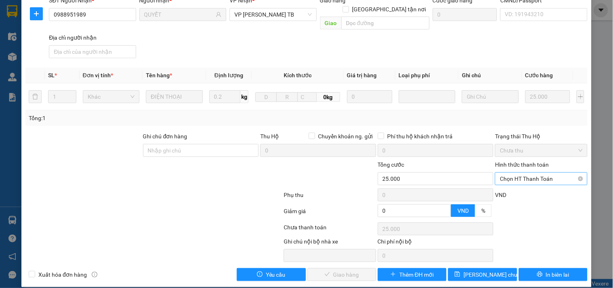
drag, startPoint x: 529, startPoint y: 167, endPoint x: 520, endPoint y: 174, distance: 11.8
click at [528, 172] on span "Chọn HT Thanh Toán" at bounding box center [541, 178] width 82 height 12
drag, startPoint x: 511, startPoint y: 187, endPoint x: 420, endPoint y: 210, distance: 94.2
click at [511, 186] on div "Tại văn phòng" at bounding box center [536, 185] width 82 height 9
type input "0"
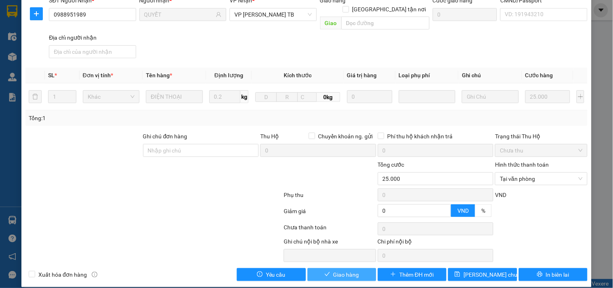
click at [317, 268] on button "Giao hàng" at bounding box center [341, 274] width 69 height 13
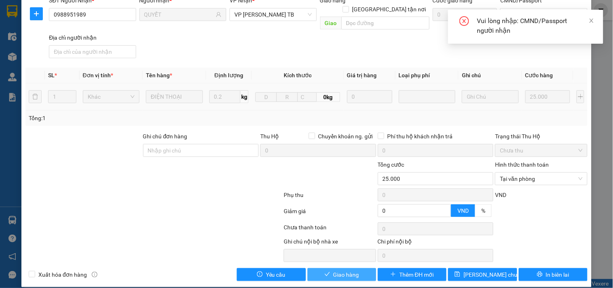
scroll to position [0, 0]
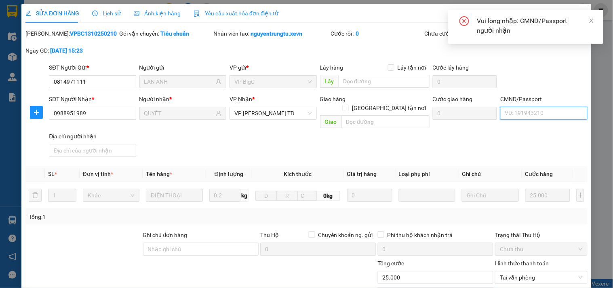
click at [522, 114] on input "CMND/Passport" at bounding box center [543, 113] width 87 height 13
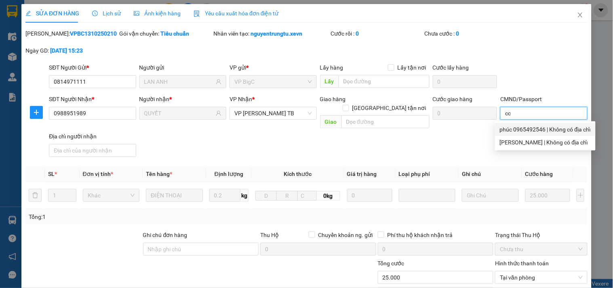
scroll to position [99, 0]
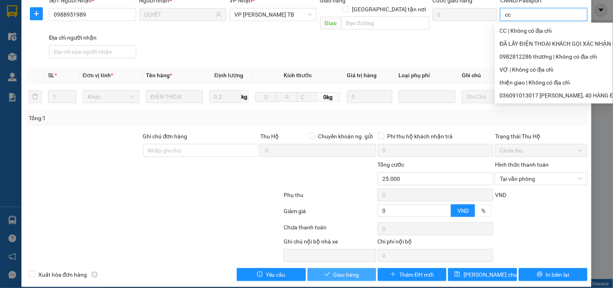
type input "cc"
click at [336, 270] on span "Giao hàng" at bounding box center [346, 274] width 26 height 9
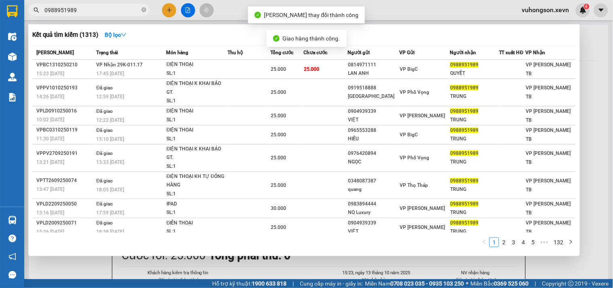
drag, startPoint x: 127, startPoint y: 15, endPoint x: 123, endPoint y: 14, distance: 4.2
click at [126, 15] on span "0988951989" at bounding box center [88, 10] width 121 height 12
click at [123, 14] on input "0988951989" at bounding box center [91, 10] width 95 height 9
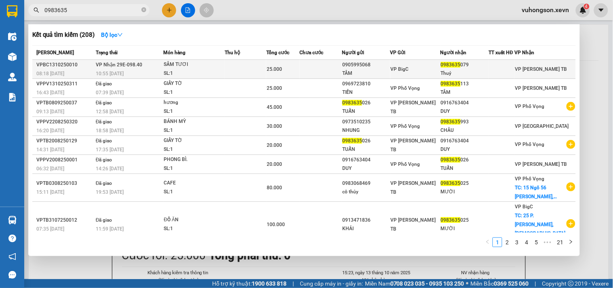
type input "0983635"
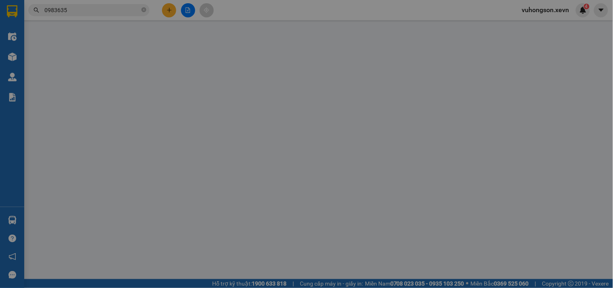
type input "0905995068"
type input "TÂM"
type input "0983635079"
type input "Thuỷ"
type input "034179006313 NGUYỄN THỊ BÍCH THANH THUỶ"
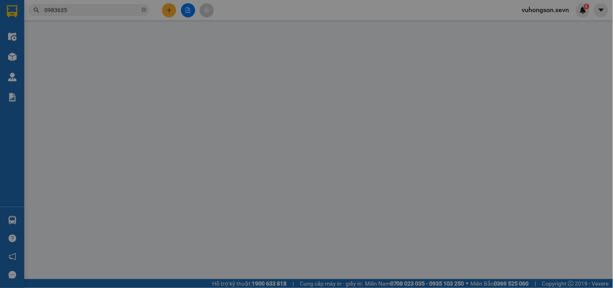
type input "0"
type input "25.000"
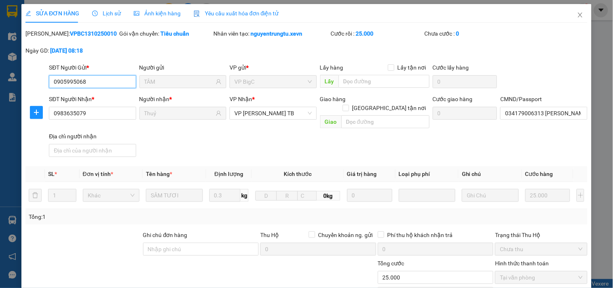
scroll to position [99, 0]
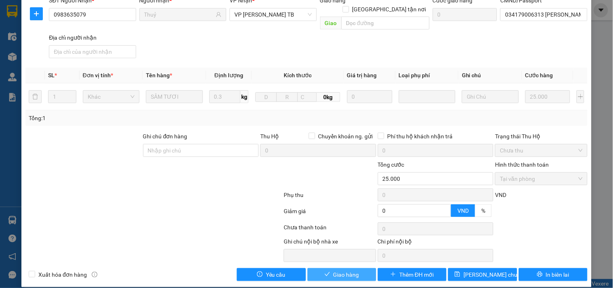
click at [345, 270] on span "Giao hàng" at bounding box center [346, 274] width 26 height 9
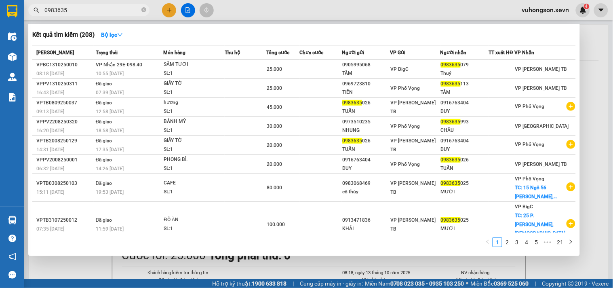
click at [140, 12] on span "0983635" at bounding box center [88, 10] width 121 height 12
click at [146, 11] on icon "close-circle" at bounding box center [143, 9] width 5 height 5
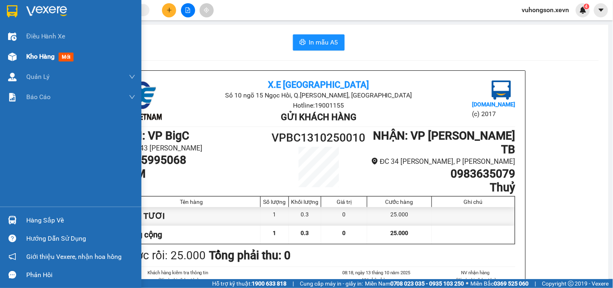
click at [13, 53] on img at bounding box center [12, 57] width 8 height 8
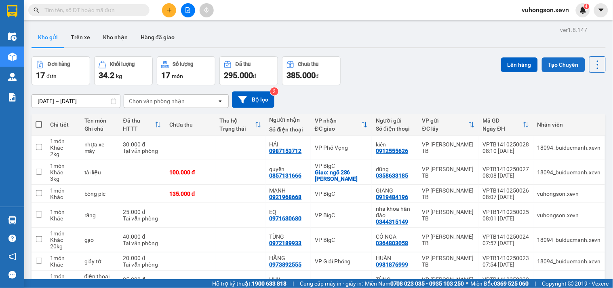
click at [562, 67] on button "Tạo Chuyến" at bounding box center [563, 64] width 43 height 15
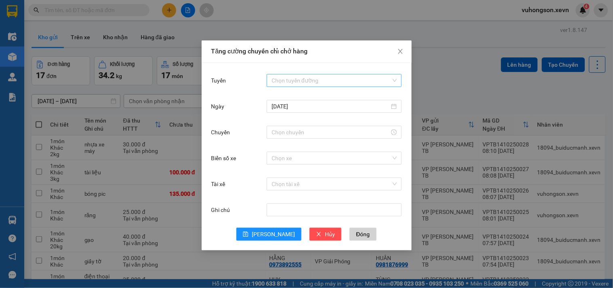
click at [300, 82] on input "Tuyến" at bounding box center [331, 80] width 120 height 12
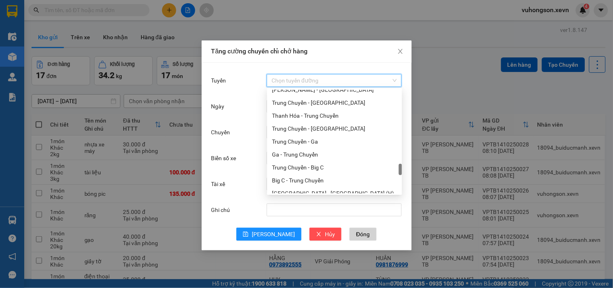
scroll to position [897, 0]
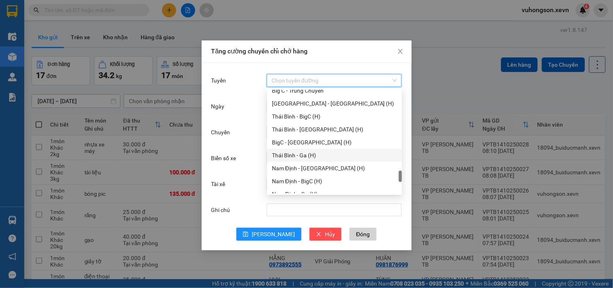
click at [299, 154] on div "Thái Bình - Ga (H)" at bounding box center [334, 155] width 125 height 9
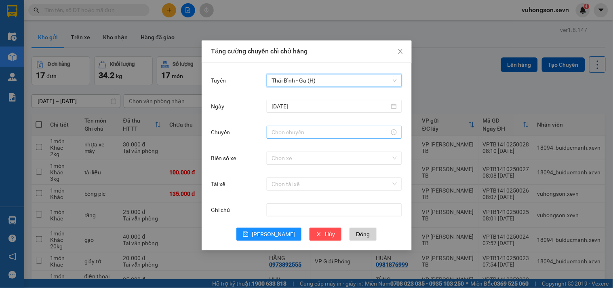
click at [294, 130] on input "Chuyến" at bounding box center [330, 132] width 118 height 9
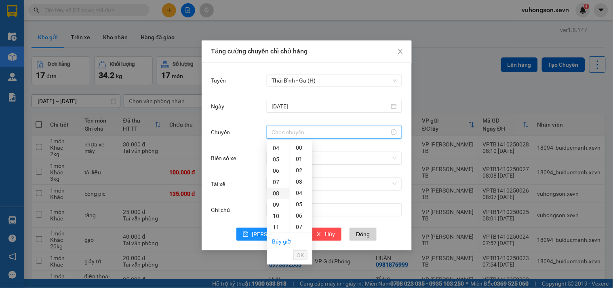
click at [277, 190] on div "08" at bounding box center [278, 192] width 23 height 11
click at [301, 216] on div "30" at bounding box center [301, 217] width 22 height 11
type input "08:30"
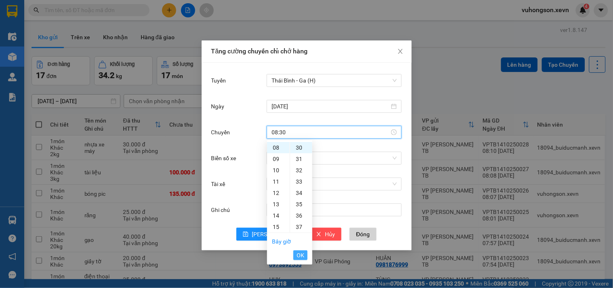
click at [302, 256] on span "OK" at bounding box center [300, 254] width 8 height 9
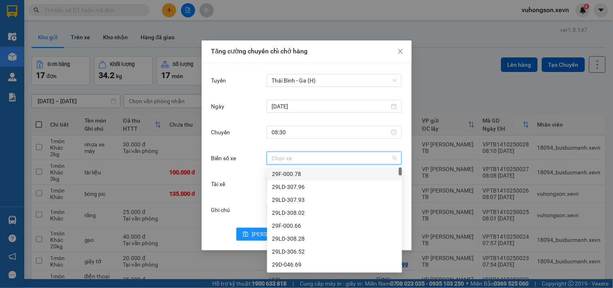
click at [288, 160] on input "Biển số xe" at bounding box center [331, 158] width 120 height 12
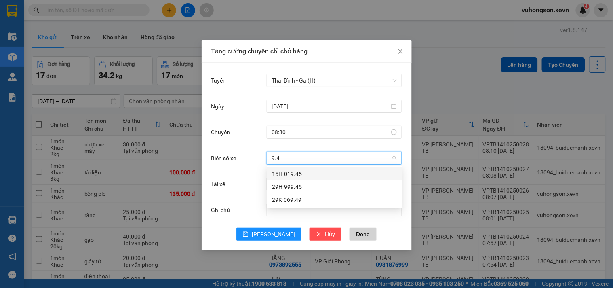
type input "9.45"
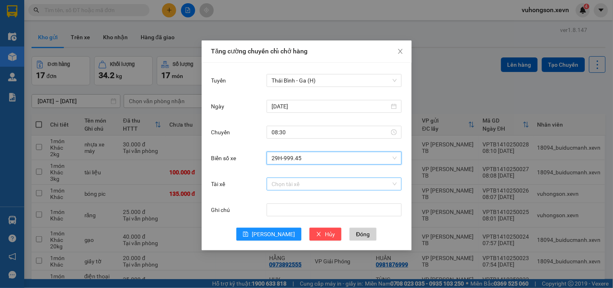
click at [280, 183] on input "Tài xế" at bounding box center [331, 184] width 120 height 12
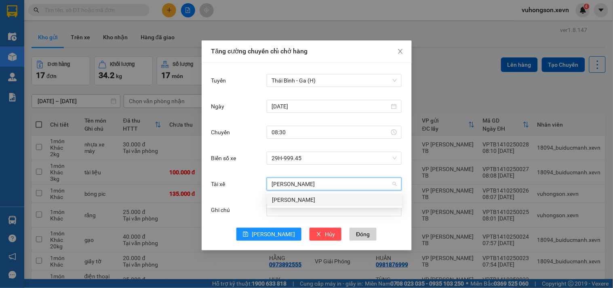
type input "lê văn đảm"
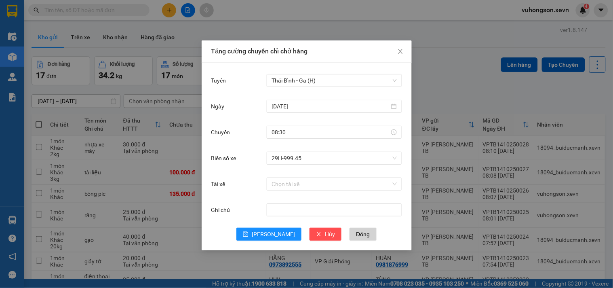
click at [317, 206] on body "Kết quả tìm kiếm ( 208 ) Bộ lọc Mã ĐH Trạng thái Món hàng Thu hộ Tổng cước Chưa…" at bounding box center [306, 144] width 613 height 288
click at [302, 190] on div "Chọn tài xế" at bounding box center [334, 183] width 135 height 13
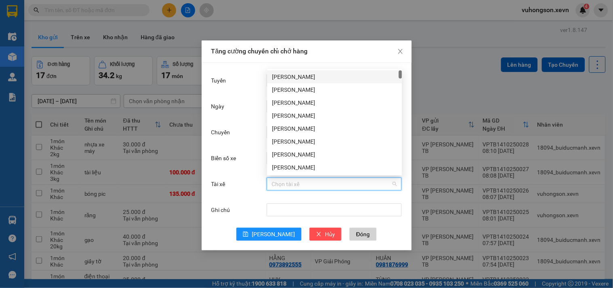
type input "d"
type input "đảm"
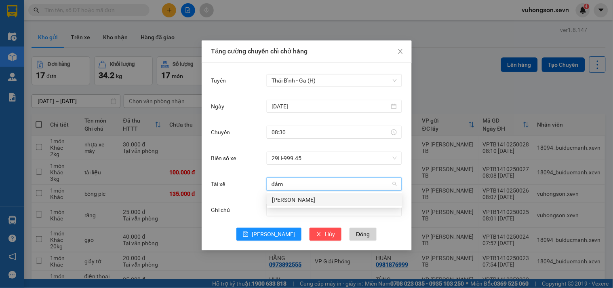
click at [271, 204] on div "Lê Văn Đảm" at bounding box center [334, 199] width 135 height 13
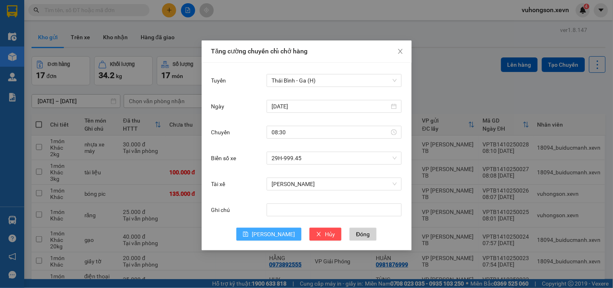
click at [281, 231] on button "[PERSON_NAME]" at bounding box center [268, 233] width 65 height 13
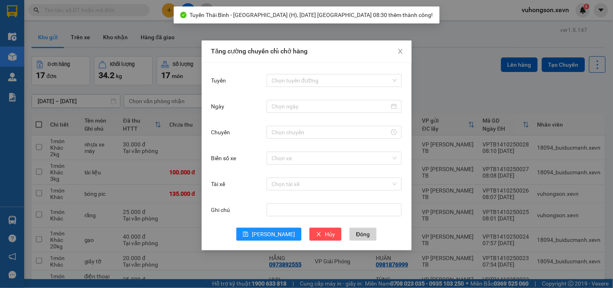
drag, startPoint x: 297, startPoint y: 83, endPoint x: 285, endPoint y: 99, distance: 20.8
click at [292, 87] on div "Chọn tuyến đường" at bounding box center [334, 80] width 135 height 16
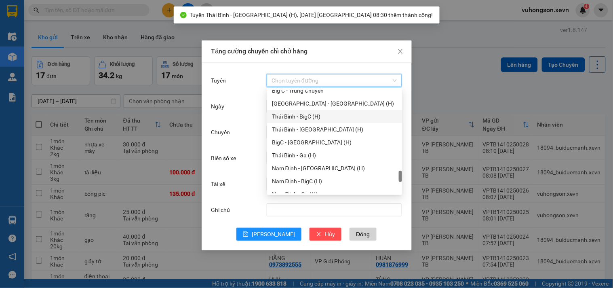
click at [307, 117] on div "Thái Bình - BigC (H)" at bounding box center [334, 116] width 125 height 9
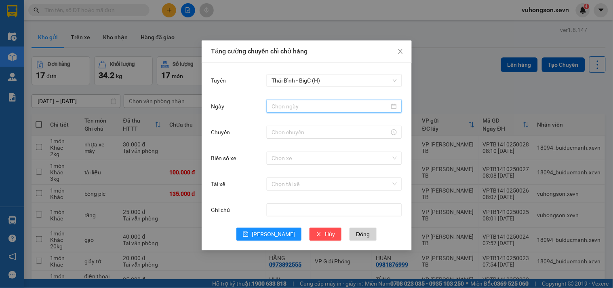
drag, startPoint x: 288, startPoint y: 104, endPoint x: 283, endPoint y: 108, distance: 6.1
click at [288, 104] on input "Ngày" at bounding box center [330, 106] width 118 height 9
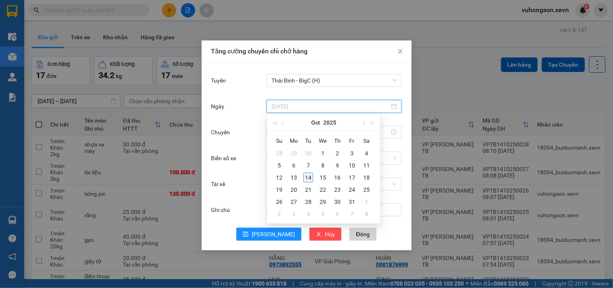
type input "[DATE]"
click at [311, 175] on div "14" at bounding box center [308, 177] width 10 height 10
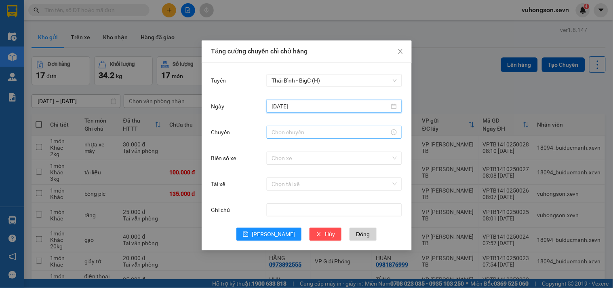
click at [297, 138] on div at bounding box center [334, 132] width 135 height 16
click at [296, 137] on div at bounding box center [334, 132] width 135 height 13
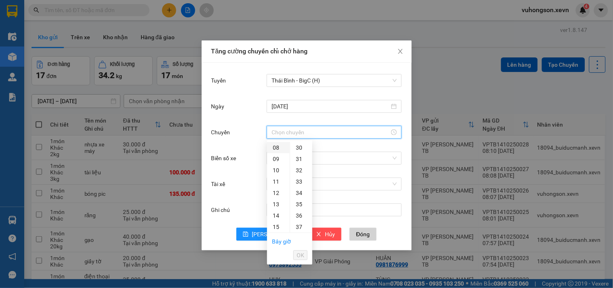
click at [281, 148] on div "08" at bounding box center [278, 147] width 23 height 11
click at [300, 175] on div "30" at bounding box center [301, 172] width 22 height 11
type input "08:30"
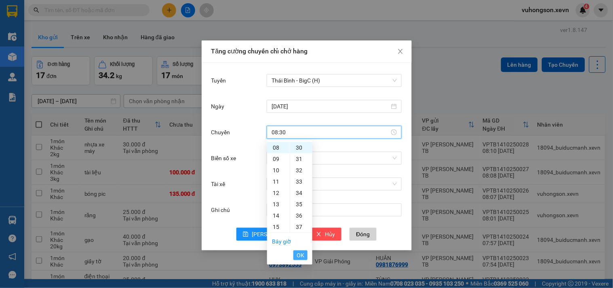
click at [300, 252] on span "OK" at bounding box center [300, 254] width 8 height 9
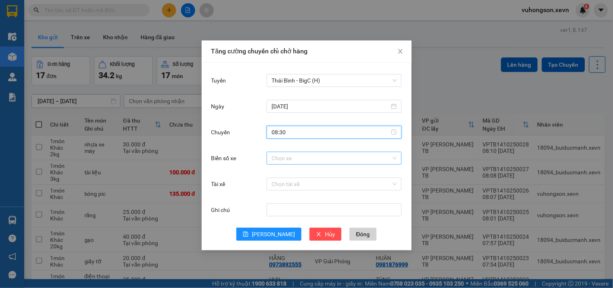
click at [280, 160] on input "Biển số xe" at bounding box center [331, 158] width 120 height 12
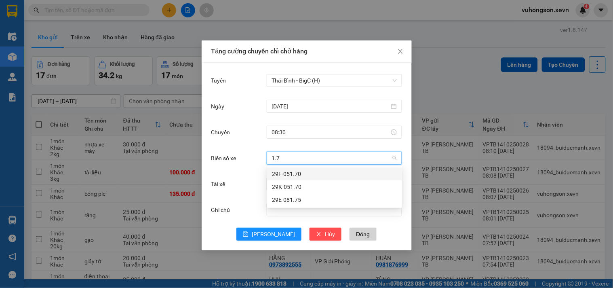
type input "1.70"
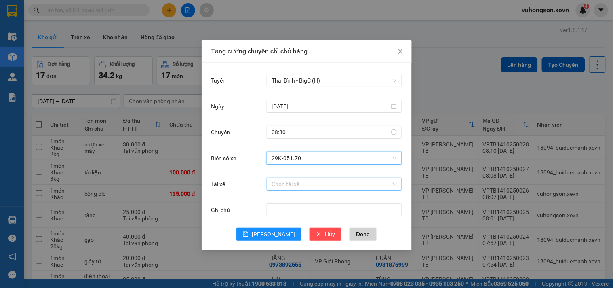
click at [286, 181] on input "Tài xế" at bounding box center [331, 184] width 120 height 12
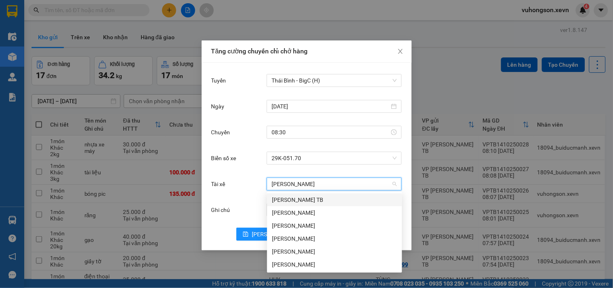
type input "phạm văn th"
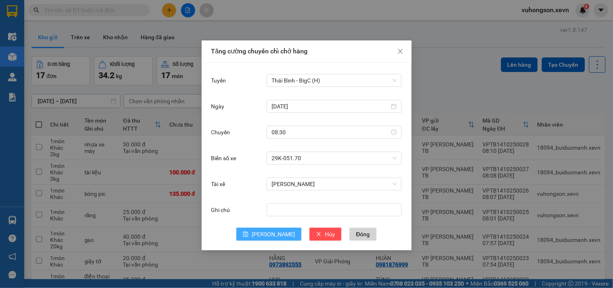
click at [275, 235] on span "[PERSON_NAME]" at bounding box center [273, 233] width 43 height 9
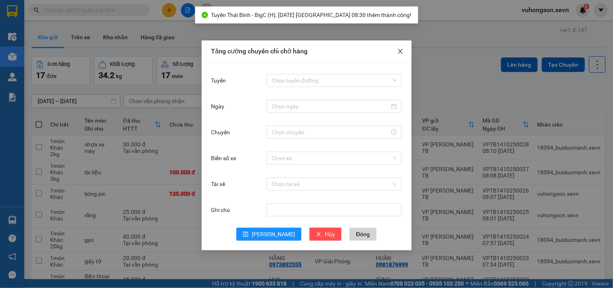
click at [397, 57] on span "Close" at bounding box center [400, 51] width 23 height 23
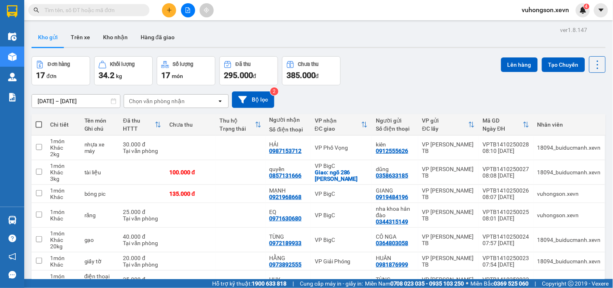
click at [106, 13] on input "text" at bounding box center [91, 10] width 95 height 9
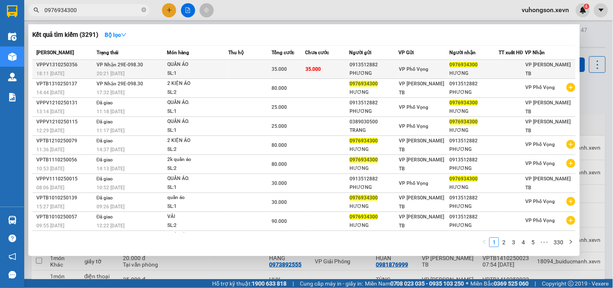
type input "0976934300"
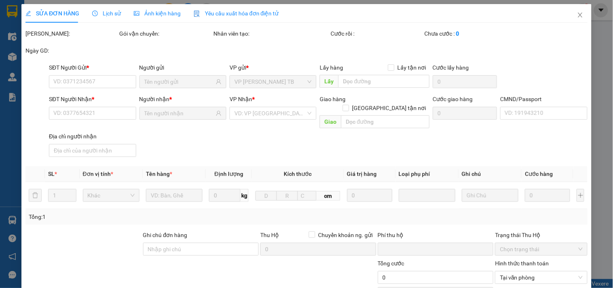
type input "0913512882"
type input "PHƯƠNG"
type input "0976934300"
type input "HƯƠNG"
type input "PHẠM TRỌNG QUÝ 0385137169"
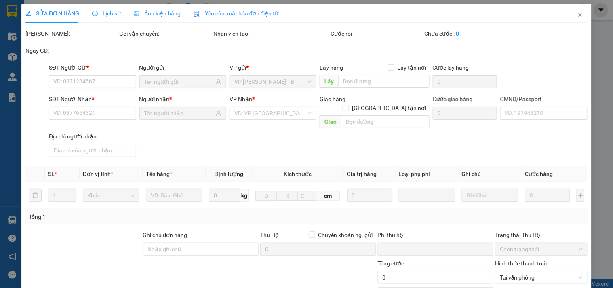
type input "0"
type input "35.000"
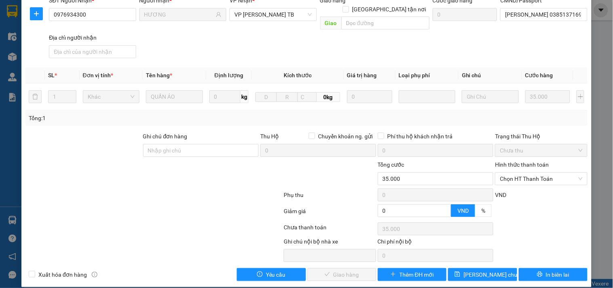
scroll to position [99, 0]
click at [522, 172] on span "Chọn HT Thanh Toán" at bounding box center [541, 178] width 82 height 12
drag, startPoint x: 502, startPoint y: 190, endPoint x: 392, endPoint y: 241, distance: 121.1
click at [502, 190] on div "Tại văn phòng" at bounding box center [535, 185] width 91 height 13
type input "0"
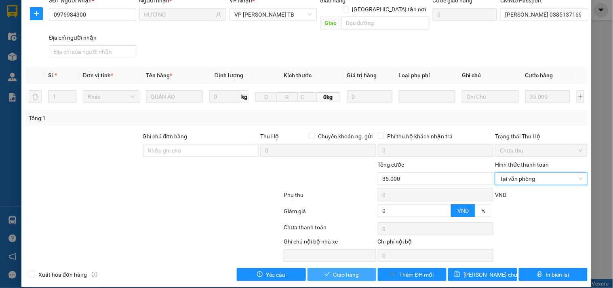
click at [342, 270] on span "Giao hàng" at bounding box center [346, 274] width 26 height 9
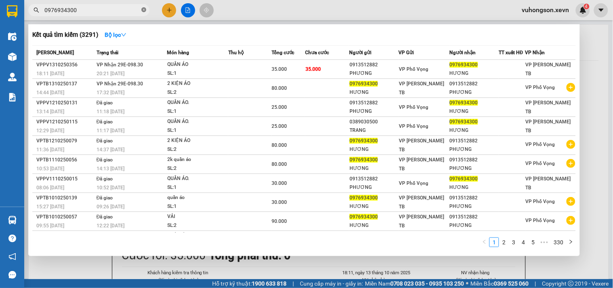
click at [142, 8] on span "0976934300" at bounding box center [88, 10] width 121 height 12
click at [144, 8] on icon "close-circle" at bounding box center [143, 9] width 5 height 5
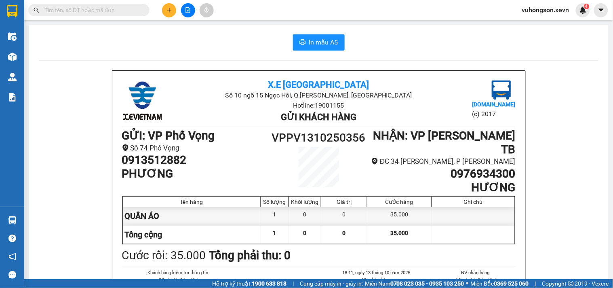
click at [88, 15] on span at bounding box center [88, 10] width 121 height 12
click at [82, 13] on input "text" at bounding box center [91, 10] width 95 height 9
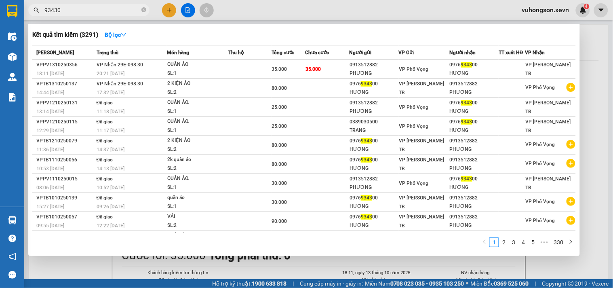
type input "934300"
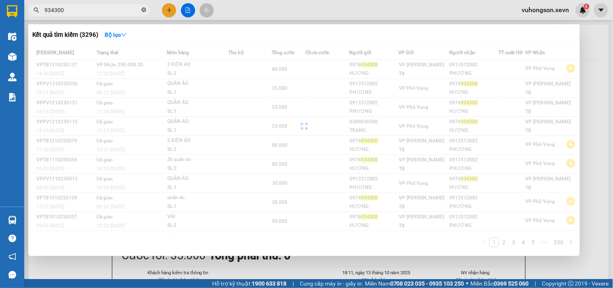
click at [143, 11] on icon "close-circle" at bounding box center [143, 9] width 5 height 5
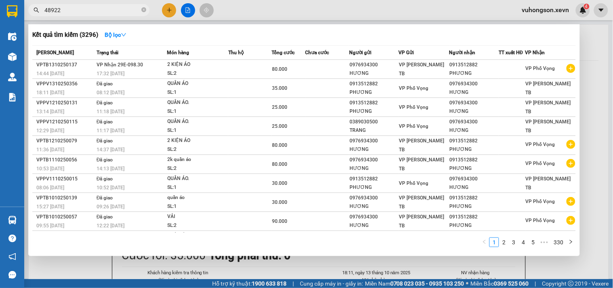
type input "489222"
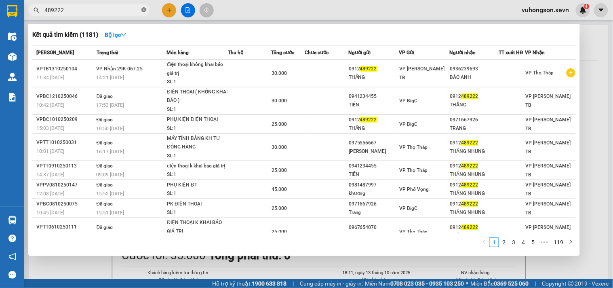
click at [142, 11] on icon "close-circle" at bounding box center [143, 9] width 5 height 5
type input "839879"
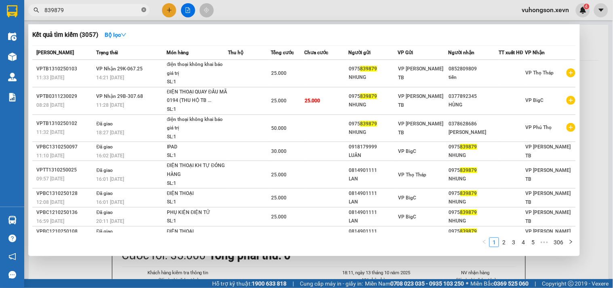
click at [143, 9] on icon "close-circle" at bounding box center [143, 9] width 5 height 5
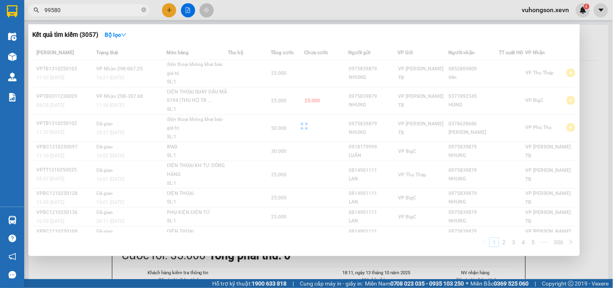
type input "995800"
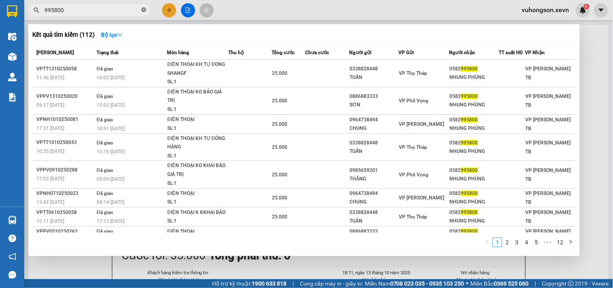
click at [145, 9] on icon "close-circle" at bounding box center [143, 9] width 5 height 5
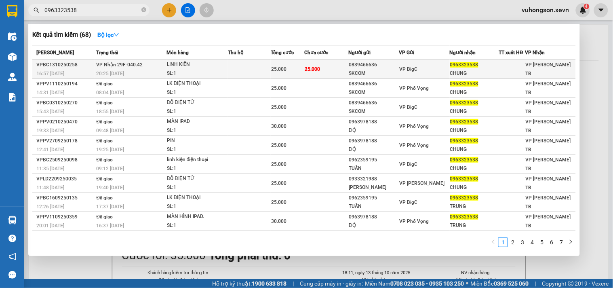
type input "0963323538"
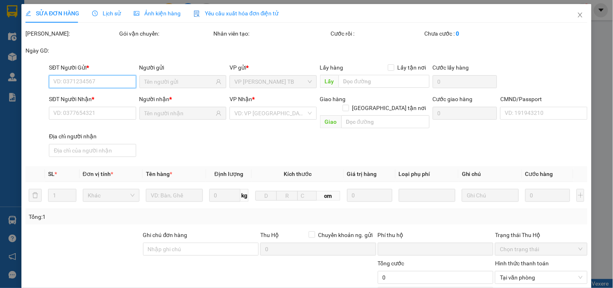
type input "0839466636"
type input "SKCOM"
type input "0963323538"
type input "CHUNG"
type input "PHẠM VĂN QUYẾT 0379626630"
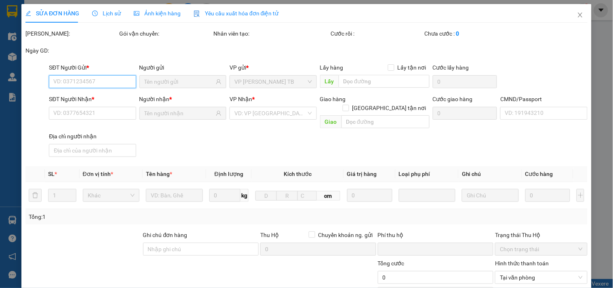
type input "0"
type input "25.000"
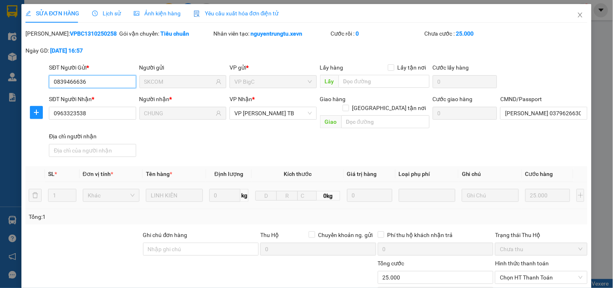
scroll to position [99, 0]
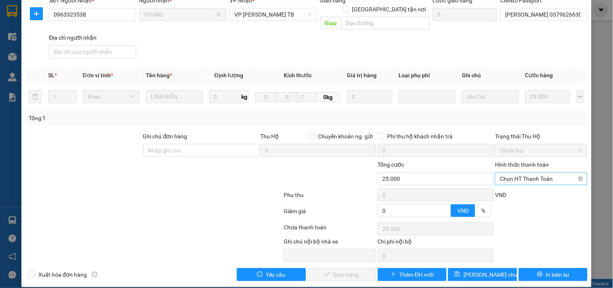
click at [540, 172] on span "Chọn HT Thanh Toán" at bounding box center [541, 178] width 82 height 12
click at [539, 179] on div "Tại văn phòng" at bounding box center [535, 185] width 91 height 13
type input "0"
click at [350, 270] on span "Giao hàng" at bounding box center [346, 274] width 26 height 9
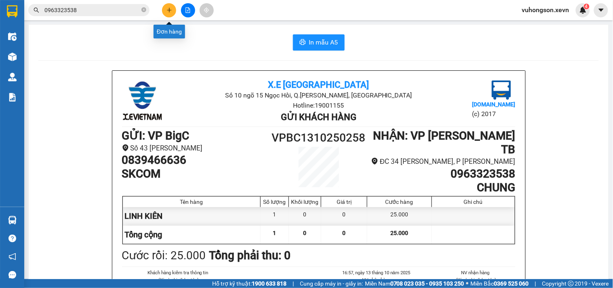
click at [170, 6] on button at bounding box center [169, 10] width 14 height 14
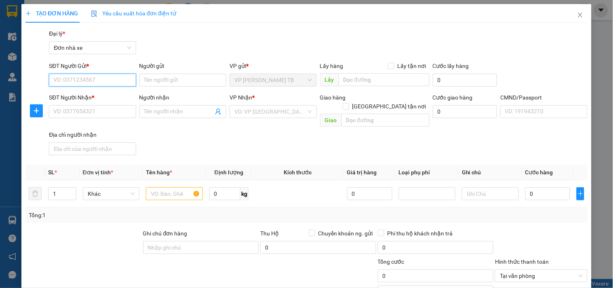
click at [118, 80] on input "SĐT Người Gửi *" at bounding box center [92, 80] width 87 height 13
click at [113, 91] on div "0949039228 - TÂM" at bounding box center [91, 96] width 86 height 13
type input "0949039228"
type input "TÂM"
type input "0914673873"
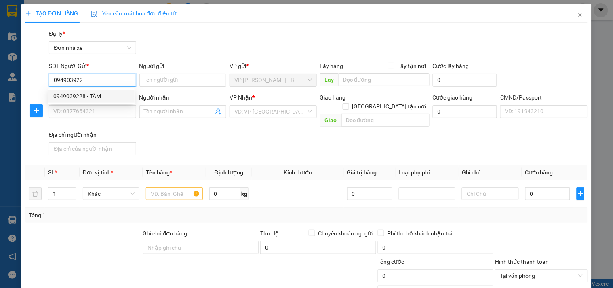
type input "Hoa"
checkbox input "true"
type input "SN 29A NGÕ 622 MINH KHAI"
type input "1"
type input "40.000"
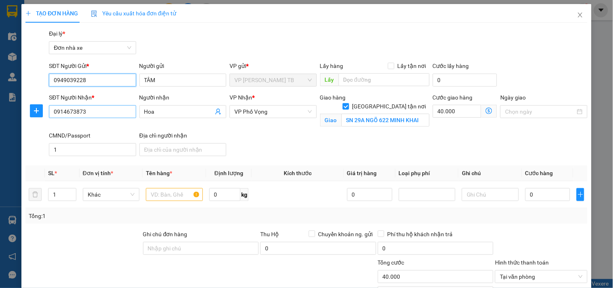
type input "0949039228"
click at [109, 115] on input "0914673873" at bounding box center [92, 111] width 87 height 13
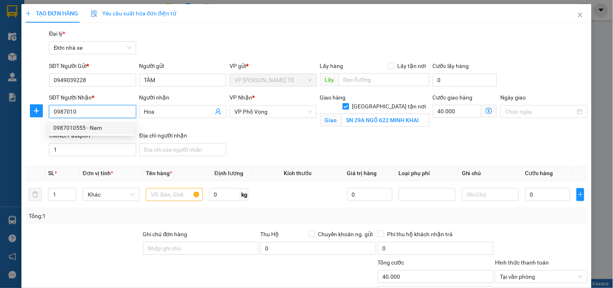
click at [104, 127] on div "0987010555 - Nam" at bounding box center [91, 127] width 76 height 9
type input "0987010555"
type input "Nam"
checkbox input "false"
type input "034099010205 PHẠM ĐỨC NAM 1999"
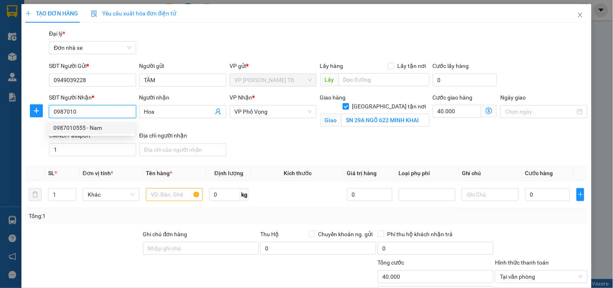
type input "0"
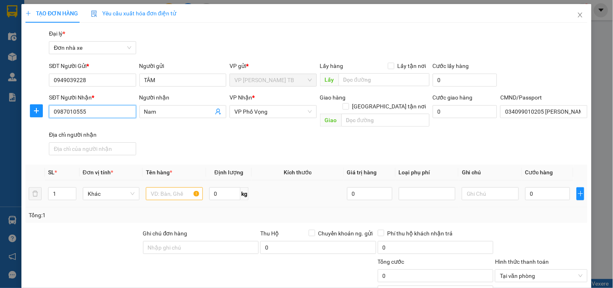
type input "0987010555"
click at [166, 187] on input "text" at bounding box center [174, 193] width 57 height 13
type input "d"
type input "đ"
type input "dôđf"
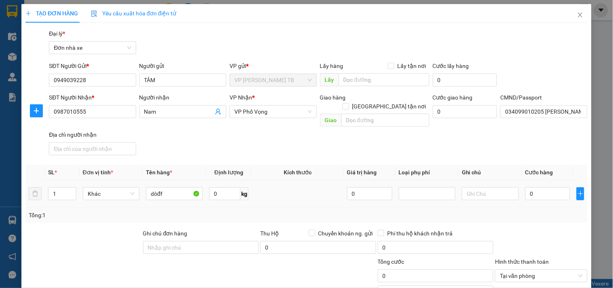
click at [163, 185] on div "dôđf" at bounding box center [174, 193] width 57 height 16
click at [164, 187] on input "dôđf" at bounding box center [174, 193] width 57 height 13
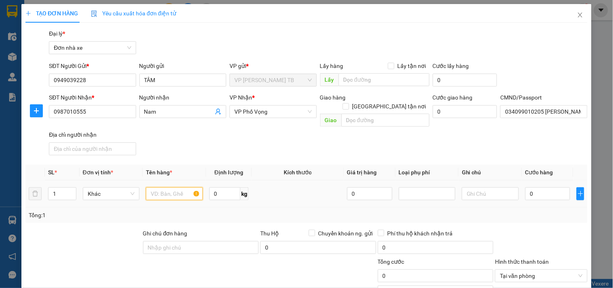
click at [166, 187] on input "text" at bounding box center [174, 193] width 57 height 13
type input "d"
type input "đ"
type input "thuốc bắc"
click at [527, 187] on input "0" at bounding box center [547, 193] width 45 height 13
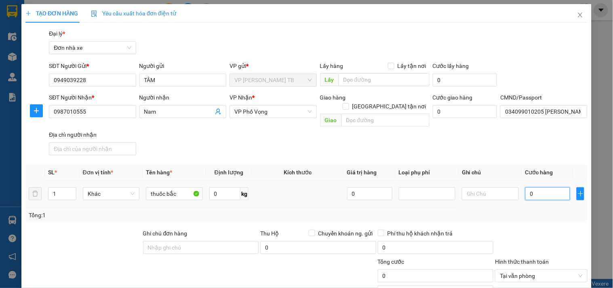
type input "003"
type input "3"
type input "0.030"
type input "30"
click at [527, 212] on div "Tổng: 1" at bounding box center [306, 214] width 562 height 15
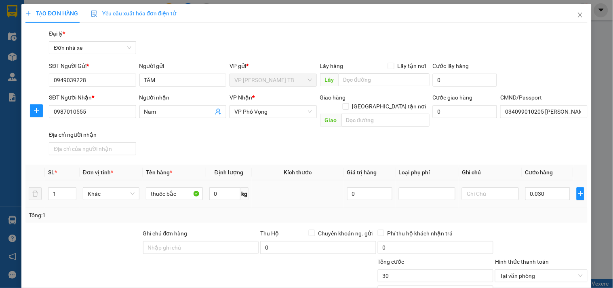
type input "30.000"
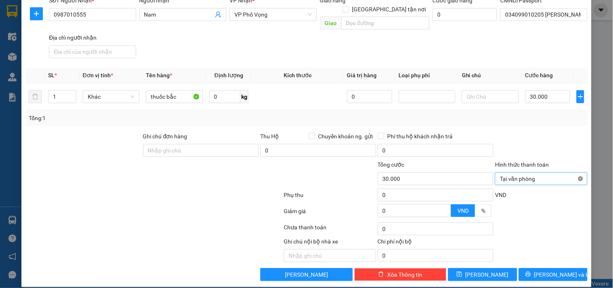
type input "30.000"
click at [544, 221] on div at bounding box center [541, 229] width 94 height 16
click at [547, 270] on span "[PERSON_NAME] và In" at bounding box center [562, 274] width 57 height 9
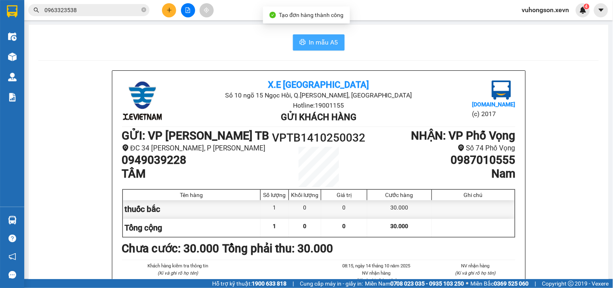
click at [316, 49] on button "In mẫu A5" at bounding box center [319, 42] width 52 height 16
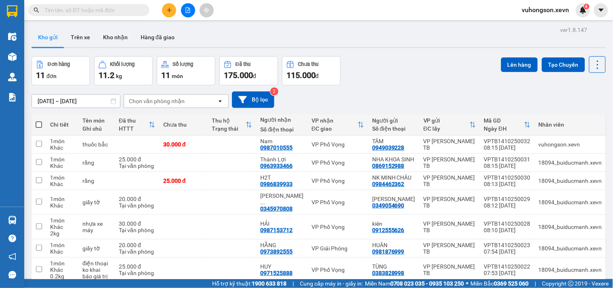
click at [117, 8] on input "text" at bounding box center [91, 10] width 95 height 9
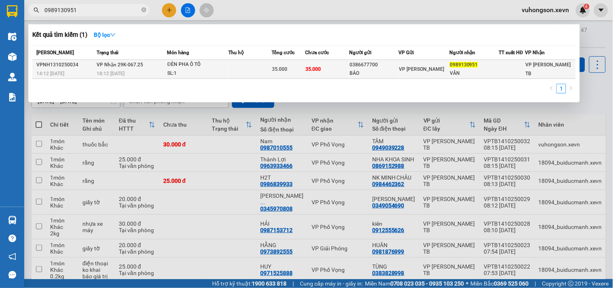
type input "0989130951"
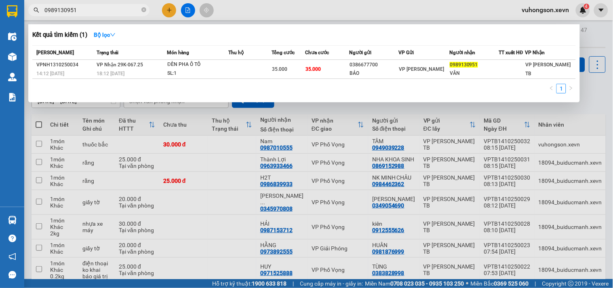
click at [229, 71] on td at bounding box center [249, 69] width 43 height 19
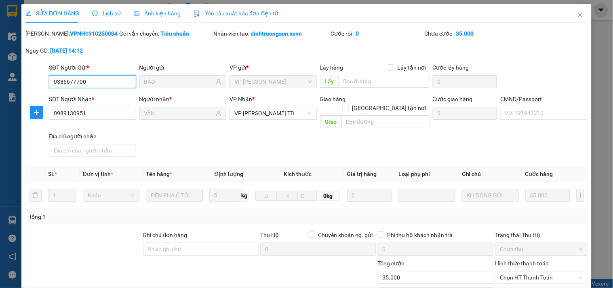
type input "0386677700"
type input "BẢO"
type input "0989130951"
type input "VÂN"
type input "0"
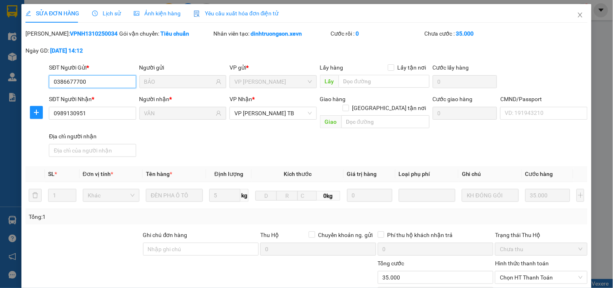
type input "35.000"
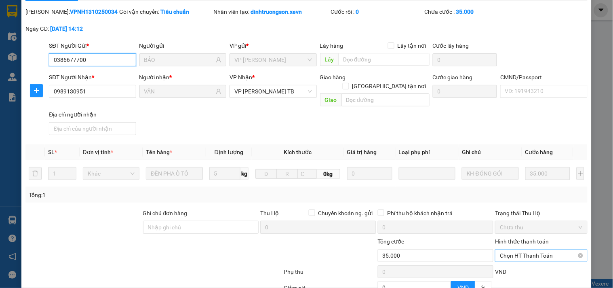
scroll to position [99, 0]
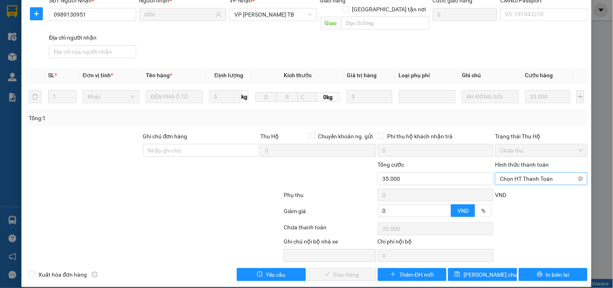
click at [523, 174] on span "Chọn HT Thanh Toán" at bounding box center [541, 178] width 82 height 12
click at [508, 186] on div "Tại văn phòng" at bounding box center [536, 185] width 82 height 9
type input "0"
click at [350, 258] on div "Total Paid Fee 0 Total UnPaid Fee 35.000 Cash Collection Total Fee Mã ĐH: VPNH1…" at bounding box center [306, 106] width 562 height 350
click at [350, 270] on span "Giao hàng" at bounding box center [346, 274] width 26 height 9
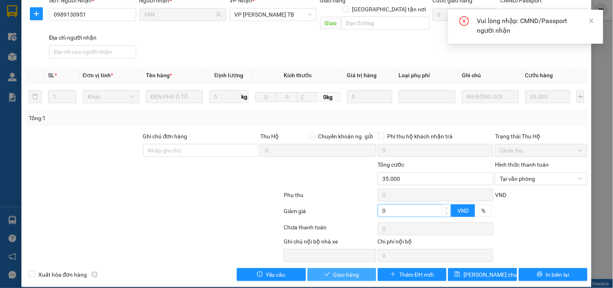
scroll to position [0, 0]
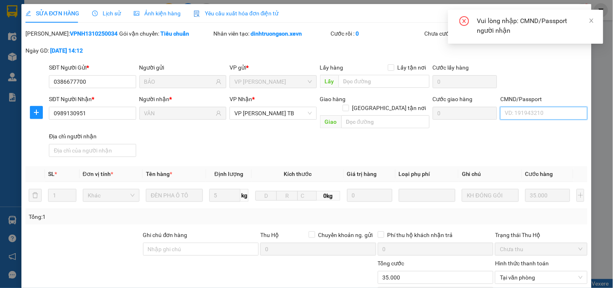
click at [520, 115] on input "CMND/Passport" at bounding box center [543, 113] width 87 height 13
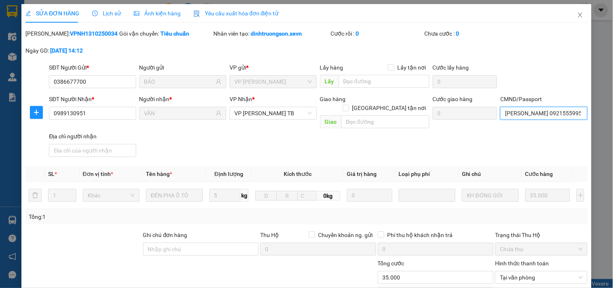
type input "nguyễn bá huy 0921555995"
drag, startPoint x: 363, startPoint y: 138, endPoint x: 371, endPoint y: 141, distance: 8.4
click at [365, 139] on div "SĐT Người Nhận * 0989130951 Người nhận * VÂN VP Nhận * VP Trần Phú TB Giao hàng…" at bounding box center [318, 127] width 542 height 65
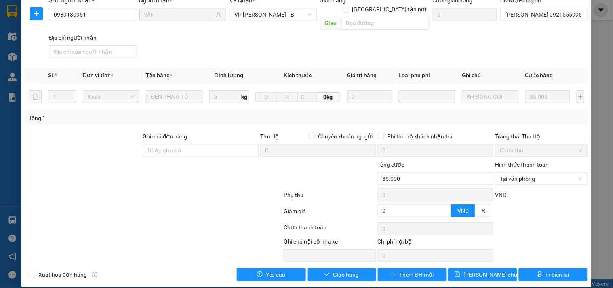
scroll to position [99, 0]
click at [316, 268] on button "Giao hàng" at bounding box center [341, 274] width 69 height 13
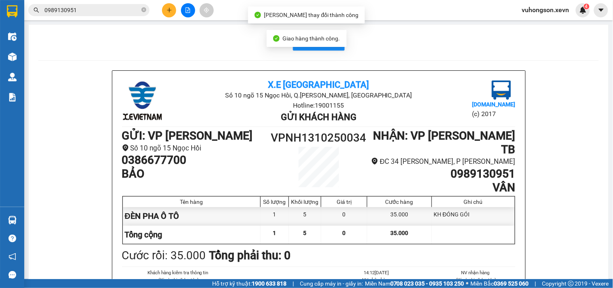
click at [87, 14] on input "0989130951" at bounding box center [91, 10] width 95 height 9
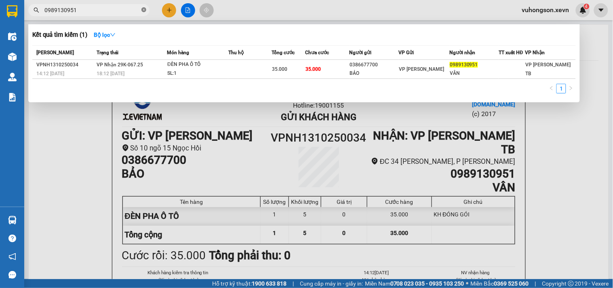
click at [143, 12] on icon "close-circle" at bounding box center [143, 9] width 5 height 5
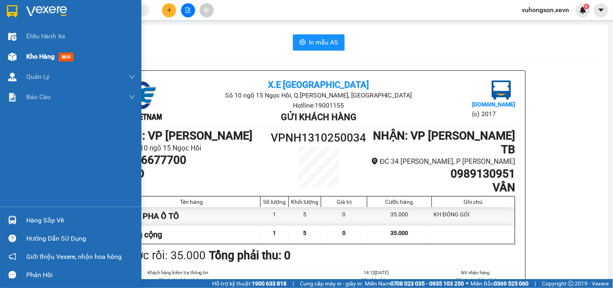
click at [22, 55] on div "Kho hàng mới" at bounding box center [70, 56] width 141 height 20
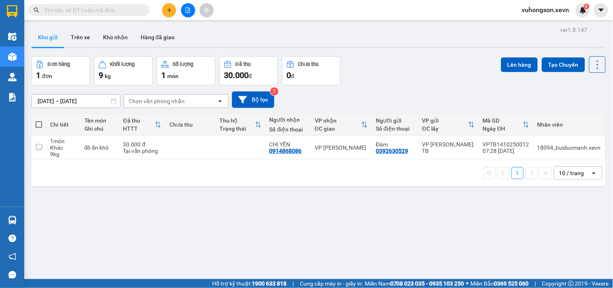
click at [170, 13] on button at bounding box center [169, 10] width 14 height 14
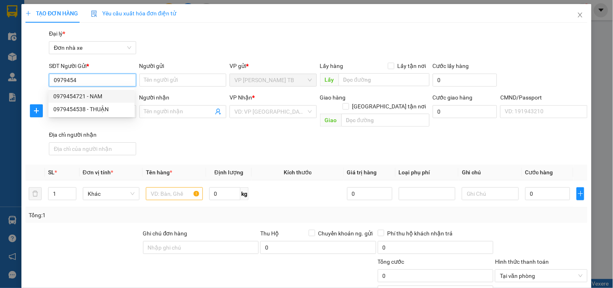
click at [90, 97] on div "0979454721 - NAM" at bounding box center [91, 96] width 76 height 9
type input "0979454721"
type input "NAM"
type input "0936224236"
type input "Genolife"
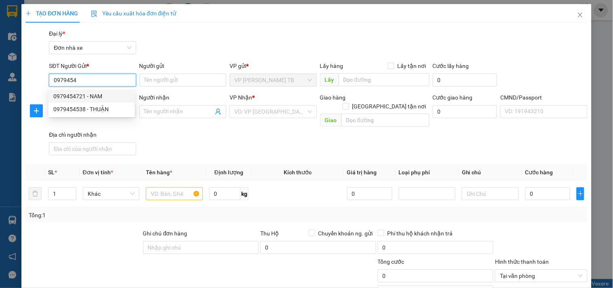
type input "A MINH"
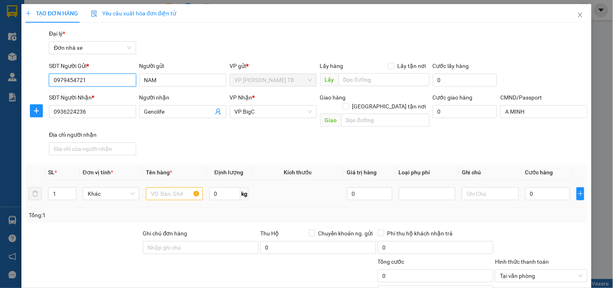
type input "0979454721"
click at [171, 187] on input "text" at bounding box center [174, 193] width 57 height 13
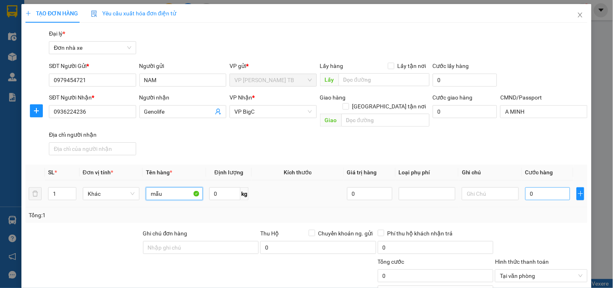
type input "mẫu"
click at [525, 189] on input "0" at bounding box center [547, 193] width 45 height 13
type input "002"
type input "2"
type input "0.025"
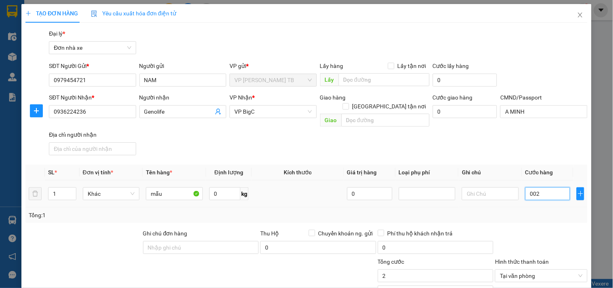
type input "25"
click at [553, 229] on div at bounding box center [541, 243] width 94 height 28
type input "25.000"
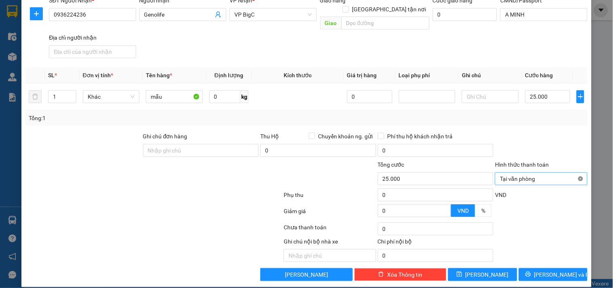
type input "25.000"
click at [561, 270] on span "[PERSON_NAME] và In" at bounding box center [562, 274] width 57 height 9
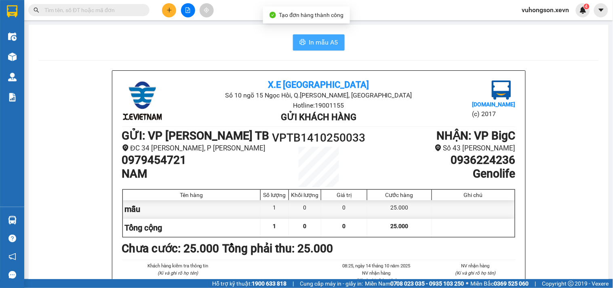
click at [336, 40] on button "In mẫu A5" at bounding box center [319, 42] width 52 height 16
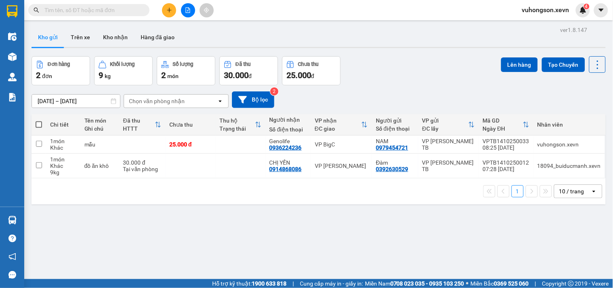
click at [340, 132] on th "VP nhận ĐC giao" at bounding box center [341, 124] width 61 height 21
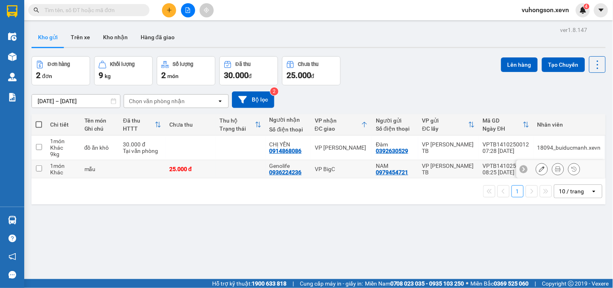
click at [335, 170] on div "VP BigC" at bounding box center [341, 169] width 53 height 6
checkbox input "true"
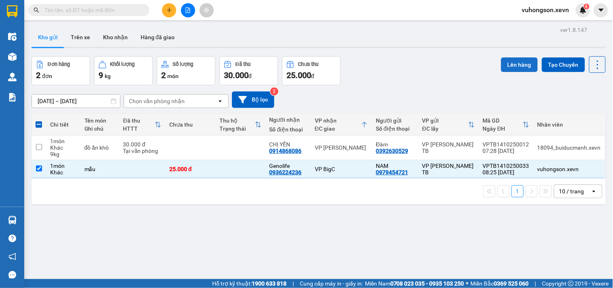
click at [509, 69] on button "Lên hàng" at bounding box center [519, 64] width 37 height 15
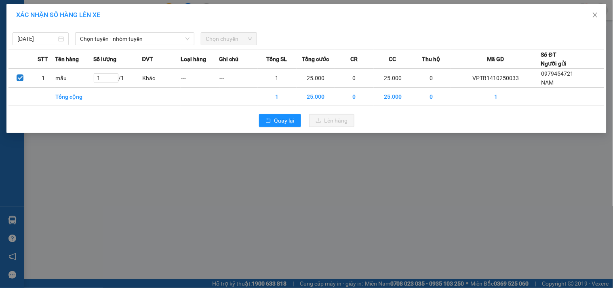
drag, startPoint x: 154, startPoint y: 47, endPoint x: 153, endPoint y: 42, distance: 5.9
click at [154, 47] on div "14/10/2025 Chọn tuyến - nhóm tuyến Chọn chuyến STT Tên hàng Số lượng ĐVT Loại h…" at bounding box center [306, 79] width 600 height 107
click at [153, 42] on span "Chọn tuyến - nhóm tuyến" at bounding box center [134, 39] width 109 height 12
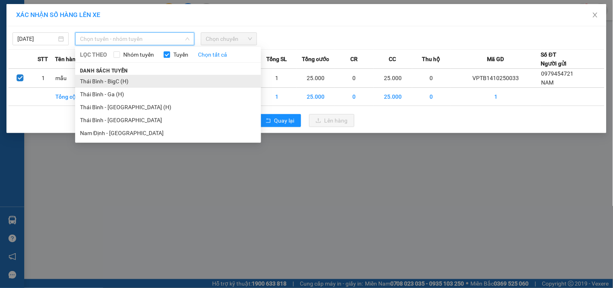
click at [134, 80] on li "Thái Bình - BigC (H)" at bounding box center [168, 81] width 186 height 13
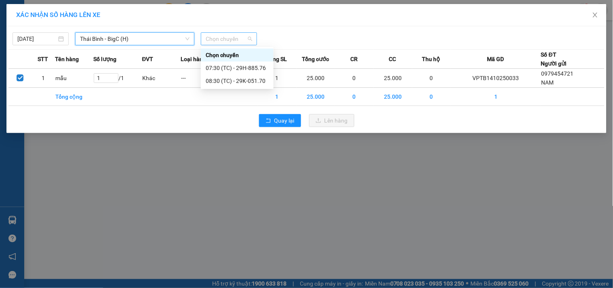
click at [225, 34] on span "Chọn chuyến" at bounding box center [229, 39] width 46 height 12
click at [250, 83] on div "08:30 (TC) - 29K-051.70" at bounding box center [237, 80] width 63 height 9
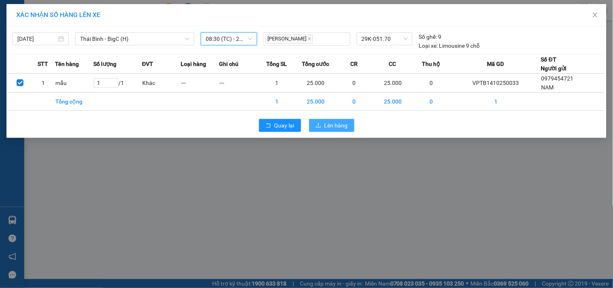
click at [318, 126] on icon "upload" at bounding box center [318, 125] width 6 height 6
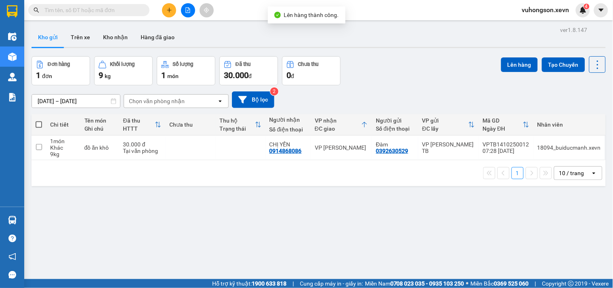
click at [132, 232] on div "ver 1.8.147 Kho gửi Trên xe Kho nhận Hàng đã giao Đơn hàng 1 đơn Khối lượng 9 k…" at bounding box center [318, 168] width 580 height 288
click at [87, 11] on input "text" at bounding box center [91, 10] width 95 height 9
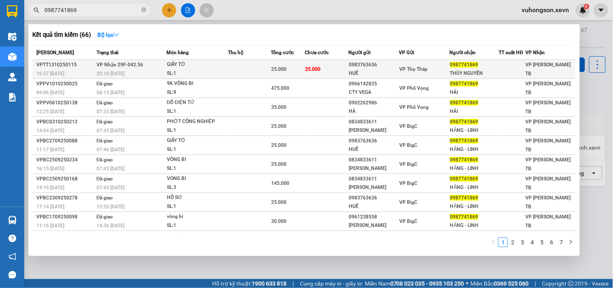
type input "0987741869"
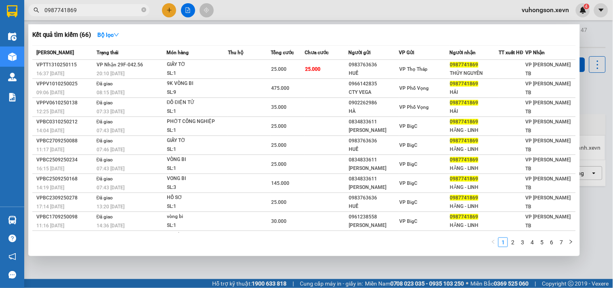
click at [279, 71] on span "25.000" at bounding box center [278, 69] width 15 height 6
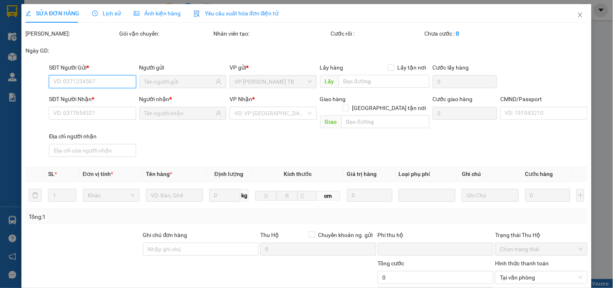
type input "0983763636"
type input "HUẾ"
type input "0987741869"
type input "THỦY NGUYÊN"
type input "PHẠM VĂN HẢI 0987914918"
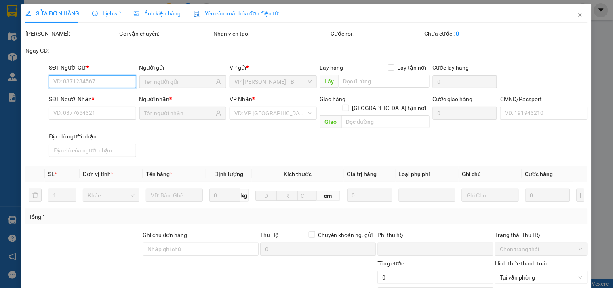
type input "0"
type input "25.000"
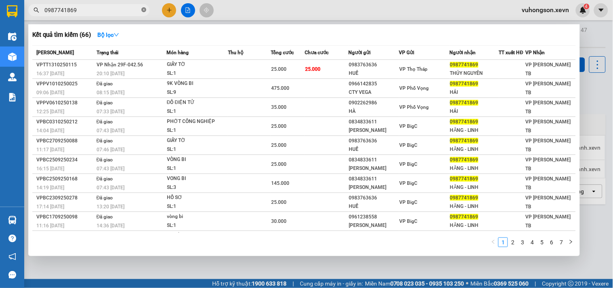
click at [143, 10] on icon "close-circle" at bounding box center [143, 9] width 5 height 5
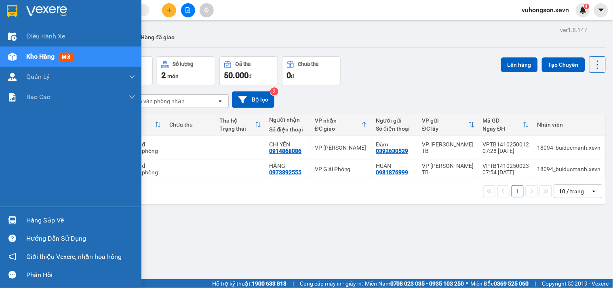
click at [15, 61] on img at bounding box center [12, 57] width 8 height 8
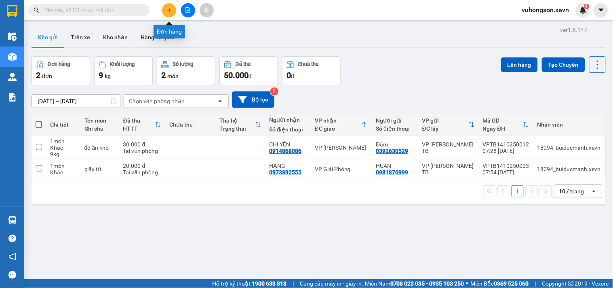
click at [170, 7] on icon "plus" at bounding box center [169, 10] width 6 height 6
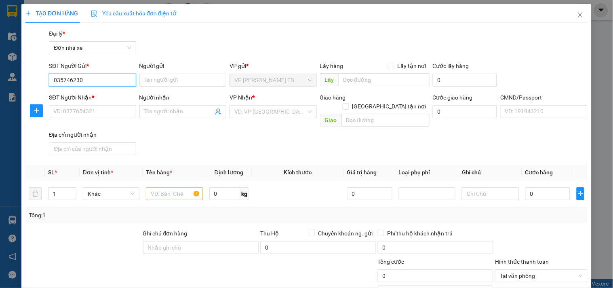
type input "0357462304"
click at [92, 99] on div "0357462304 - Lương" at bounding box center [93, 96] width 80 height 9
type input "Lương"
type input "0969898270"
type input "Oanh"
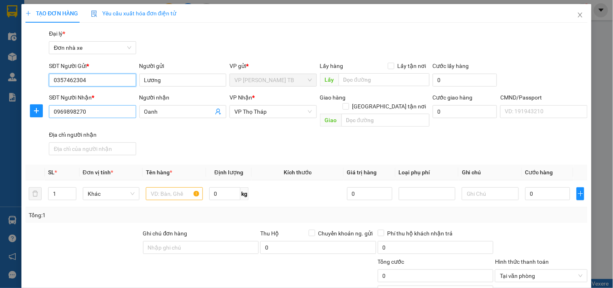
type input "0357462304"
click at [81, 114] on input "0969898270" at bounding box center [92, 111] width 87 height 13
type input "0962878187"
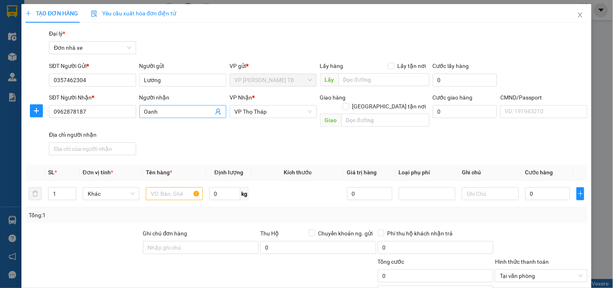
click at [151, 111] on input "Oanh" at bounding box center [178, 111] width 69 height 9
type input "hoàng"
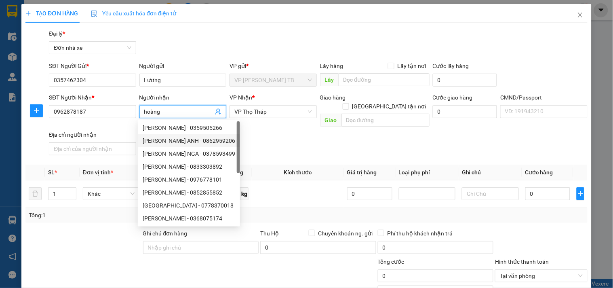
click at [240, 146] on div "HOÀNG THỊ PHƯƠNG ANH - 0862959206" at bounding box center [189, 140] width 102 height 13
type input "0862959206"
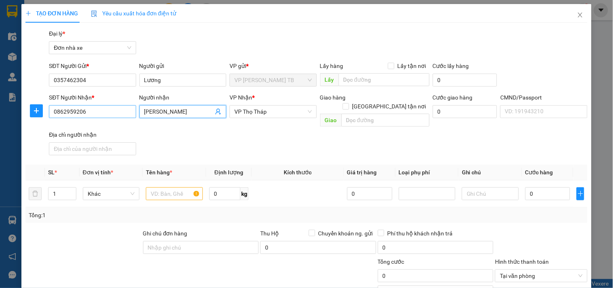
type input "HOÀNG THỊ PHƯƠNG ANH"
click at [112, 107] on input "0862959206" at bounding box center [92, 111] width 87 height 13
click at [188, 115] on input "HOÀNG THỊ PHƯƠNG ANH" at bounding box center [178, 111] width 69 height 9
type input "HOÀNG THỊ PHƯG ANH"
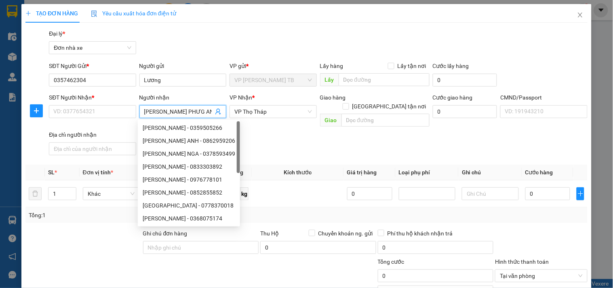
click at [174, 110] on input "HOÀNG THỊ PHƯG ANH" at bounding box center [178, 111] width 69 height 9
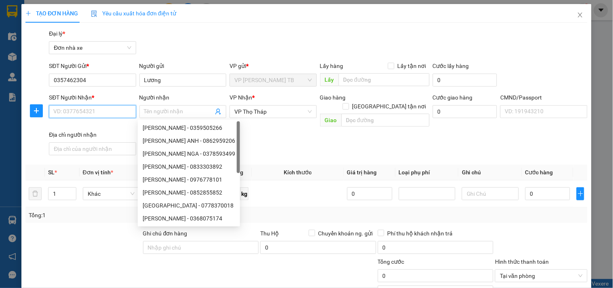
click at [95, 117] on input "SĐT Người Nhận *" at bounding box center [92, 111] width 87 height 13
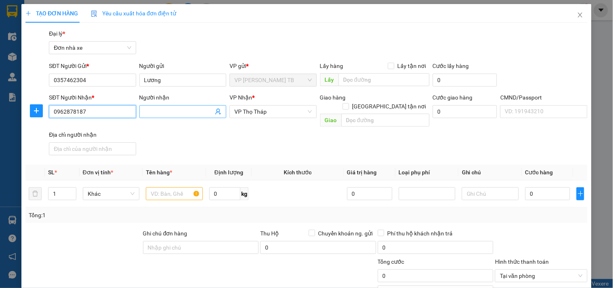
type input "0962878187"
click at [152, 110] on input "Người nhận" at bounding box center [178, 111] width 69 height 9
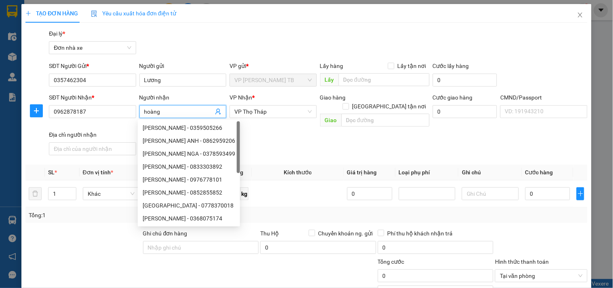
type input "hoàng"
click at [268, 122] on div "SĐT Người Nhận * 0962878187 Người nhận hoàng VP Nhận * VP Thọ Tháp Giao hàng Gi…" at bounding box center [318, 125] width 542 height 65
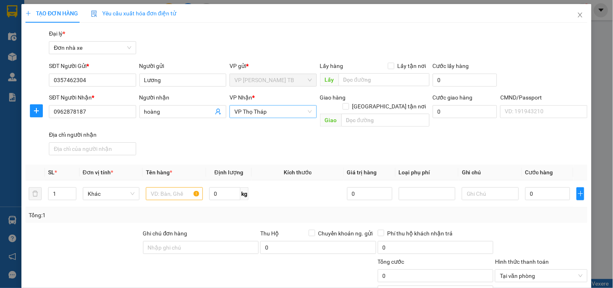
click at [265, 116] on span "VP Thọ Tháp" at bounding box center [272, 111] width 77 height 12
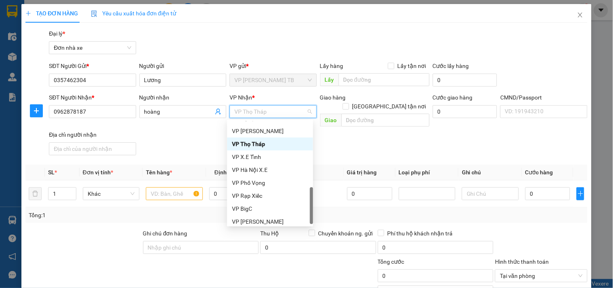
scroll to position [258, 0]
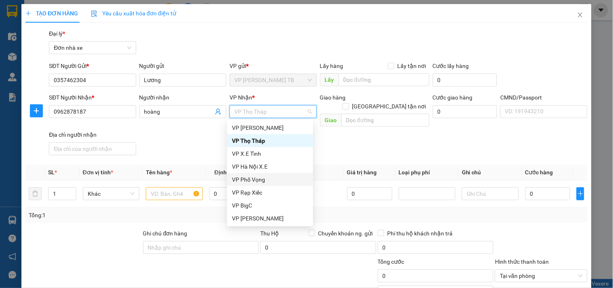
click at [257, 176] on div "VP Phố Vọng" at bounding box center [270, 179] width 76 height 9
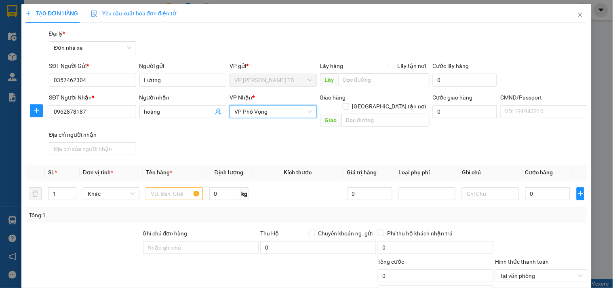
drag, startPoint x: 263, startPoint y: 116, endPoint x: 261, endPoint y: 128, distance: 11.9
click at [263, 116] on span "VP Phố Vọng" at bounding box center [272, 111] width 77 height 12
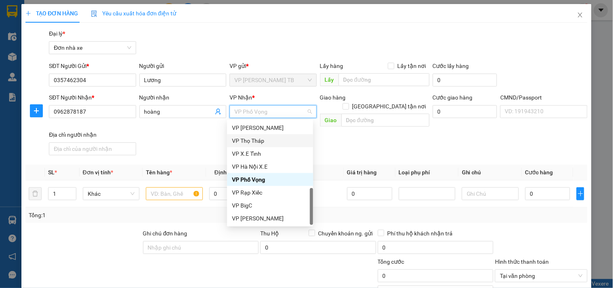
click at [256, 142] on div "VP Thọ Tháp" at bounding box center [270, 140] width 76 height 9
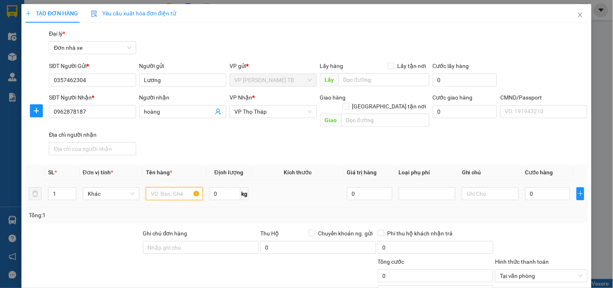
click at [167, 187] on input "text" at bounding box center [174, 193] width 57 height 13
type input "d"
type input "đ"
type input "t"
type input "trứng"
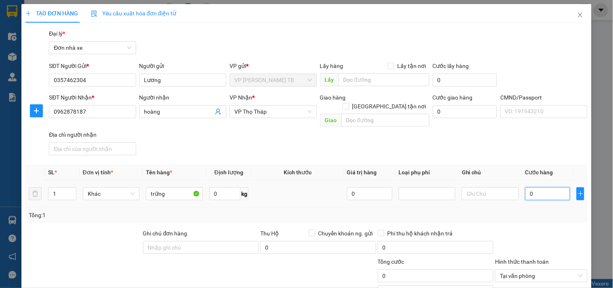
click at [536, 187] on input "0" at bounding box center [547, 193] width 45 height 13
type input "003"
type input "3"
type input "0.030"
type input "30"
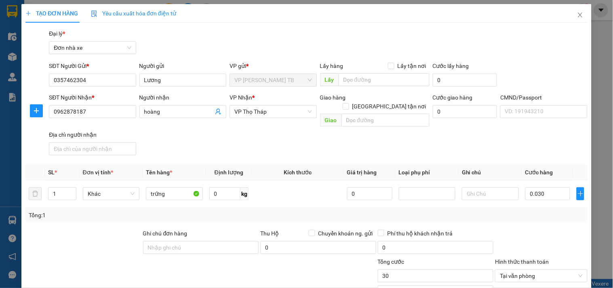
click at [526, 232] on div at bounding box center [541, 243] width 94 height 28
type input "30.000"
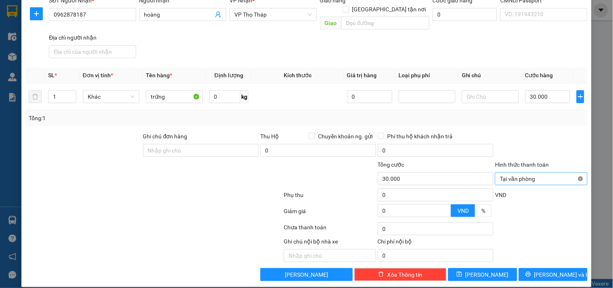
type input "30.000"
click at [559, 258] on div "Transit Pickup Surcharge Ids Transit Deliver Surcharge Ids Transit Deliver Surc…" at bounding box center [306, 106] width 562 height 349
click at [561, 270] on span "[PERSON_NAME] và In" at bounding box center [562, 274] width 57 height 9
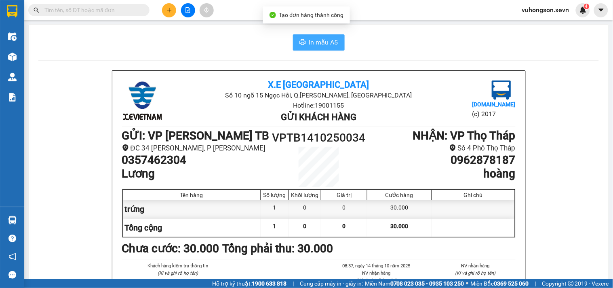
click at [301, 43] on icon "printer" at bounding box center [302, 42] width 6 height 6
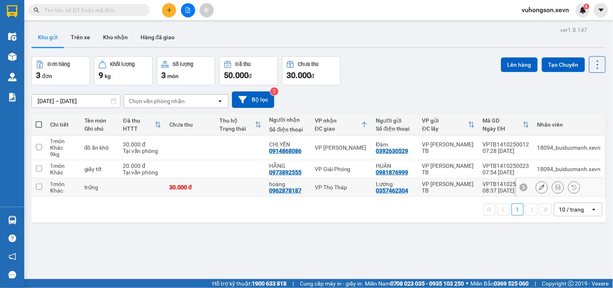
click at [536, 188] on div at bounding box center [542, 187] width 12 height 12
click at [539, 188] on icon at bounding box center [542, 187] width 6 height 6
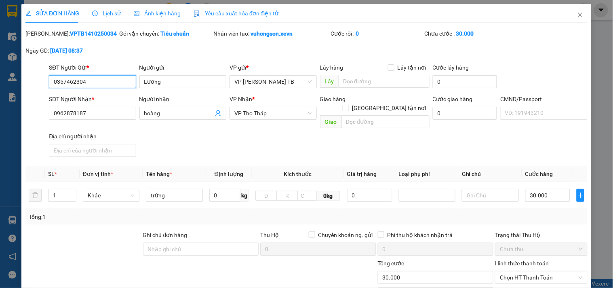
type input "0357462304"
type input "0962878187"
type input "0"
type input "30.000"
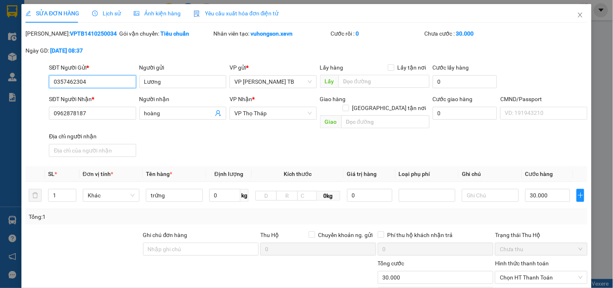
scroll to position [99, 0]
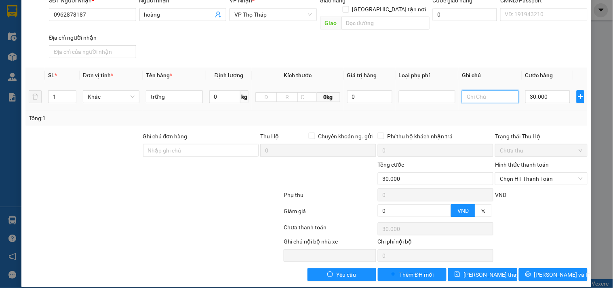
click at [496, 90] on input "text" at bounding box center [490, 96] width 57 height 13
type input "hỏng khách chịu"
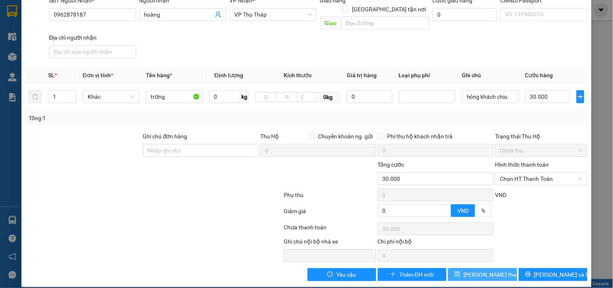
click at [477, 270] on span "Lưu thay đổi" at bounding box center [495, 274] width 65 height 9
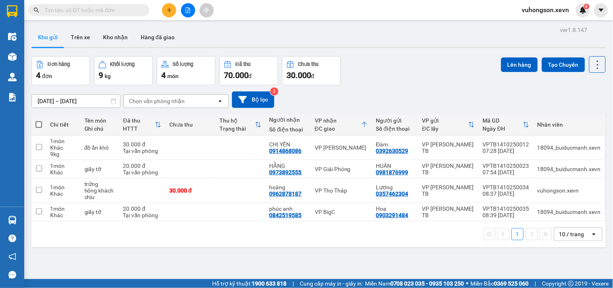
click at [132, 7] on input "text" at bounding box center [91, 10] width 95 height 9
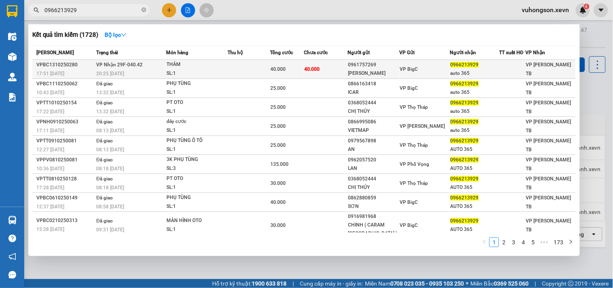
type input "0966213929"
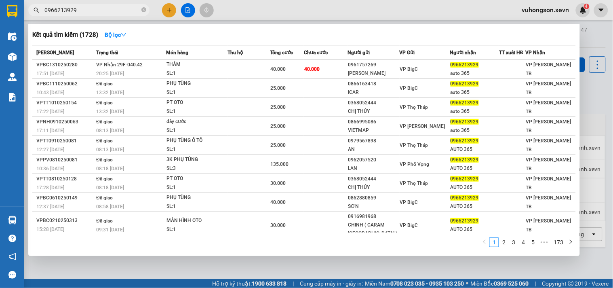
click at [283, 66] on span "40.000" at bounding box center [278, 69] width 15 height 6
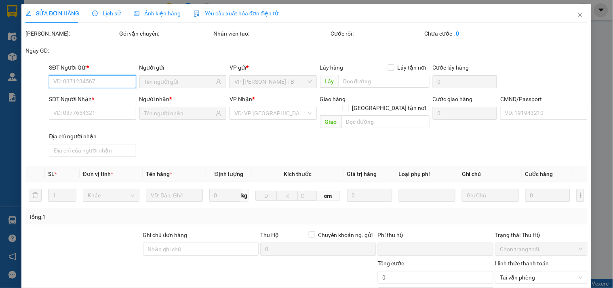
type input "0961757269"
type input "MINH TÂM"
type input "0966213929"
type input "auto 365"
type input "nam 0369285862"
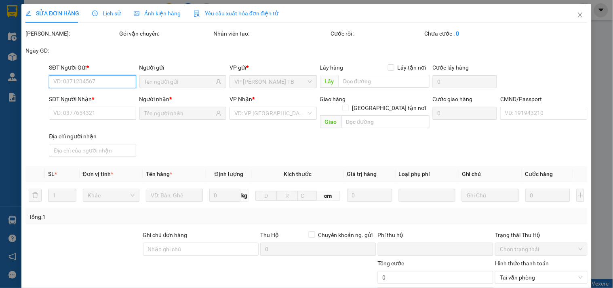
type input "0"
type input "40.000"
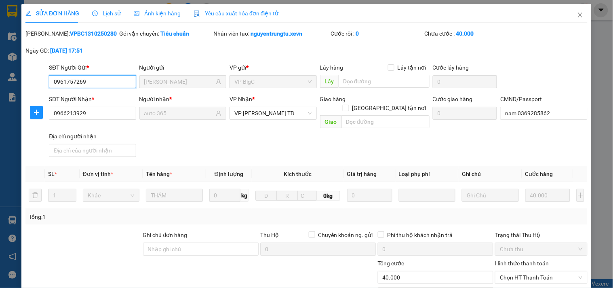
scroll to position [99, 0]
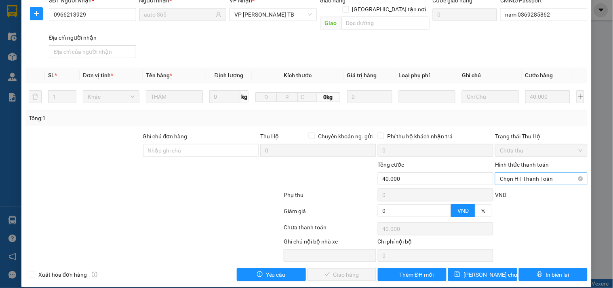
click at [522, 172] on span "Chọn HT Thanh Toán" at bounding box center [541, 178] width 82 height 12
drag, startPoint x: 507, startPoint y: 181, endPoint x: 449, endPoint y: 221, distance: 70.2
click at [506, 183] on div "Tại văn phòng" at bounding box center [536, 185] width 82 height 9
type input "0"
click at [333, 270] on span "Giao hàng" at bounding box center [346, 274] width 26 height 9
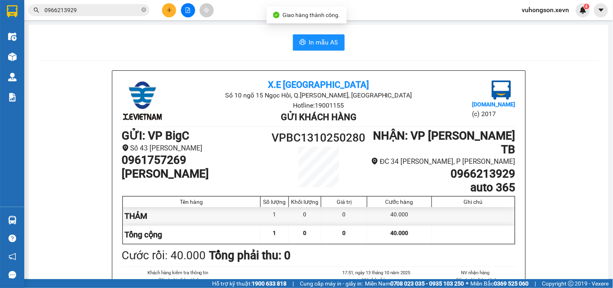
click at [172, 0] on div "Kết quả tìm kiếm ( 1728 ) Bộ lọc Mã ĐH Trạng thái Món hàng Thu hộ Tổng cước Chư…" at bounding box center [306, 10] width 613 height 20
click at [172, 15] on button at bounding box center [169, 10] width 14 height 14
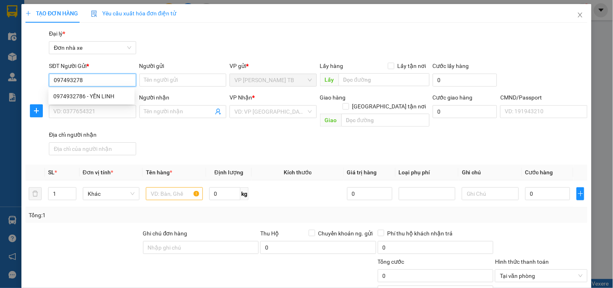
type input "0974932786"
click at [82, 96] on div "0974932786 - YẾN LINH" at bounding box center [91, 96] width 76 height 9
type input "YẾN LINH"
type input "0854789314"
type input "Thành"
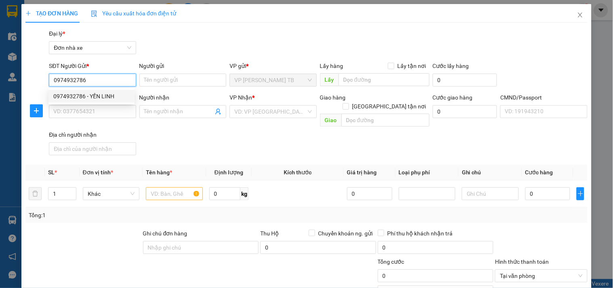
type input "001058007814 TÔ HỮU THÀNH"
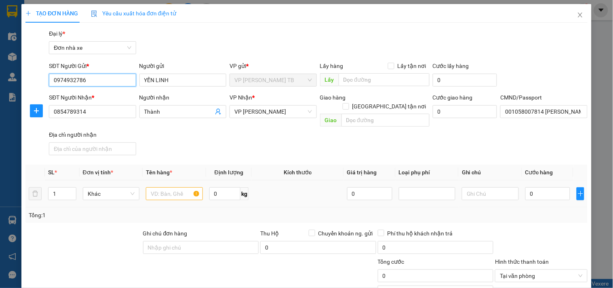
type input "0974932786"
click at [164, 187] on input "text" at bounding box center [174, 193] width 57 height 13
type input "d"
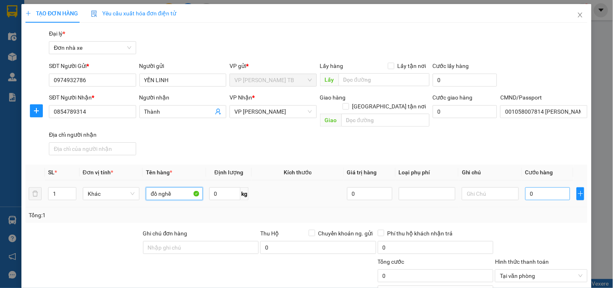
type input "đồ nghề"
click at [545, 187] on input "0" at bounding box center [547, 193] width 45 height 13
type input "002"
type input "2"
type input "0.025"
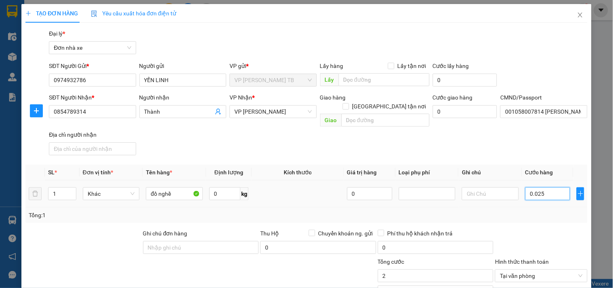
type input "25"
click at [528, 210] on div "Tổng: 1" at bounding box center [306, 214] width 555 height 9
type input "25.000"
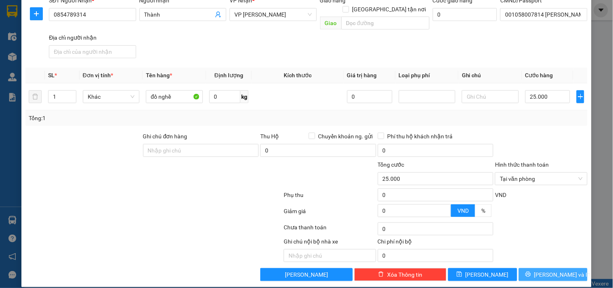
click at [530, 271] on icon "printer" at bounding box center [527, 273] width 5 height 5
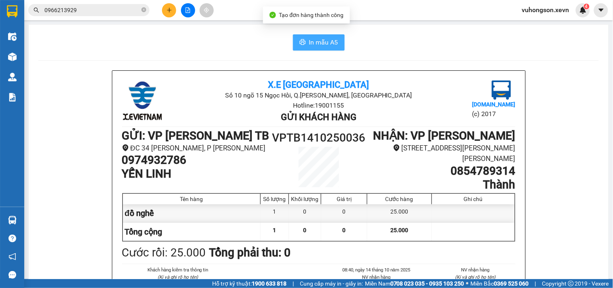
click at [299, 45] on icon "printer" at bounding box center [302, 42] width 6 height 6
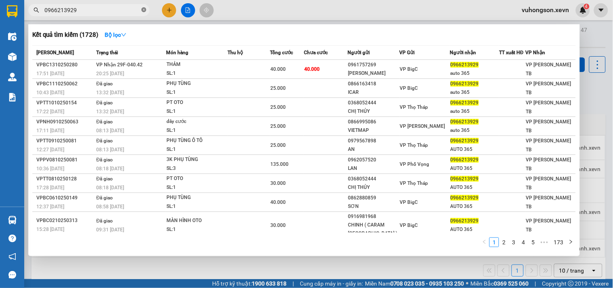
click at [144, 10] on icon "close-circle" at bounding box center [143, 9] width 5 height 5
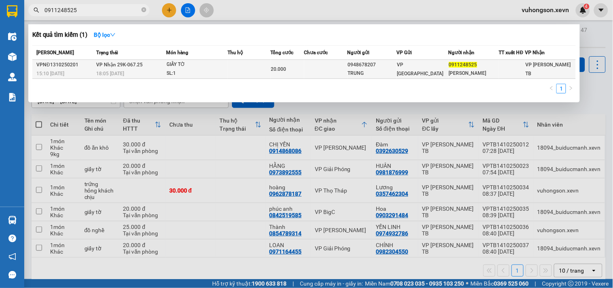
type input "0911248525"
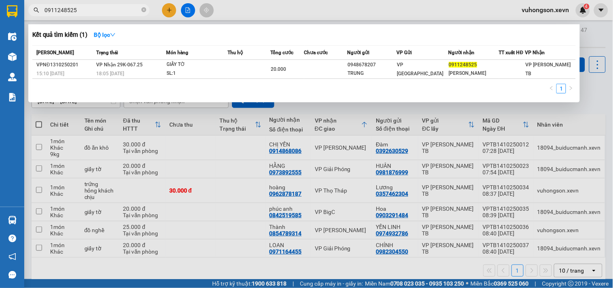
click at [276, 74] on td "20.000" at bounding box center [288, 69] width 34 height 19
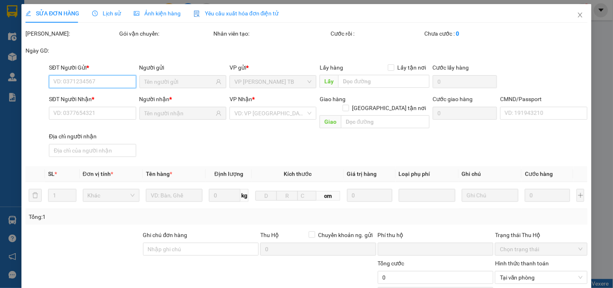
type input "0948678207"
type input "TRUNG"
type input "0911248525"
type input "NGỌC ANH"
type input "ship 0395090501"
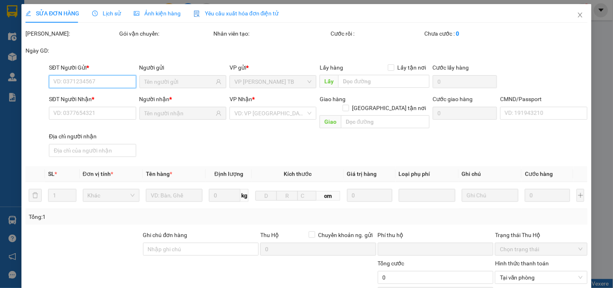
type input "0"
type input "20.000"
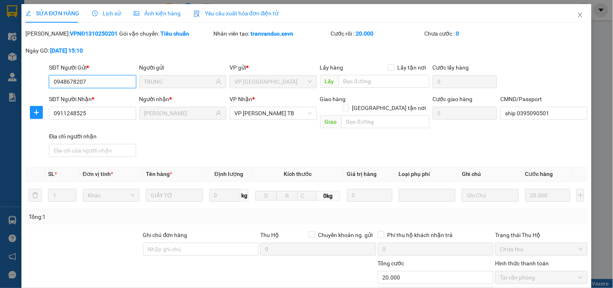
scroll to position [99, 0]
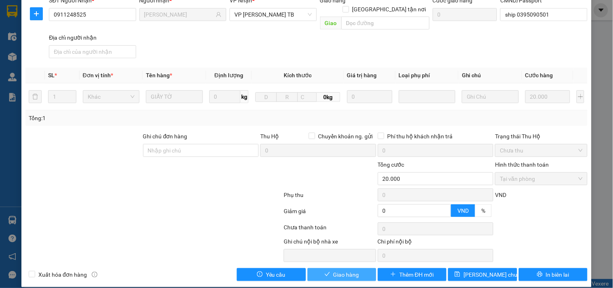
click at [336, 270] on span "Giao hàng" at bounding box center [346, 274] width 26 height 9
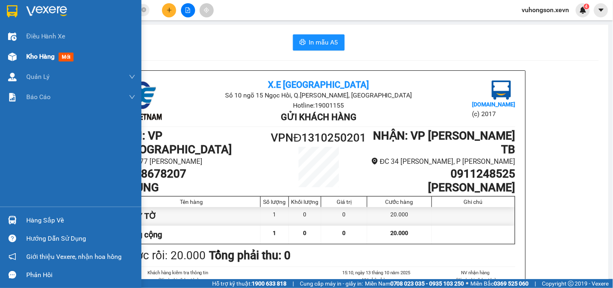
click at [32, 57] on span "Kho hàng" at bounding box center [40, 57] width 28 height 8
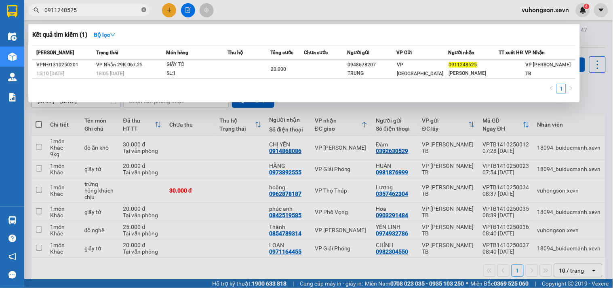
click at [142, 11] on icon "close-circle" at bounding box center [143, 9] width 5 height 5
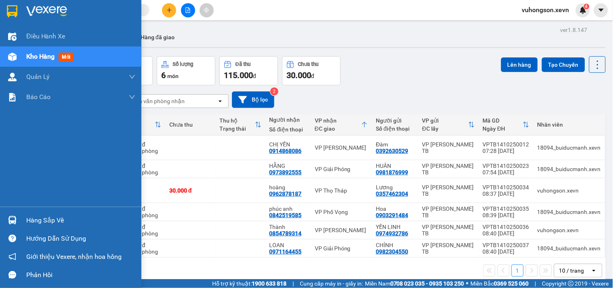
click at [30, 55] on span "Kho hàng" at bounding box center [40, 57] width 28 height 8
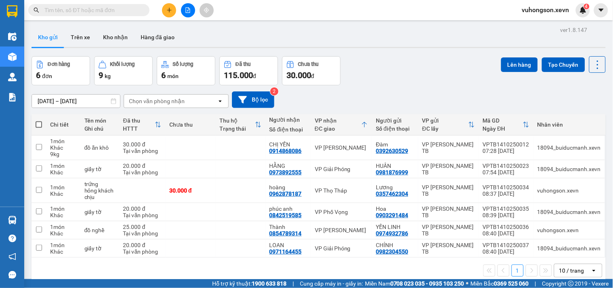
click at [102, 9] on input "text" at bounding box center [91, 10] width 95 height 9
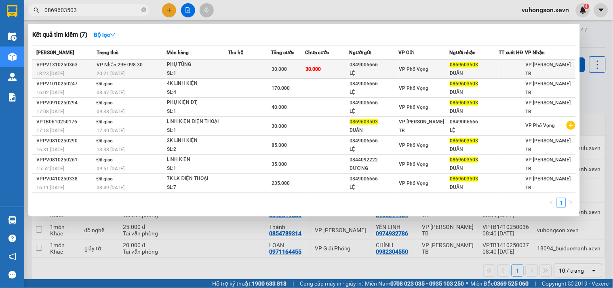
type input "0869603503"
click at [190, 66] on div "PHỤ TÙNG" at bounding box center [197, 64] width 61 height 9
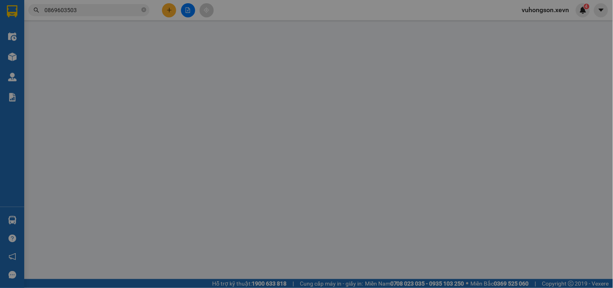
type input "0849006666"
type input "LỆ"
type input "0869603503"
type input "DUẨN"
type input "NGUYỄN THÀNH LUÂN 0349433892"
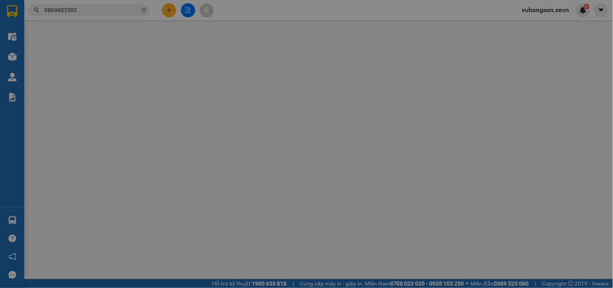
type input "0"
type input "30.000"
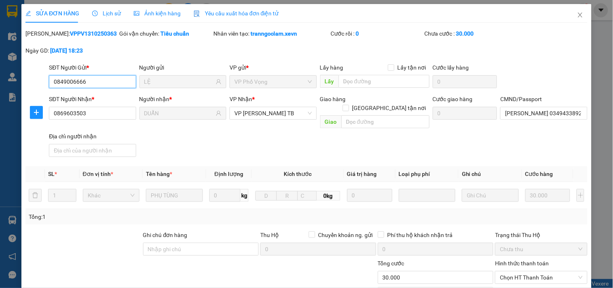
scroll to position [99, 0]
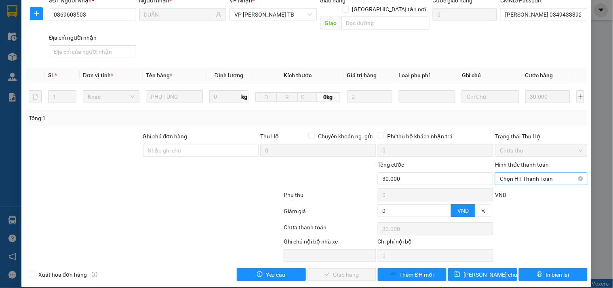
click at [519, 172] on span "Chọn HT Thanh Toán" at bounding box center [541, 178] width 82 height 12
drag, startPoint x: 520, startPoint y: 184, endPoint x: 504, endPoint y: 188, distance: 16.4
click at [516, 184] on div "Tại văn phòng" at bounding box center [536, 185] width 82 height 9
type input "0"
click at [349, 270] on span "Giao hàng" at bounding box center [346, 274] width 26 height 9
